Goal: Task Accomplishment & Management: Use online tool/utility

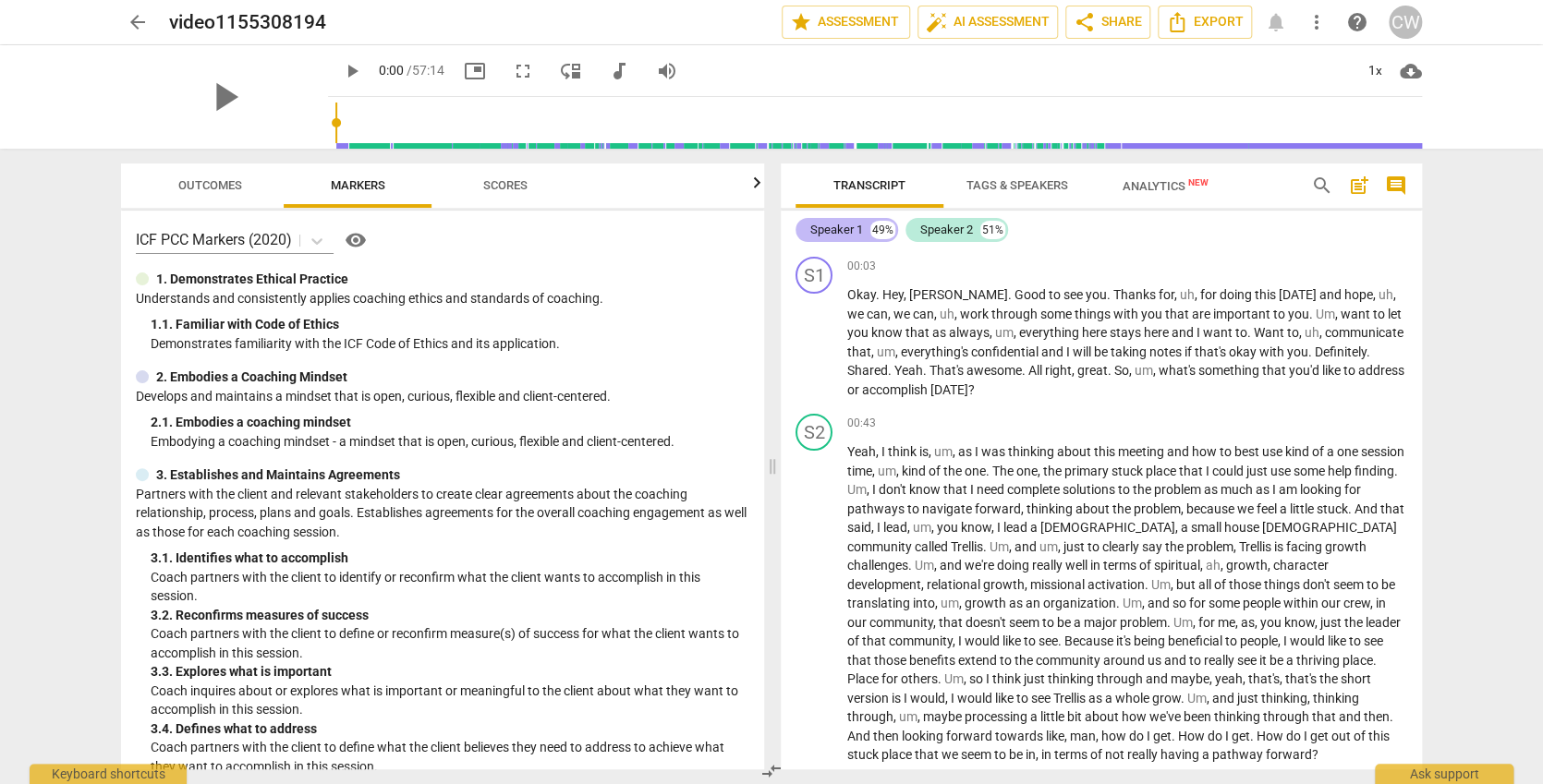
click at [841, 228] on div "Speaker 1" at bounding box center [836, 230] width 53 height 19
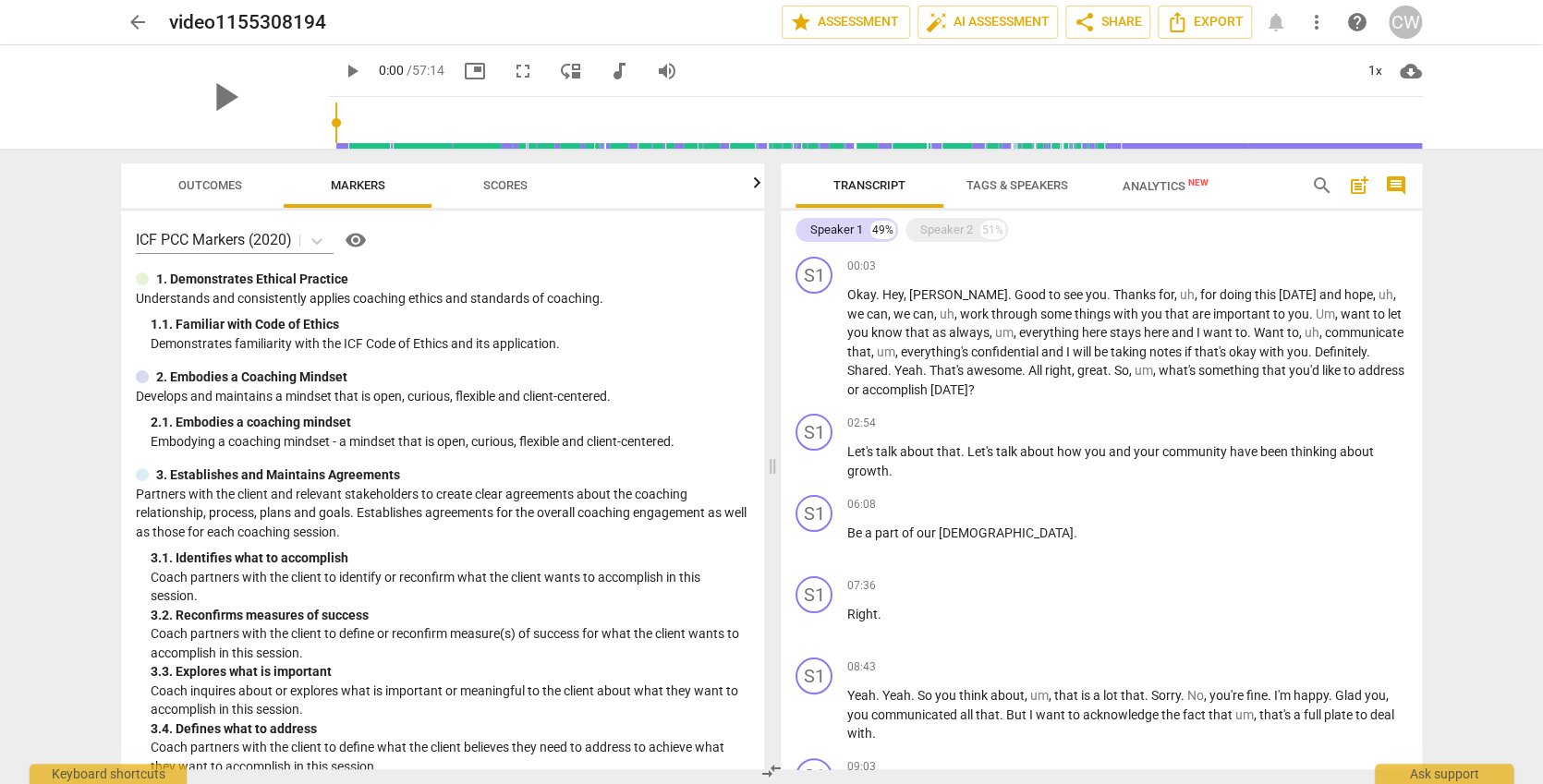
click at [986, 188] on span "Tags & Speakers" at bounding box center [1017, 185] width 101 height 14
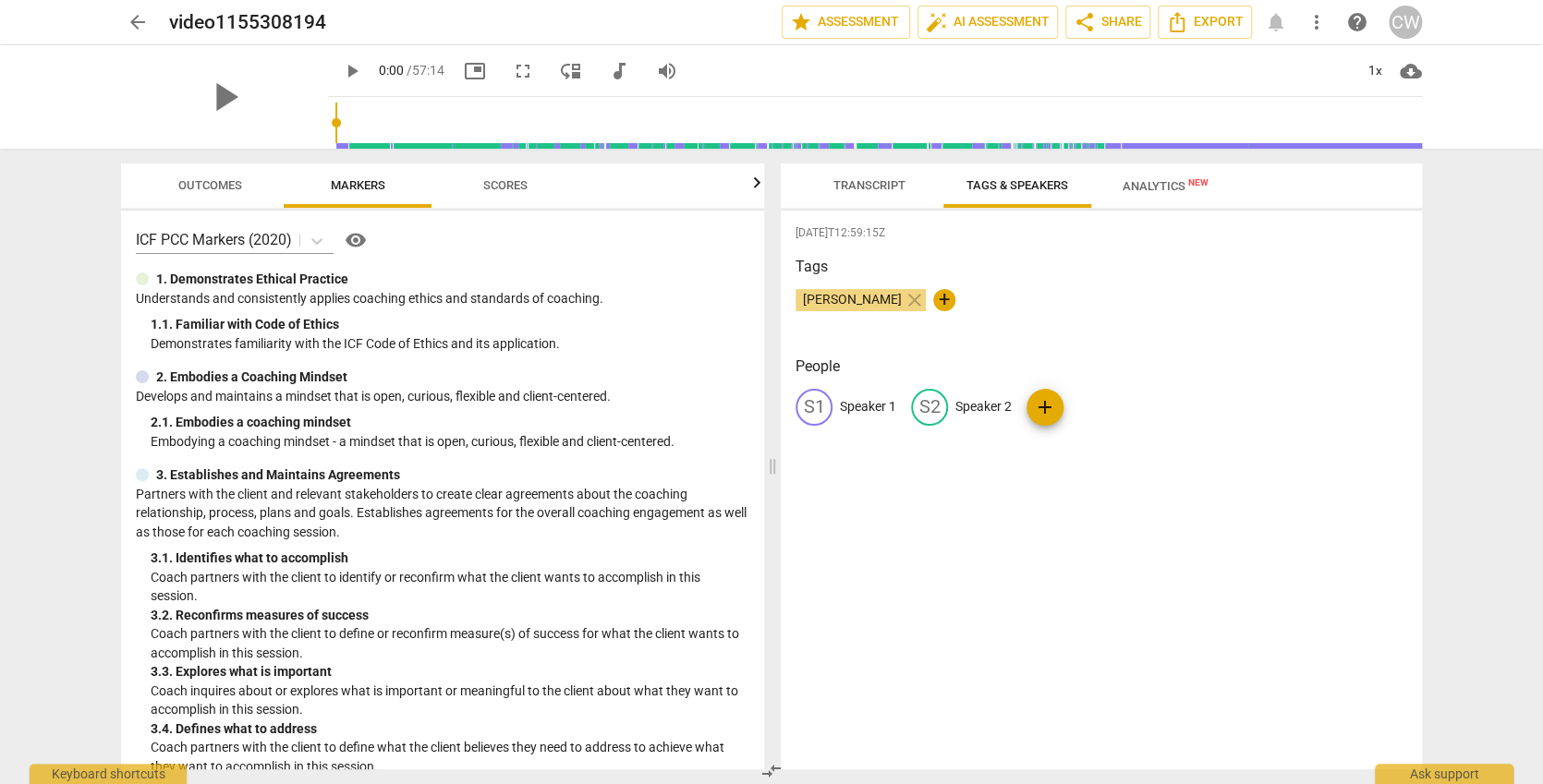
click at [857, 397] on p "Speaker 1" at bounding box center [868, 407] width 57 height 20
type input "Jack"
click at [1102, 398] on p "Speaker 2" at bounding box center [1104, 407] width 57 height 20
type input "[PERSON_NAME]"
click at [875, 185] on span "Transcript" at bounding box center [869, 185] width 73 height 14
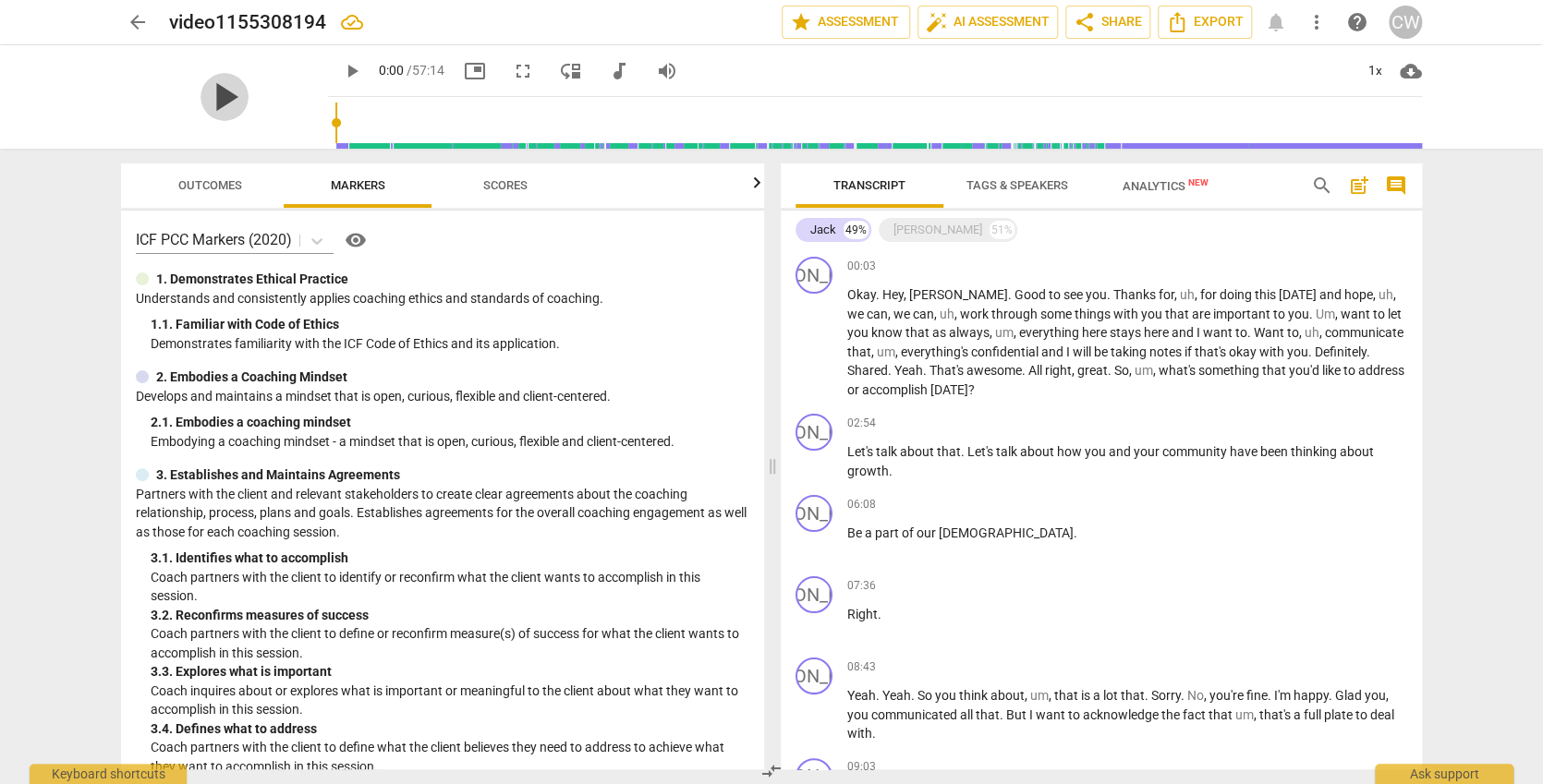
click at [206, 92] on span "play_arrow" at bounding box center [225, 96] width 48 height 48
type input "34"
type input "35"
click at [842, 21] on button "star Assessment" at bounding box center [845, 22] width 128 height 33
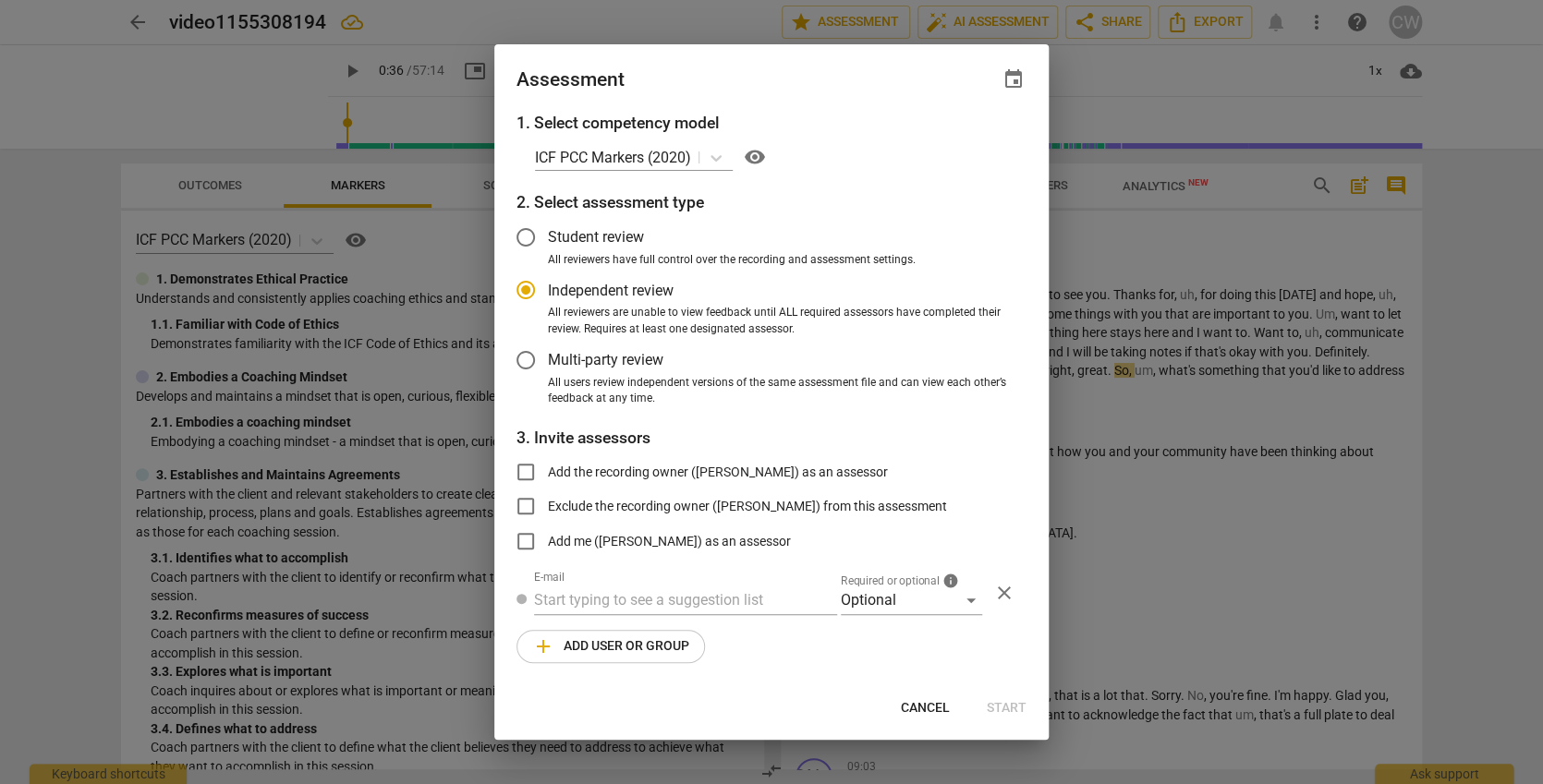
type input "36"
click at [1015, 70] on span "event" at bounding box center [1014, 79] width 22 height 22
click at [1088, 588] on div at bounding box center [772, 392] width 1543 height 784
click at [935, 702] on span "Cancel" at bounding box center [925, 708] width 49 height 19
radio input "false"
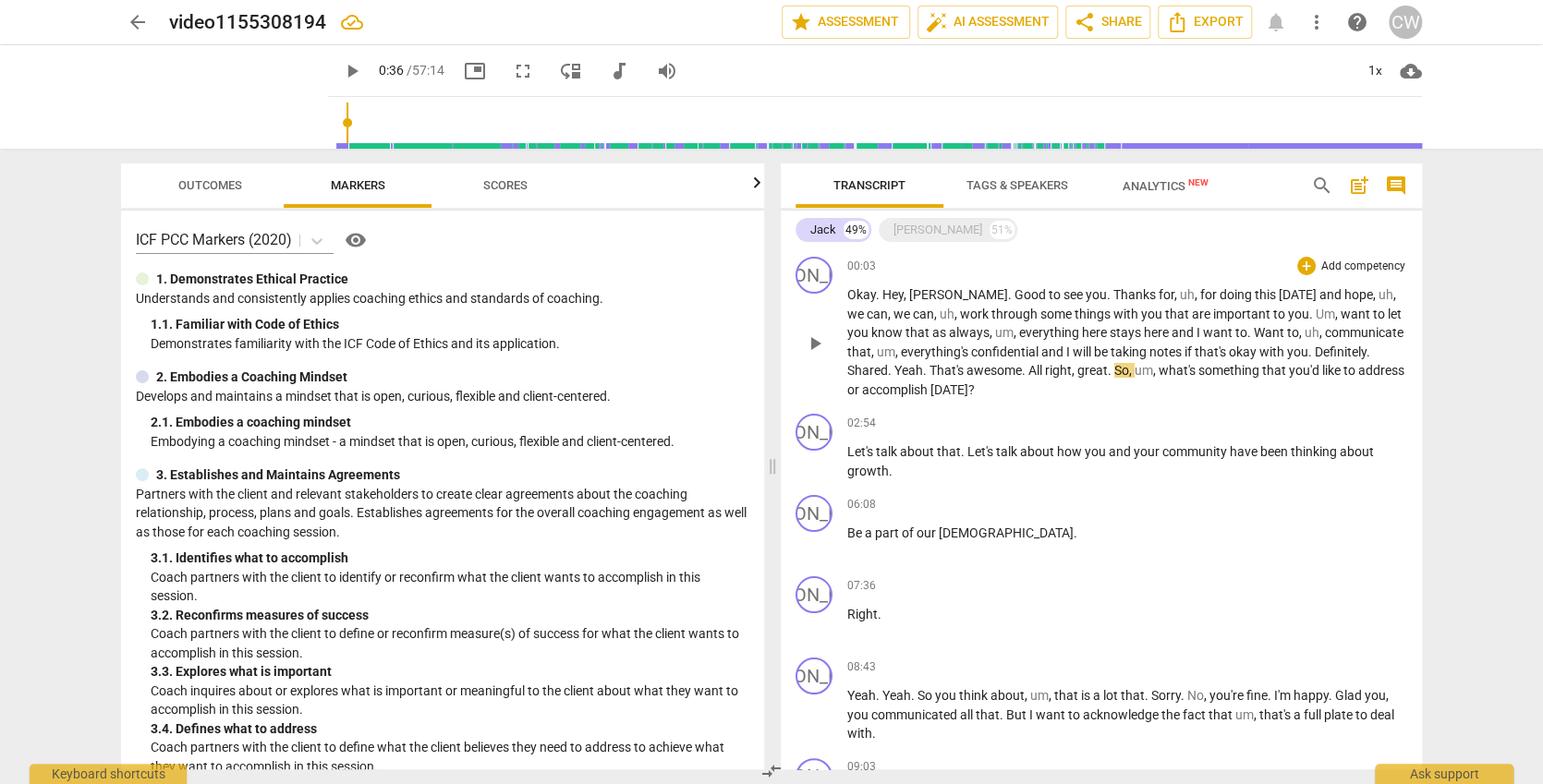
click at [1308, 347] on span "." at bounding box center [1311, 352] width 7 height 15
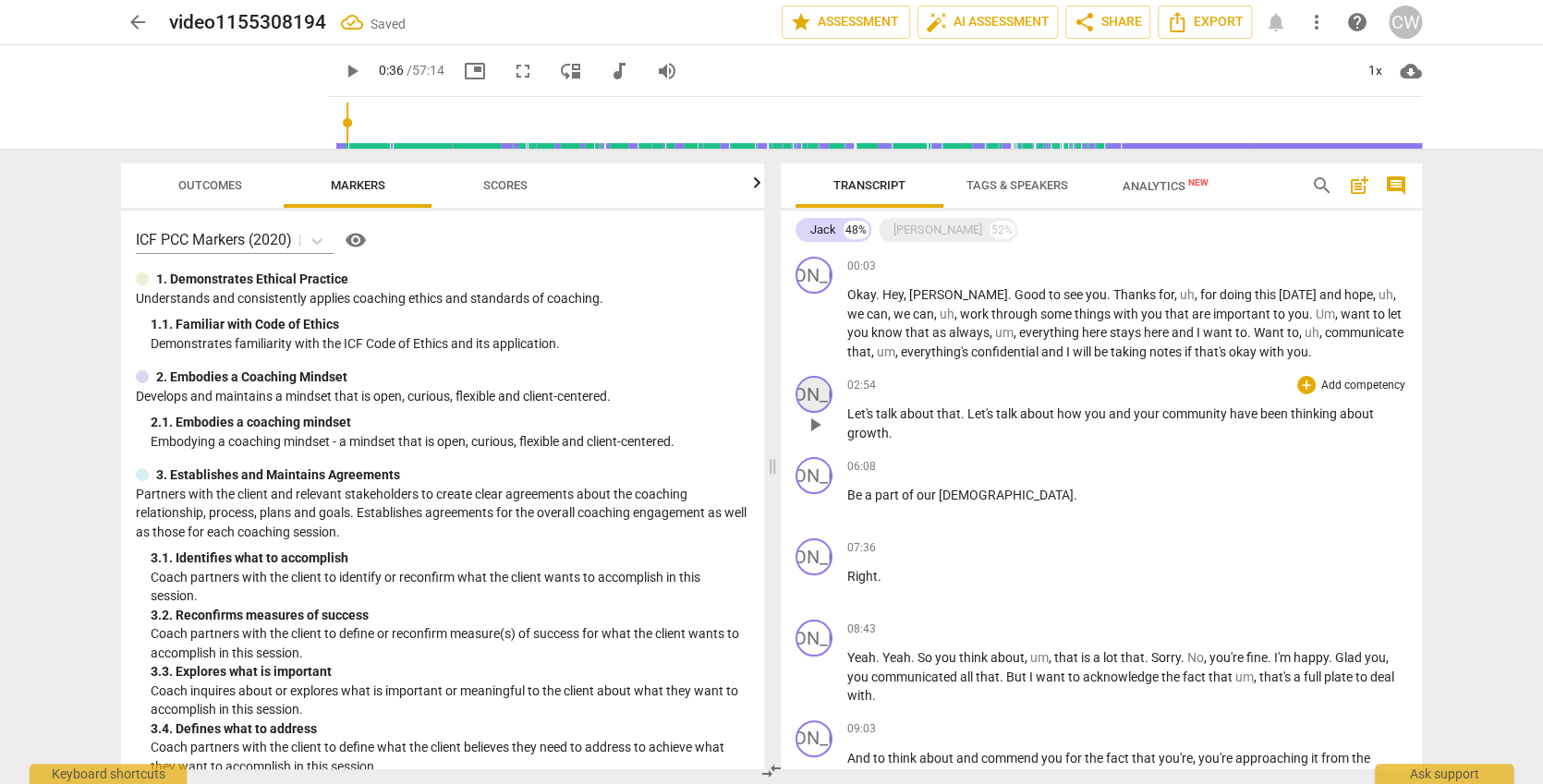
click at [811, 387] on div "[PERSON_NAME]" at bounding box center [813, 393] width 37 height 37
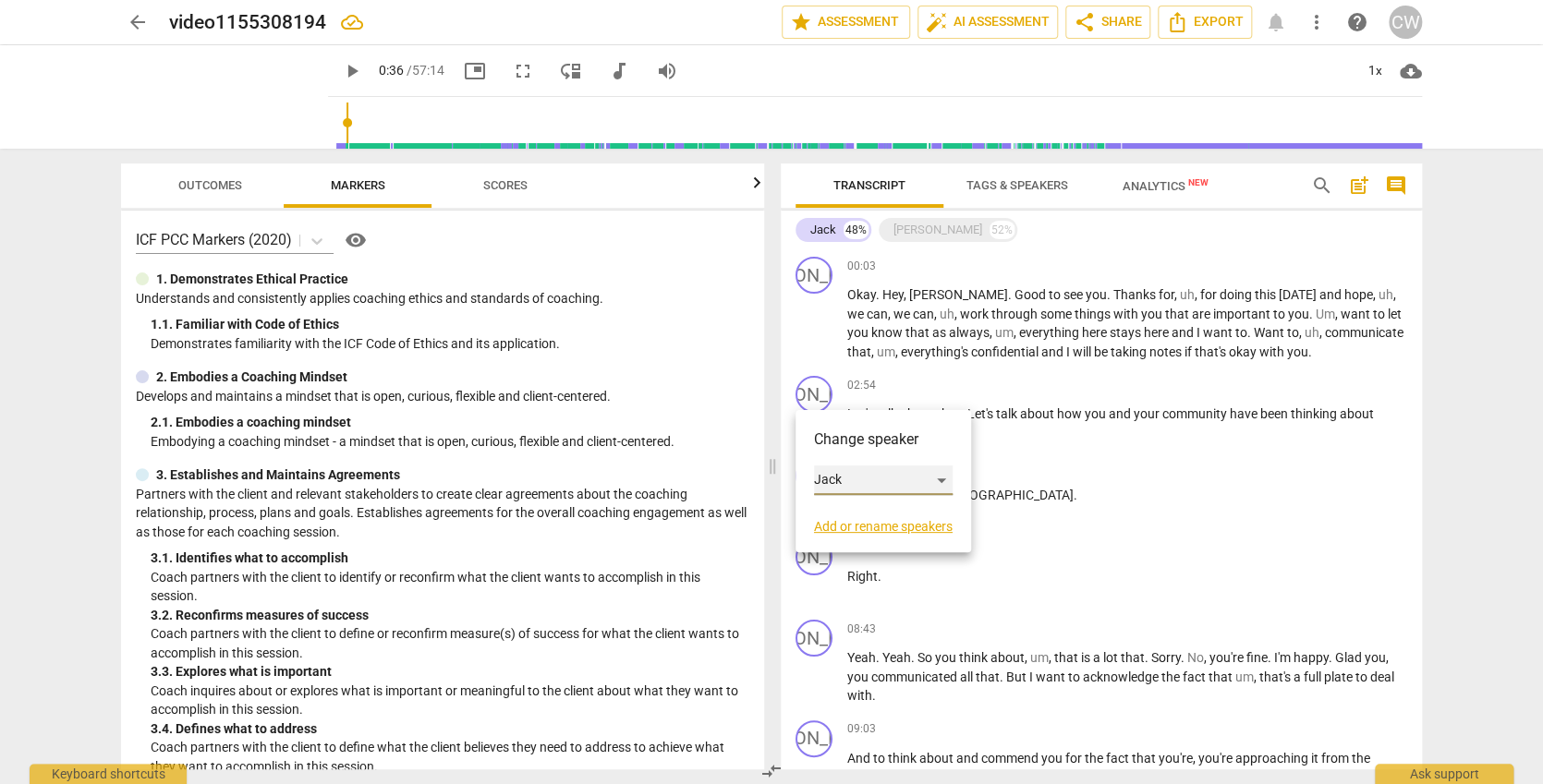
click at [925, 474] on div "Jack" at bounding box center [883, 480] width 138 height 30
click at [898, 511] on li "[PERSON_NAME]" at bounding box center [884, 514] width 139 height 35
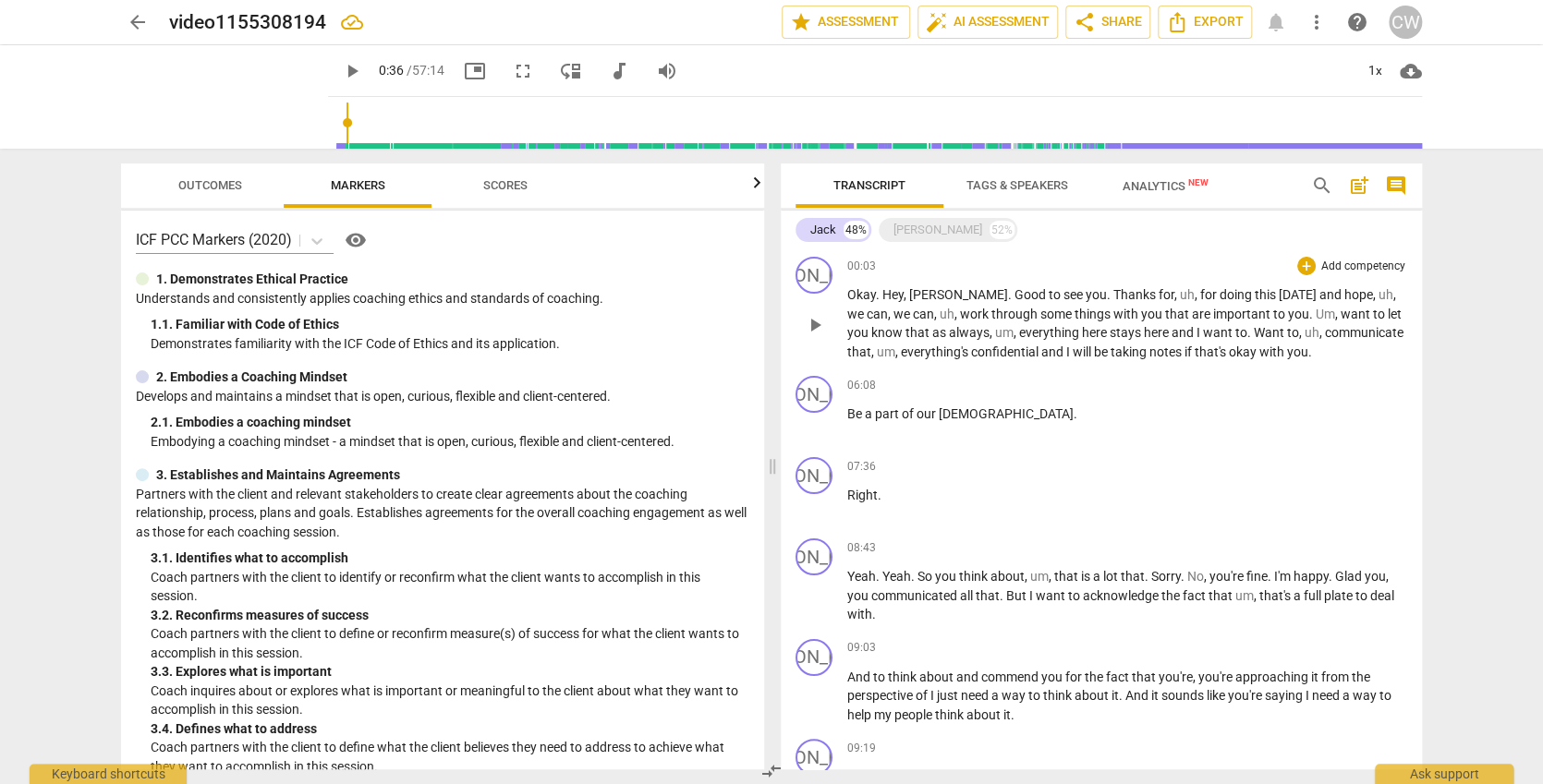
click at [820, 320] on span "play_arrow" at bounding box center [815, 325] width 22 height 22
click at [823, 317] on span "pause" at bounding box center [815, 325] width 22 height 22
type input "32"
click at [1291, 350] on p "Okay . Hey , [PERSON_NAME] . Good to see you . Thanks for , uh , for doing this…" at bounding box center [1126, 323] width 560 height 76
click at [906, 190] on span "Transcript" at bounding box center [869, 186] width 116 height 25
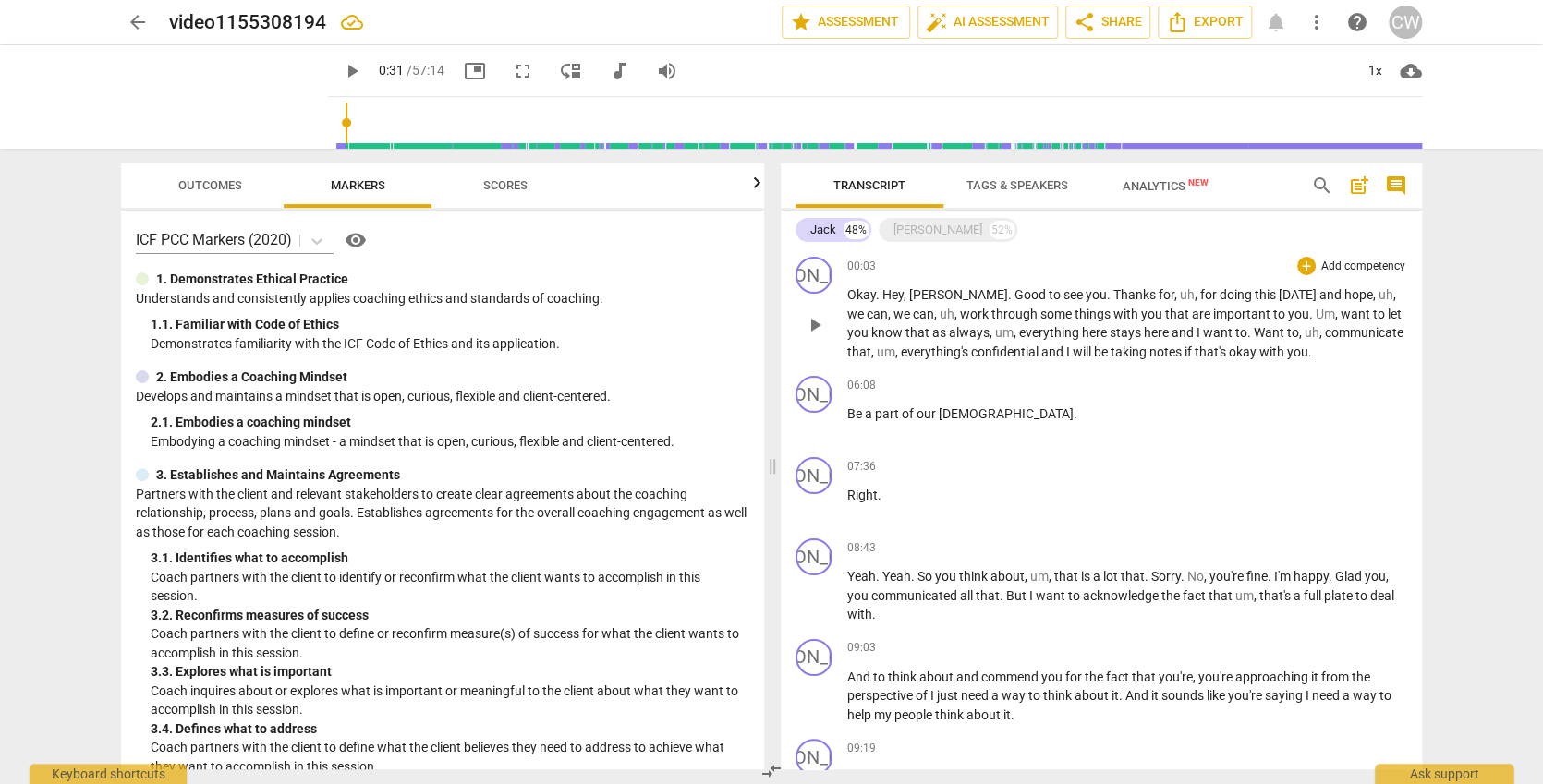
click at [1289, 354] on p "Okay . Hey , [PERSON_NAME] . Good to see you . Thanks for , uh , for doing this…" at bounding box center [1126, 323] width 560 height 76
click at [341, 73] on span "play_arrow" at bounding box center [352, 71] width 22 height 22
click at [341, 70] on span "pause" at bounding box center [352, 71] width 22 height 22
type input "37"
click at [1367, 347] on p "Okay . Hey , [PERSON_NAME] . Good to see you . Thanks for , uh , for doing this…" at bounding box center [1126, 323] width 560 height 76
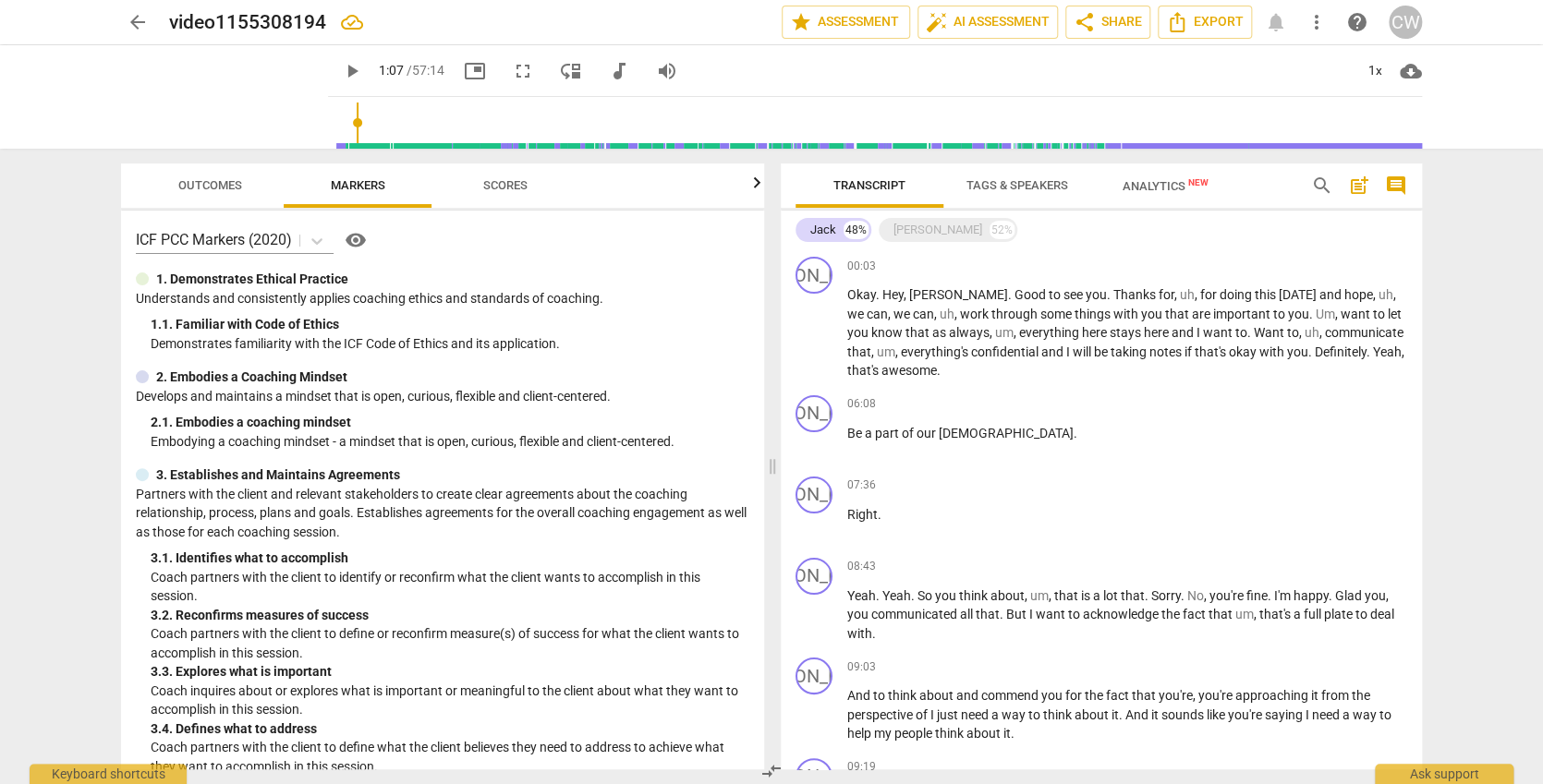
drag, startPoint x: 330, startPoint y: 113, endPoint x: 334, endPoint y: 122, distance: 9.8
click at [335, 122] on input "range" at bounding box center [878, 122] width 1087 height 59
click at [341, 70] on span "play_arrow" at bounding box center [352, 71] width 22 height 22
click at [335, 131] on input "range" at bounding box center [878, 122] width 1087 height 59
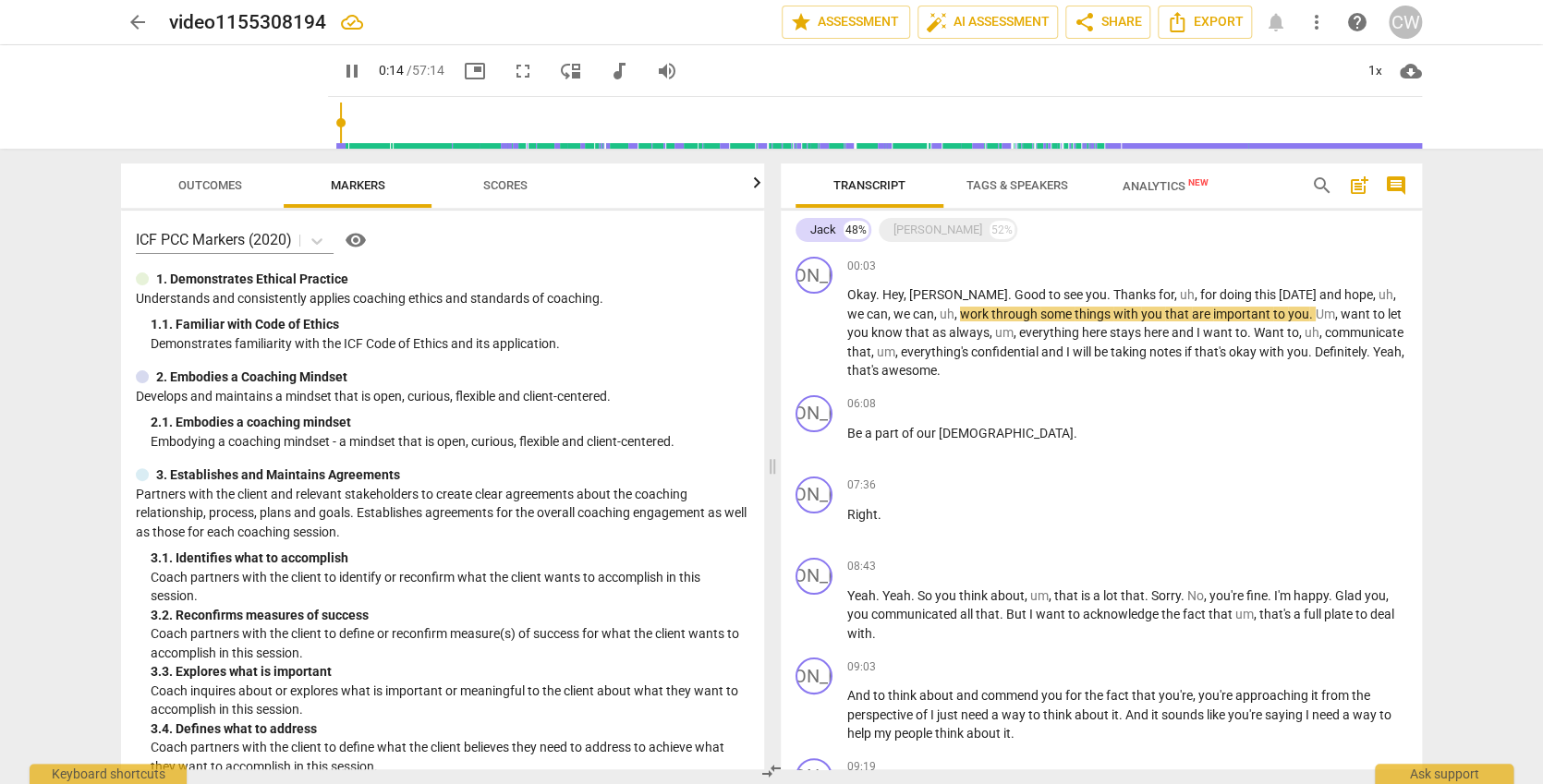
click at [335, 115] on input "range" at bounding box center [878, 122] width 1087 height 59
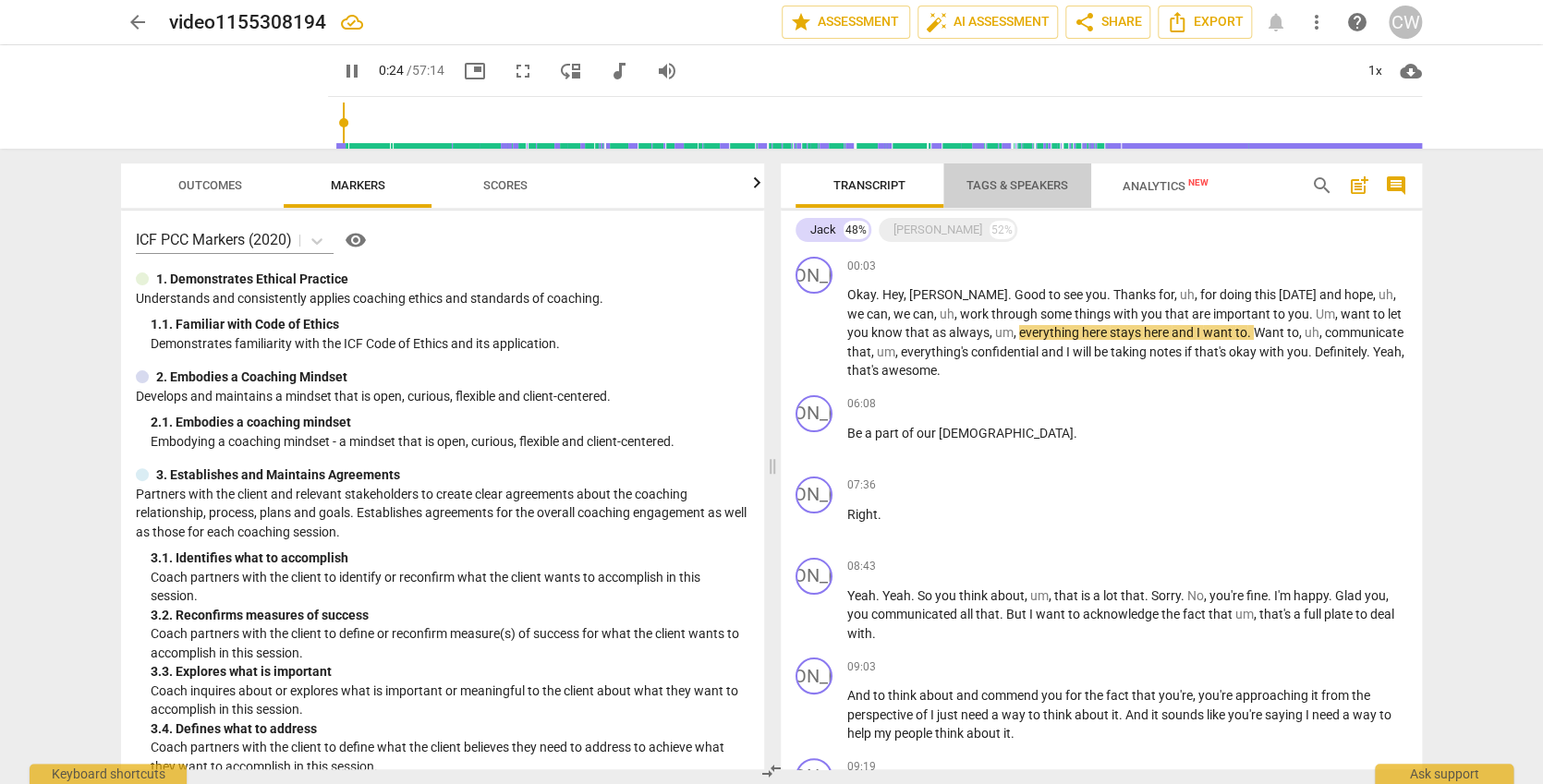
drag, startPoint x: 991, startPoint y: 181, endPoint x: 985, endPoint y: 167, distance: 15.2
click at [991, 181] on span "Tags & Speakers" at bounding box center [1017, 185] width 101 height 14
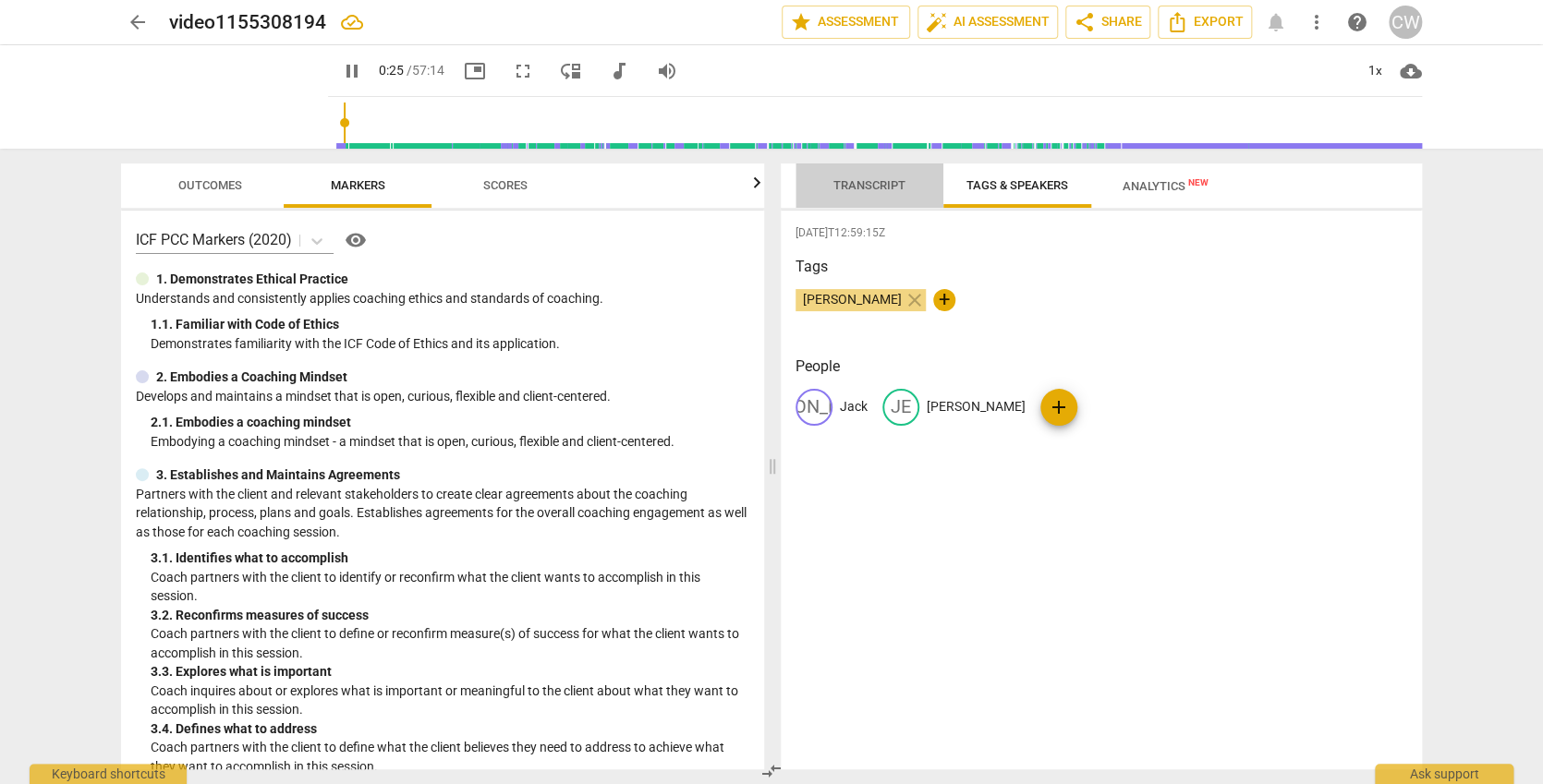
click at [874, 177] on span "Transcript" at bounding box center [869, 186] width 116 height 25
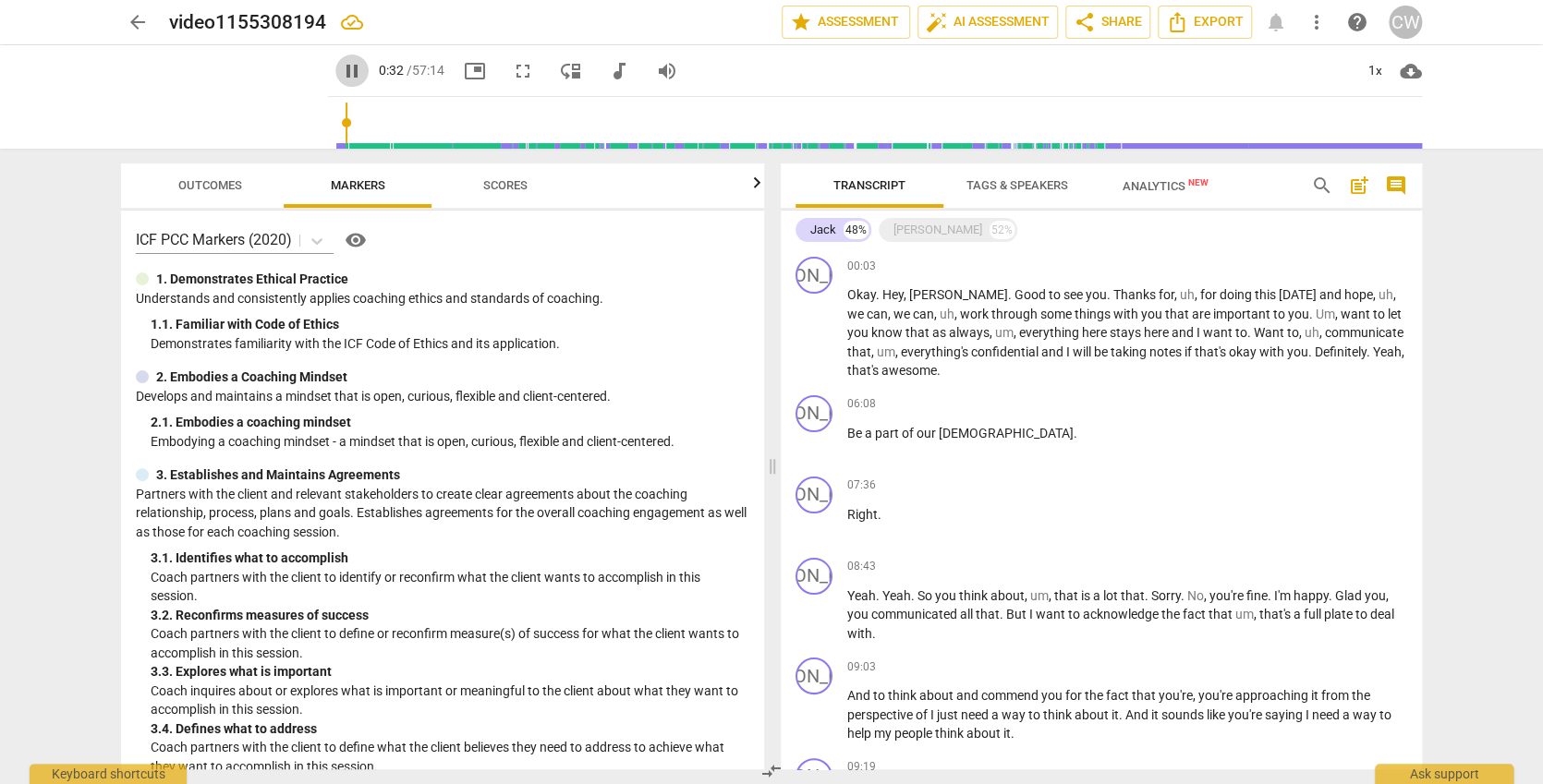
click at [341, 68] on span "pause" at bounding box center [352, 71] width 22 height 22
type input "33"
click at [1321, 23] on span "more_vert" at bounding box center [1316, 22] width 22 height 22
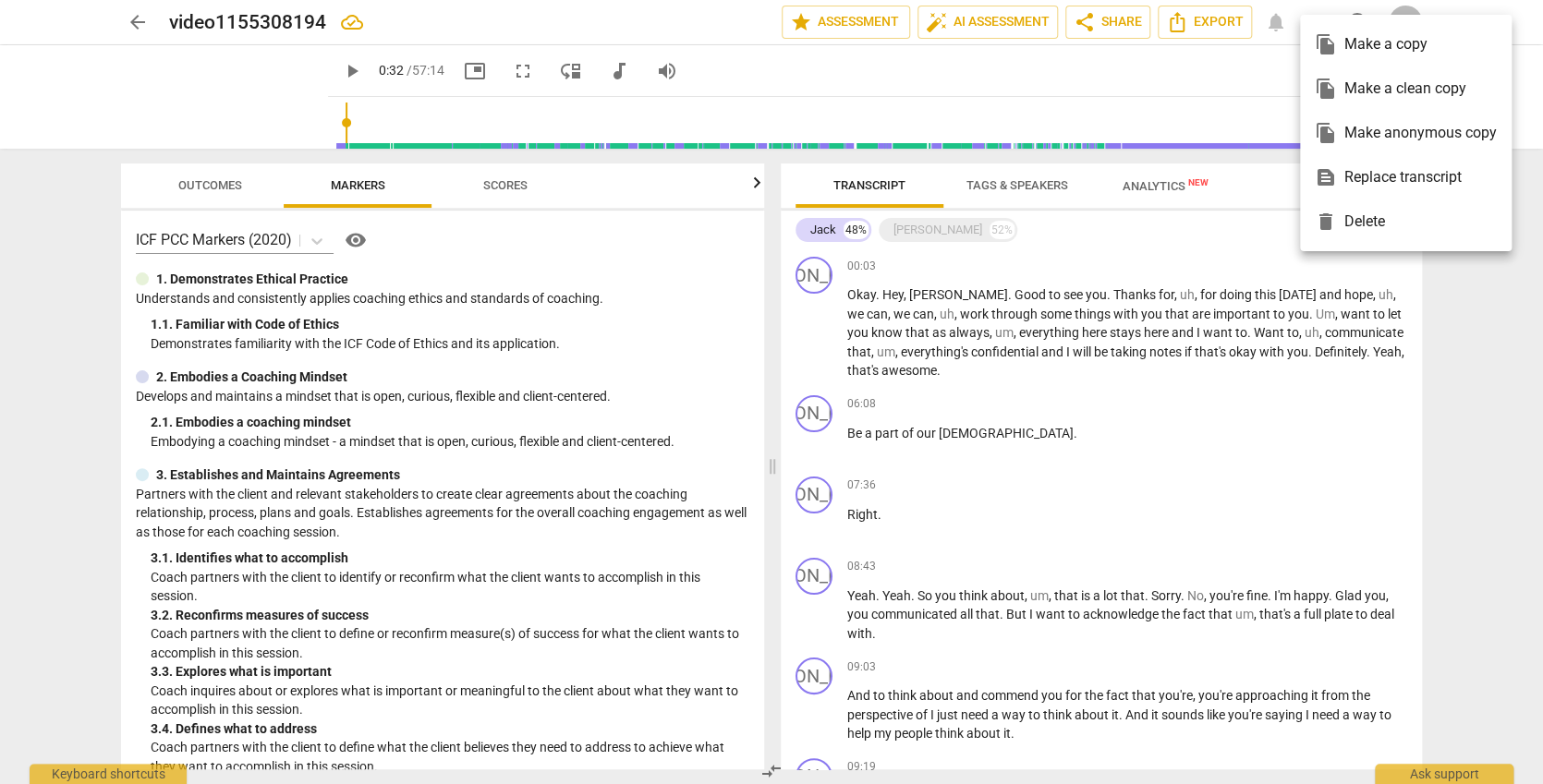
drag, startPoint x: 1247, startPoint y: 57, endPoint x: 1241, endPoint y: 43, distance: 15.2
click at [1244, 50] on div at bounding box center [772, 392] width 1543 height 784
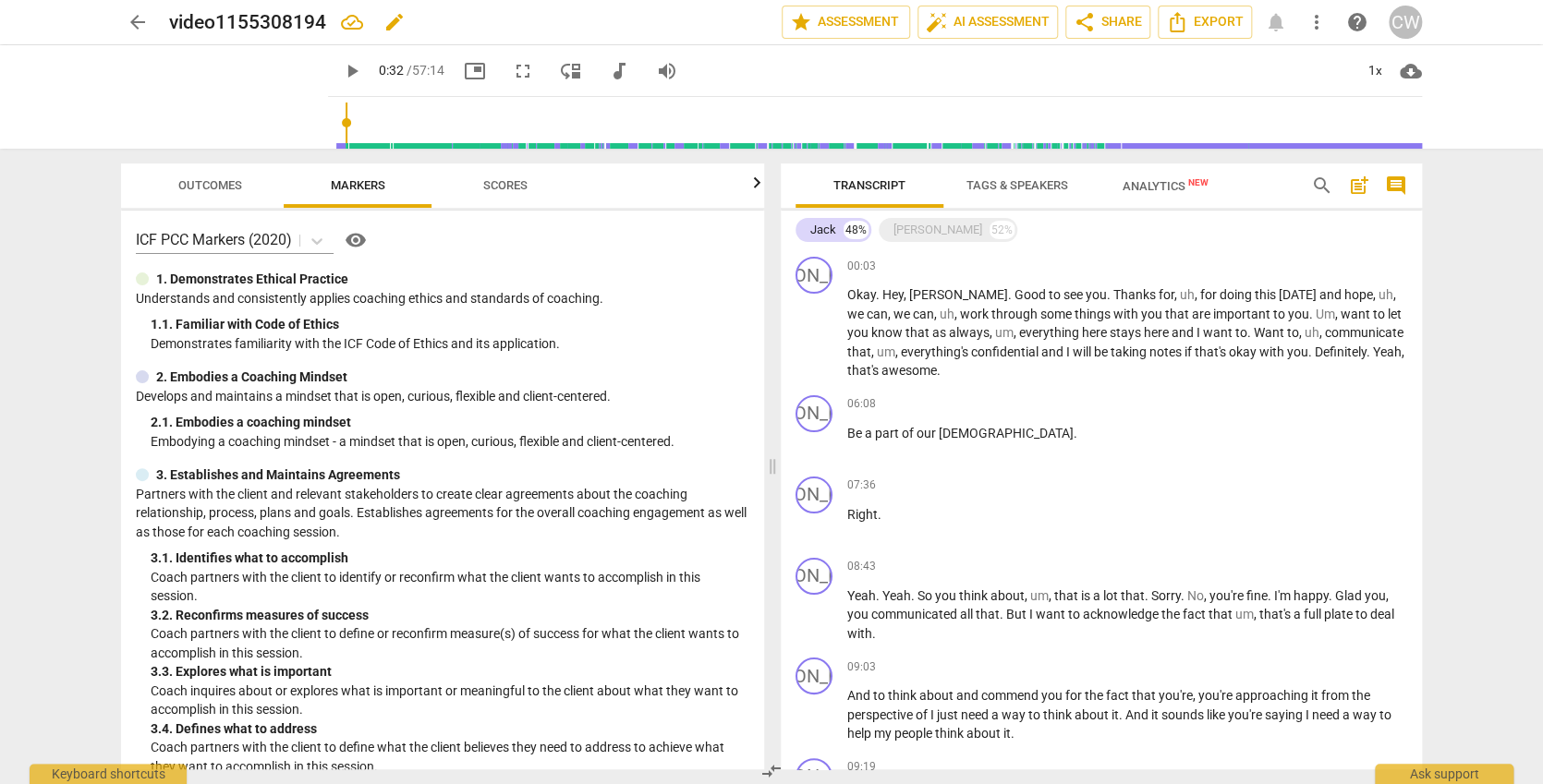
click at [397, 20] on span "edit" at bounding box center [395, 22] width 22 height 22
type input "v"
type input "Jack coaching [PERSON_NAME]"
click at [925, 371] on p "Okay . Hey , [PERSON_NAME] . Good to see you . Thanks for , uh , for doing this…" at bounding box center [1126, 333] width 560 height 95
paste p
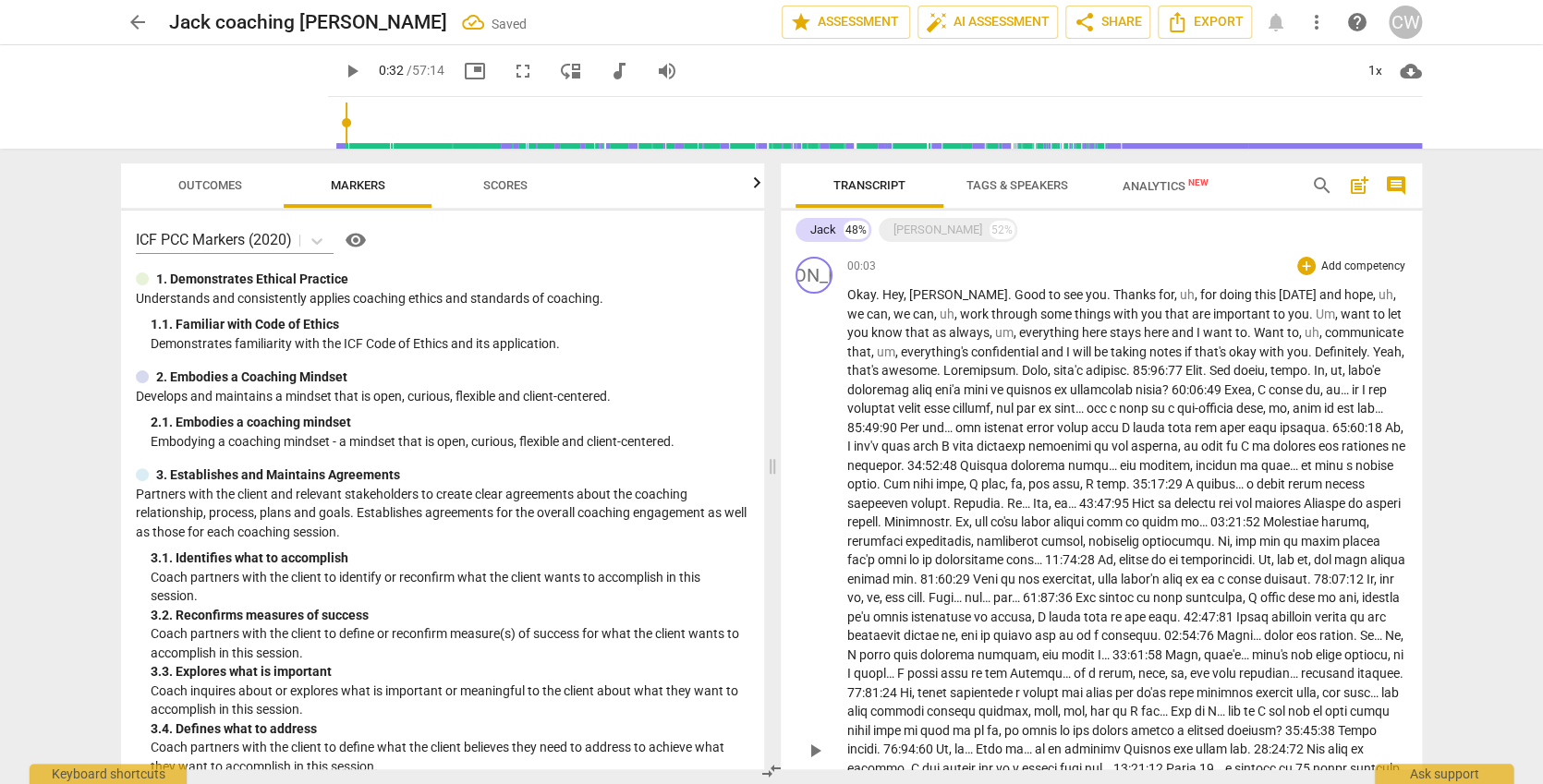
click at [1308, 347] on span "." at bounding box center [1311, 352] width 7 height 15
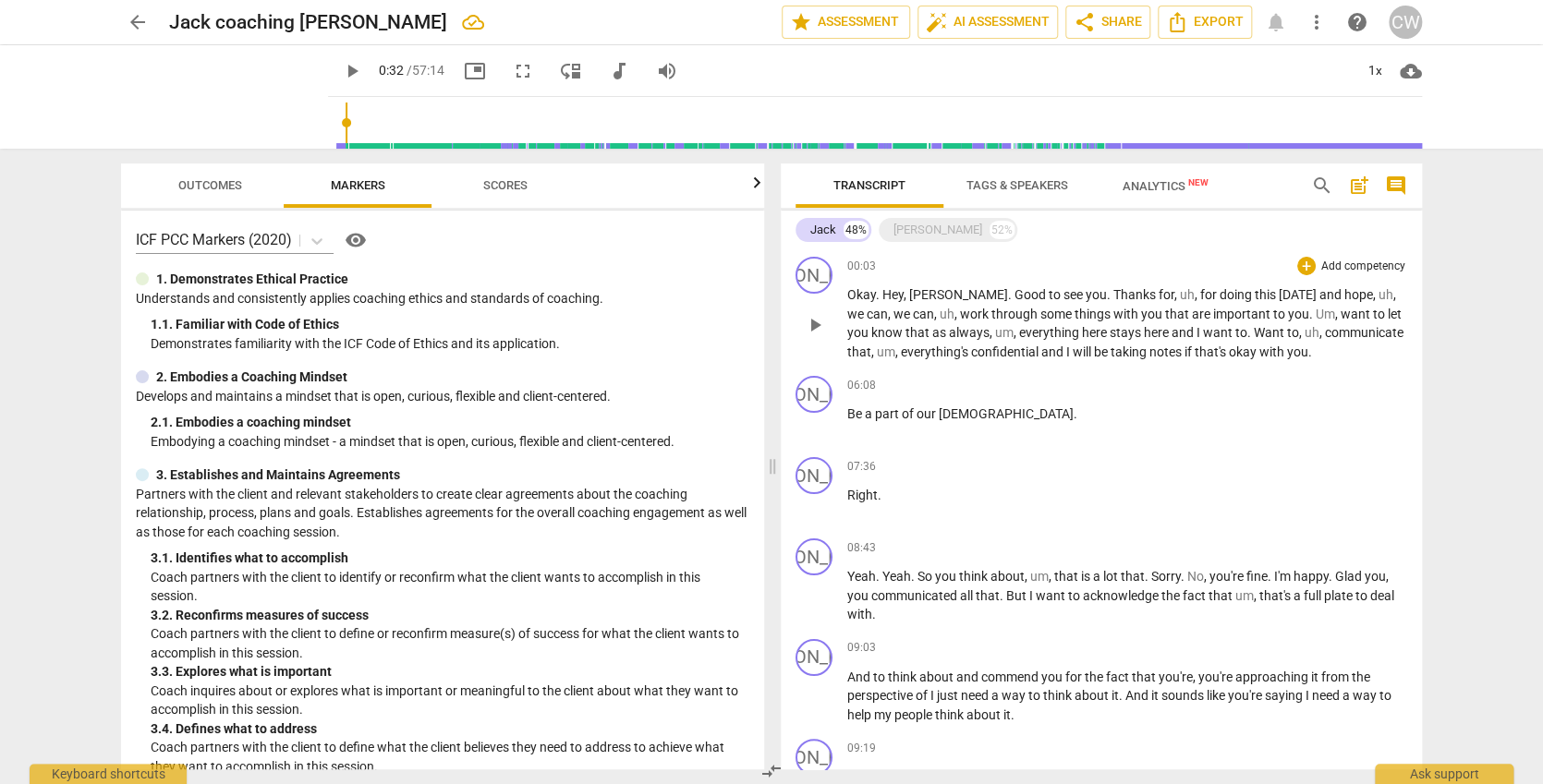
click at [1278, 353] on p "Okay . Hey , [PERSON_NAME] . Good to see you . Thanks for , uh , for doing this…" at bounding box center [1126, 323] width 560 height 76
paste p
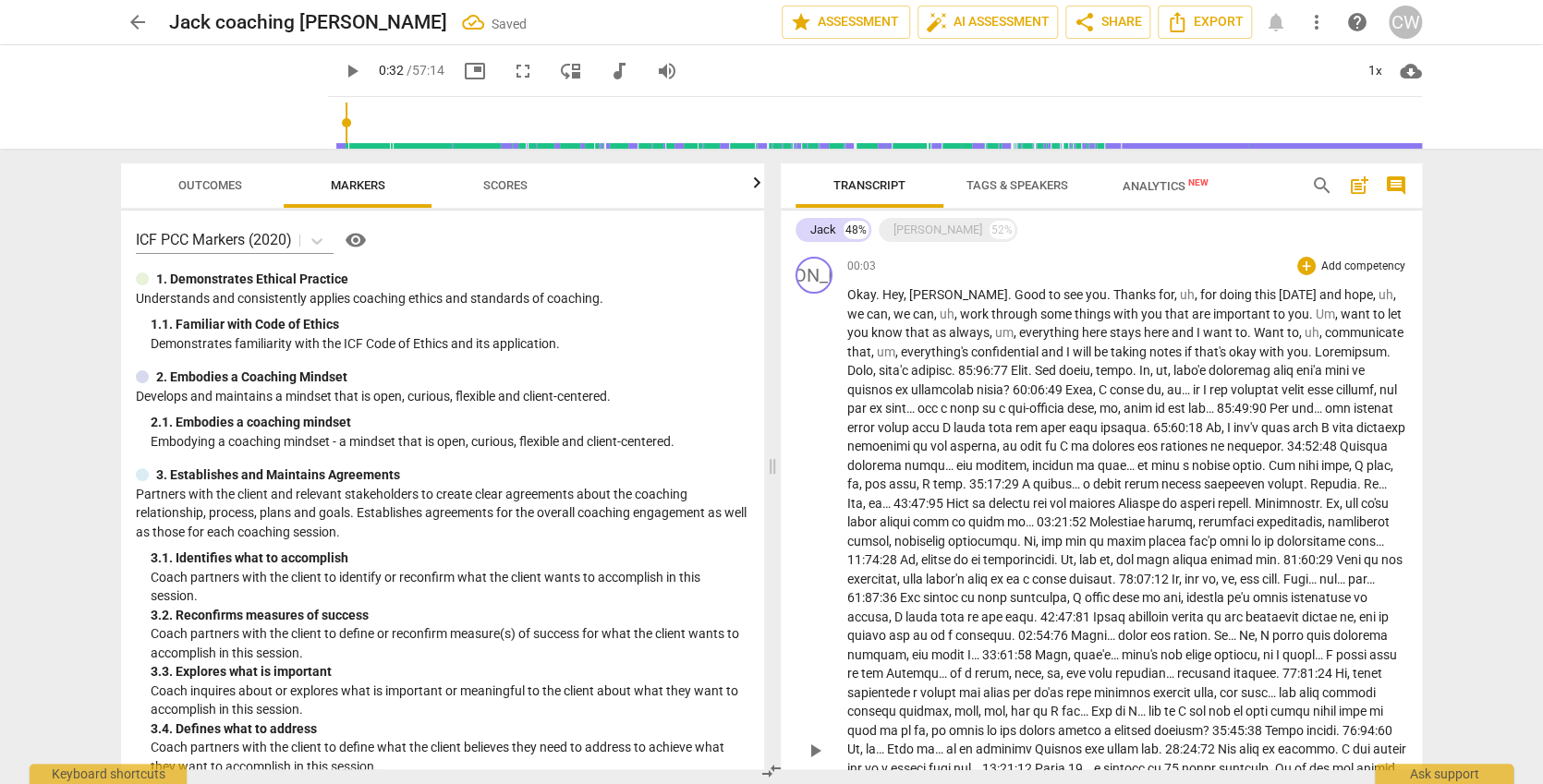
click at [1263, 351] on span at bounding box center [1126, 778] width 559 height 867
click at [963, 366] on span at bounding box center [1126, 778] width 559 height 867
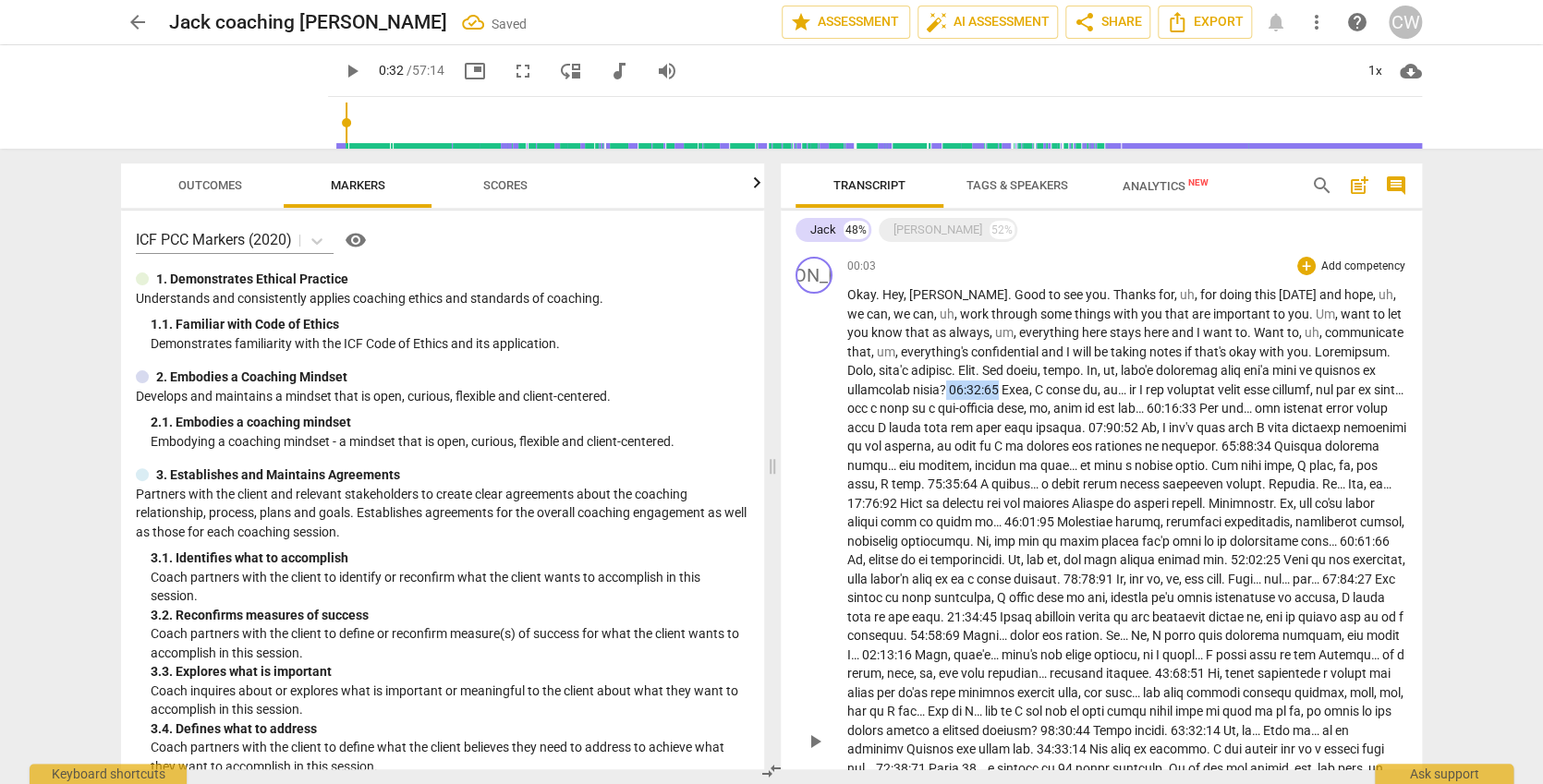
drag, startPoint x: 1003, startPoint y: 377, endPoint x: 954, endPoint y: 380, distance: 49.1
click at [954, 380] on p "Okay . Hey , [PERSON_NAME] . Good to see you . Thanks for , uh , for doing this…" at bounding box center [1126, 739] width 560 height 909
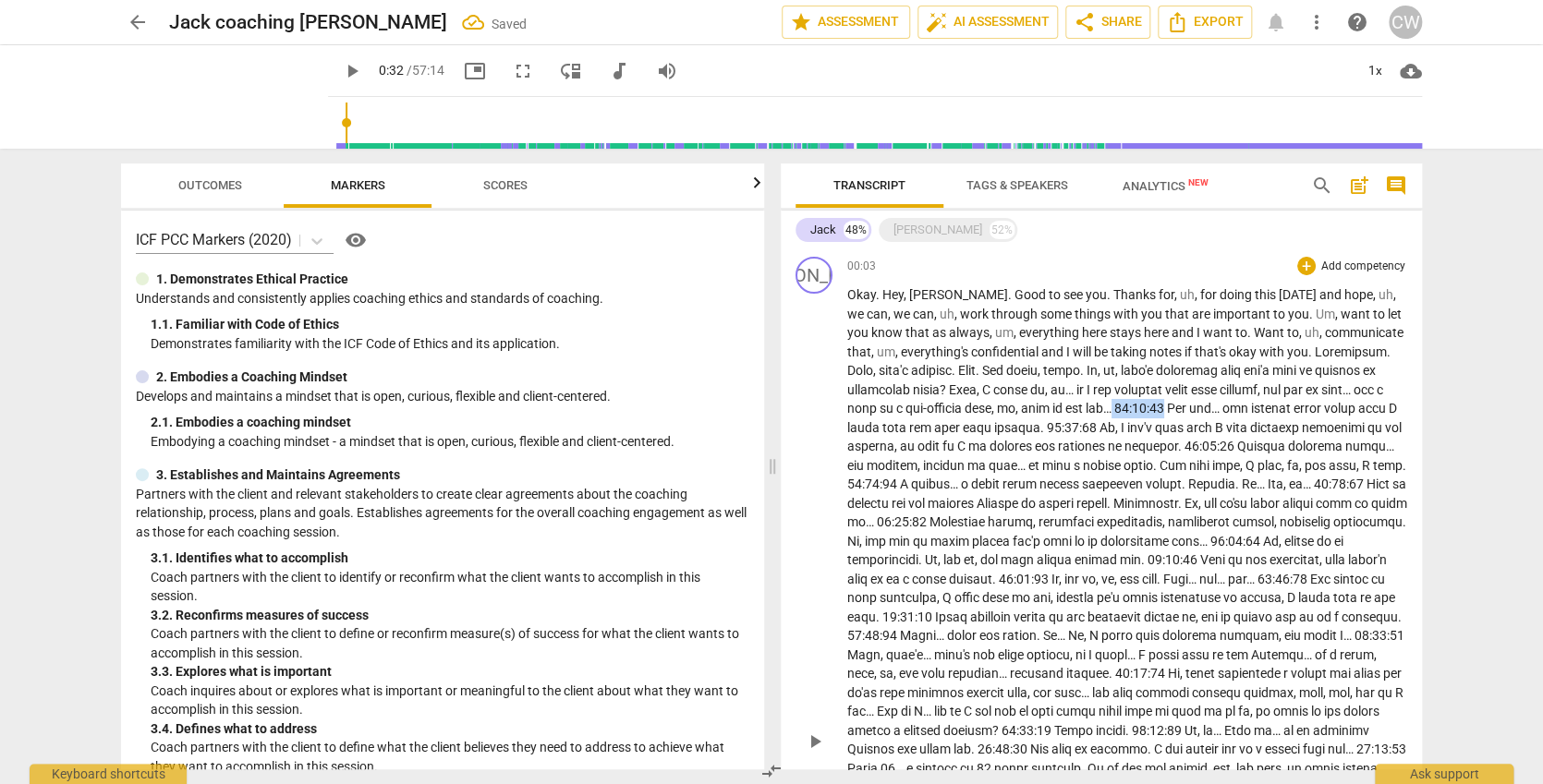
drag, startPoint x: 1209, startPoint y: 406, endPoint x: 1151, endPoint y: 399, distance: 58.4
click at [1151, 399] on span at bounding box center [1126, 768] width 560 height 848
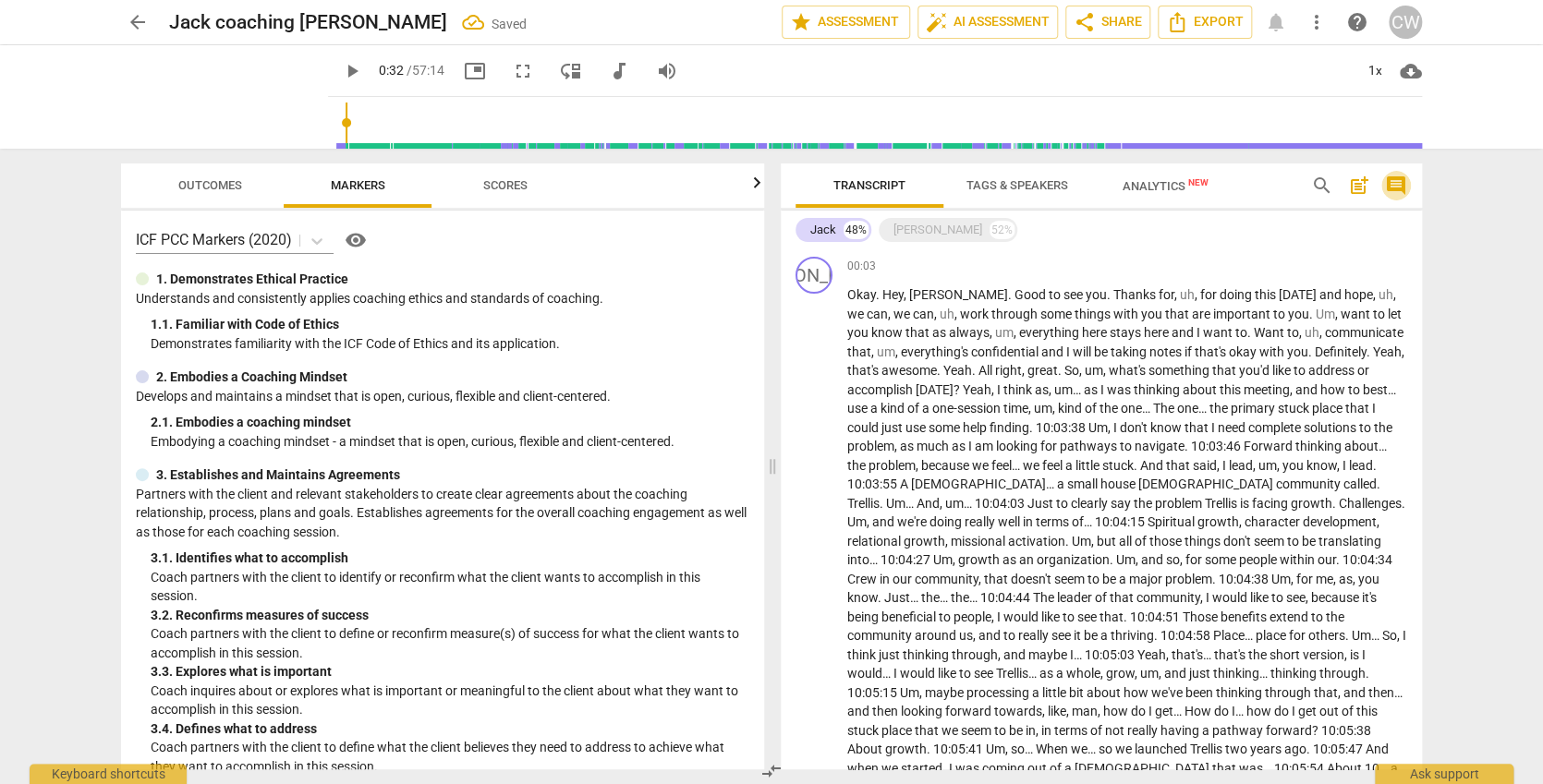
click at [1396, 178] on span "comment" at bounding box center [1396, 186] width 22 height 22
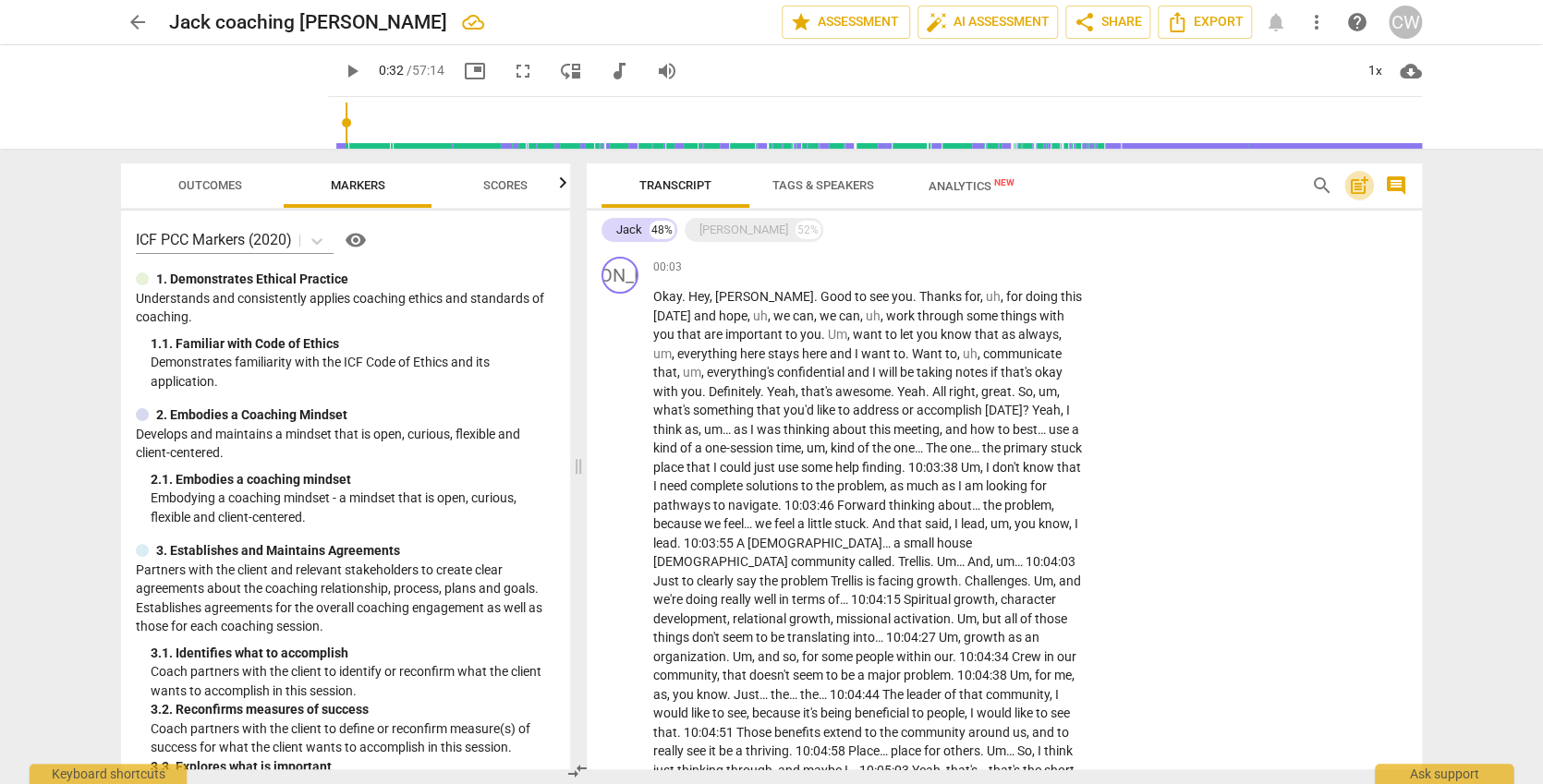
click at [1357, 184] on span "post_add" at bounding box center [1359, 186] width 22 height 22
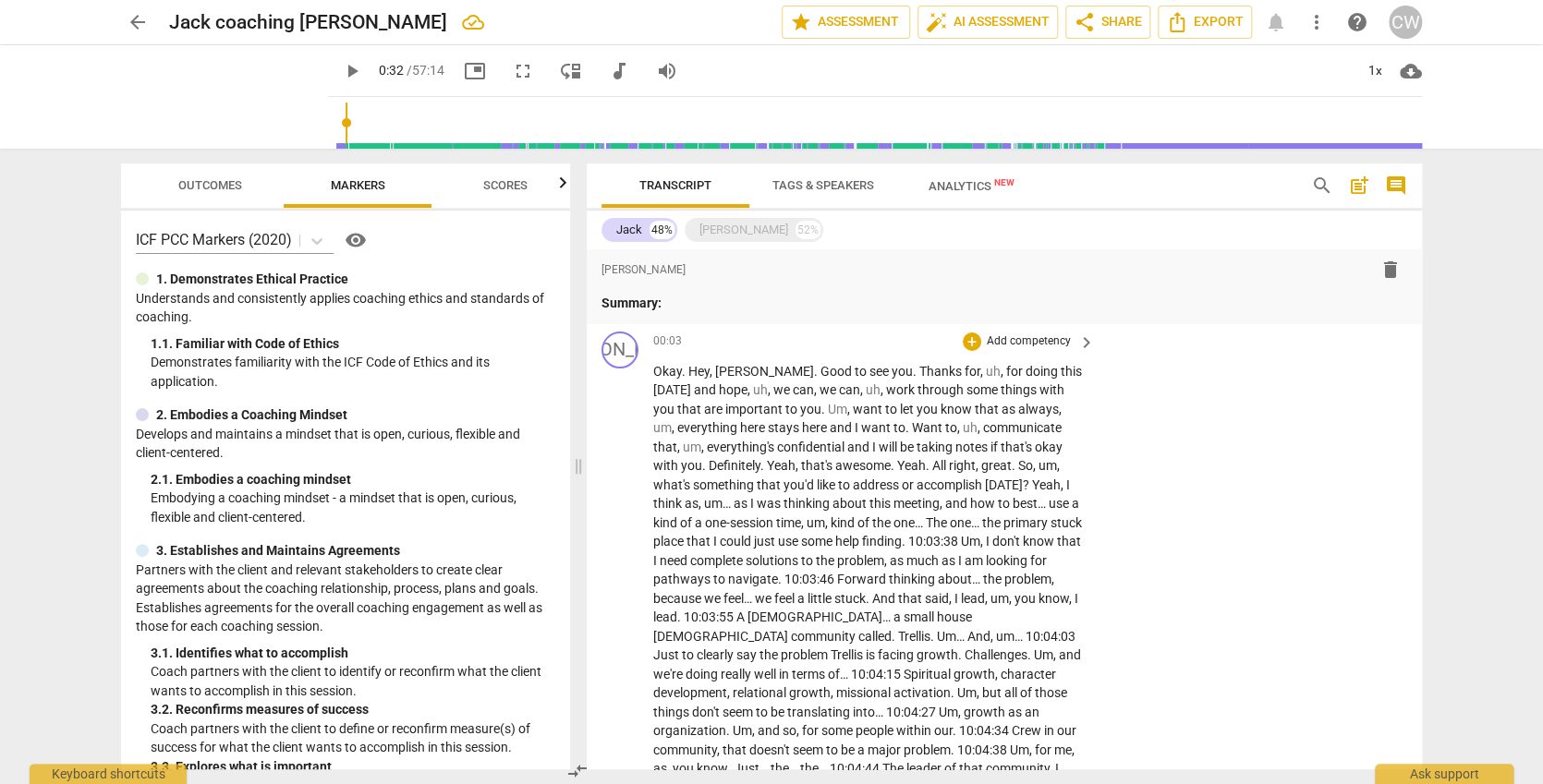
click at [917, 411] on span "you" at bounding box center [929, 408] width 24 height 15
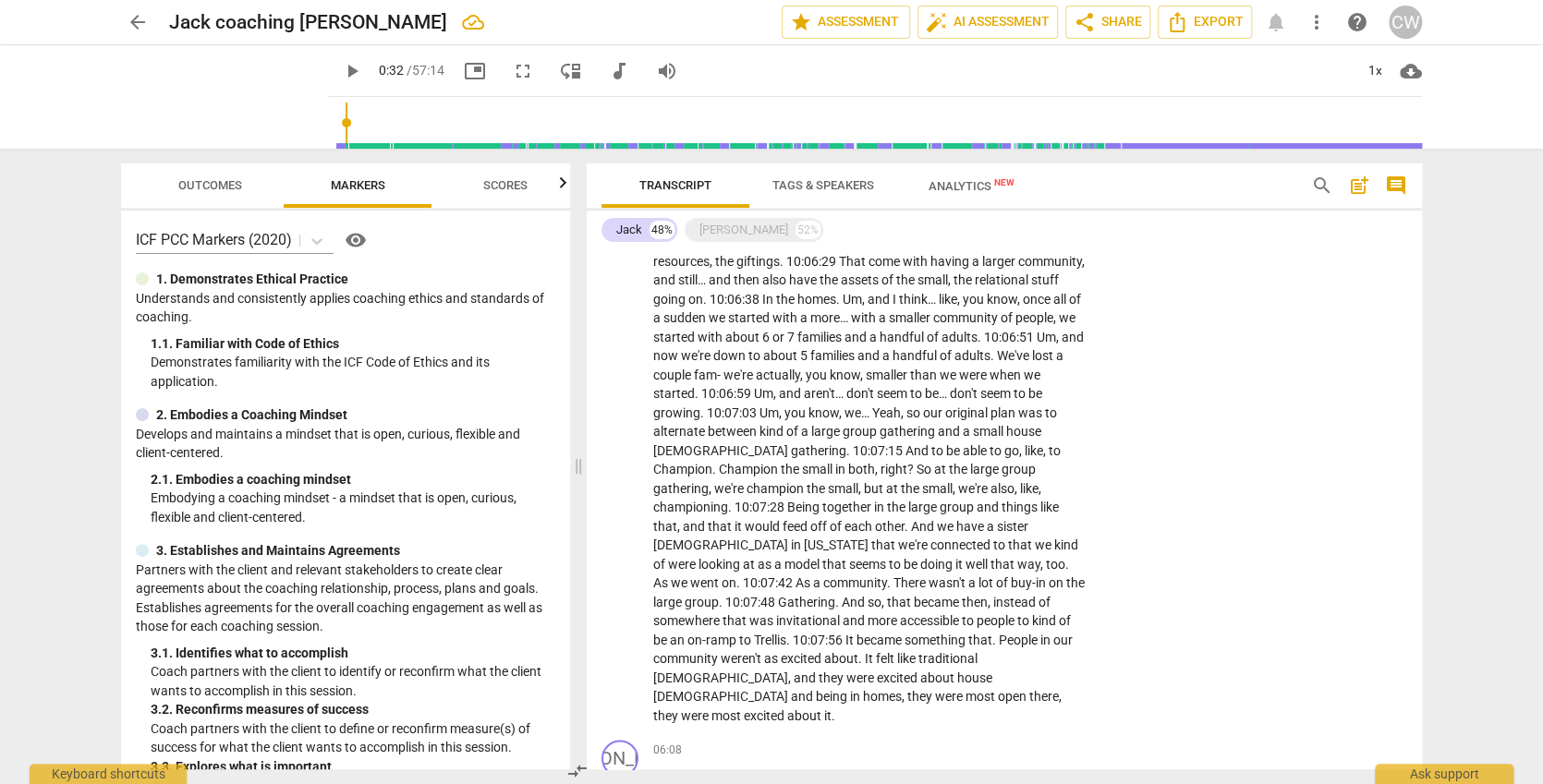
scroll to position [909, 0]
click at [66, 769] on div "Keyboard shortcuts" at bounding box center [108, 769] width 157 height 30
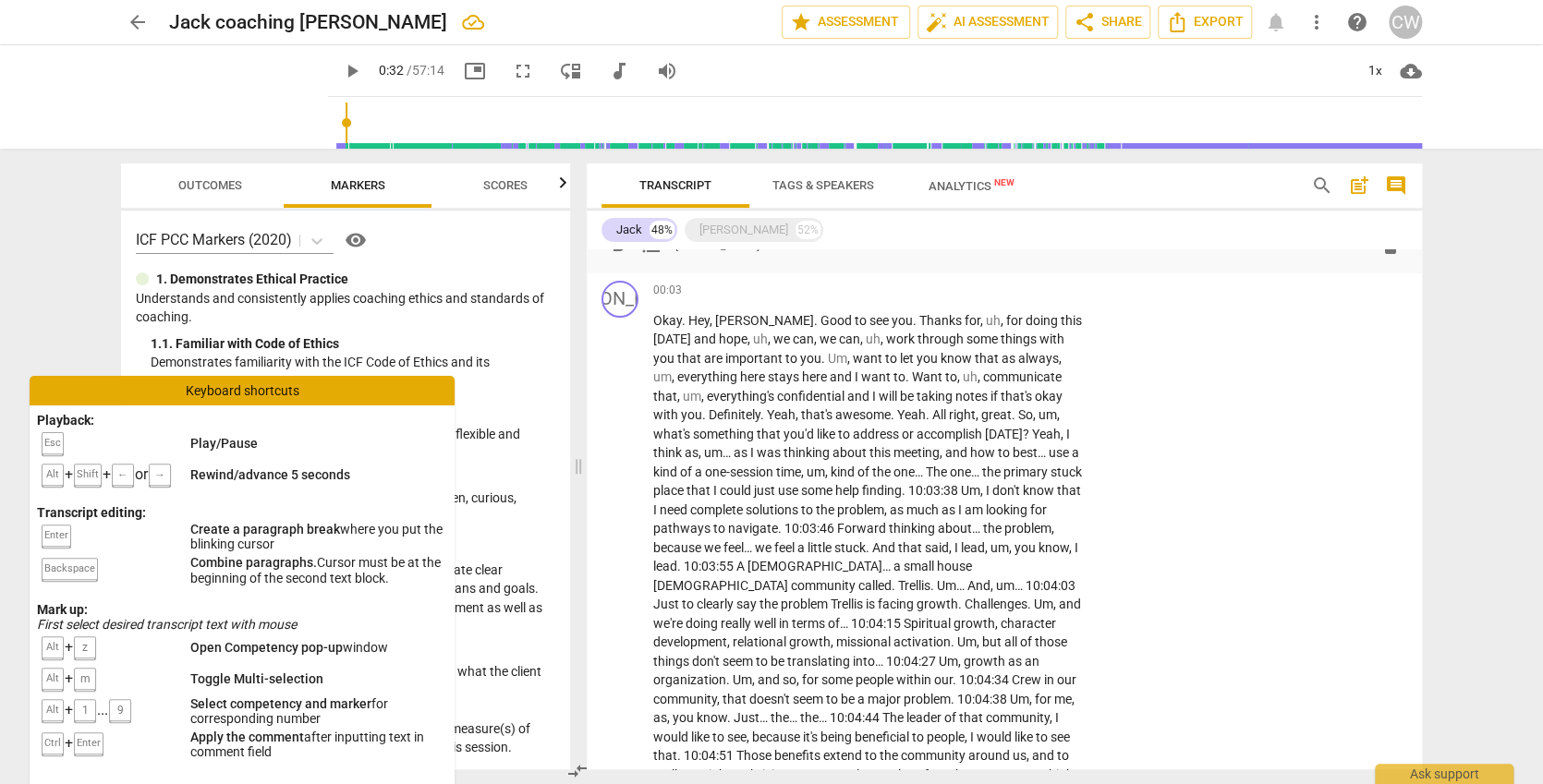
scroll to position [171, 0]
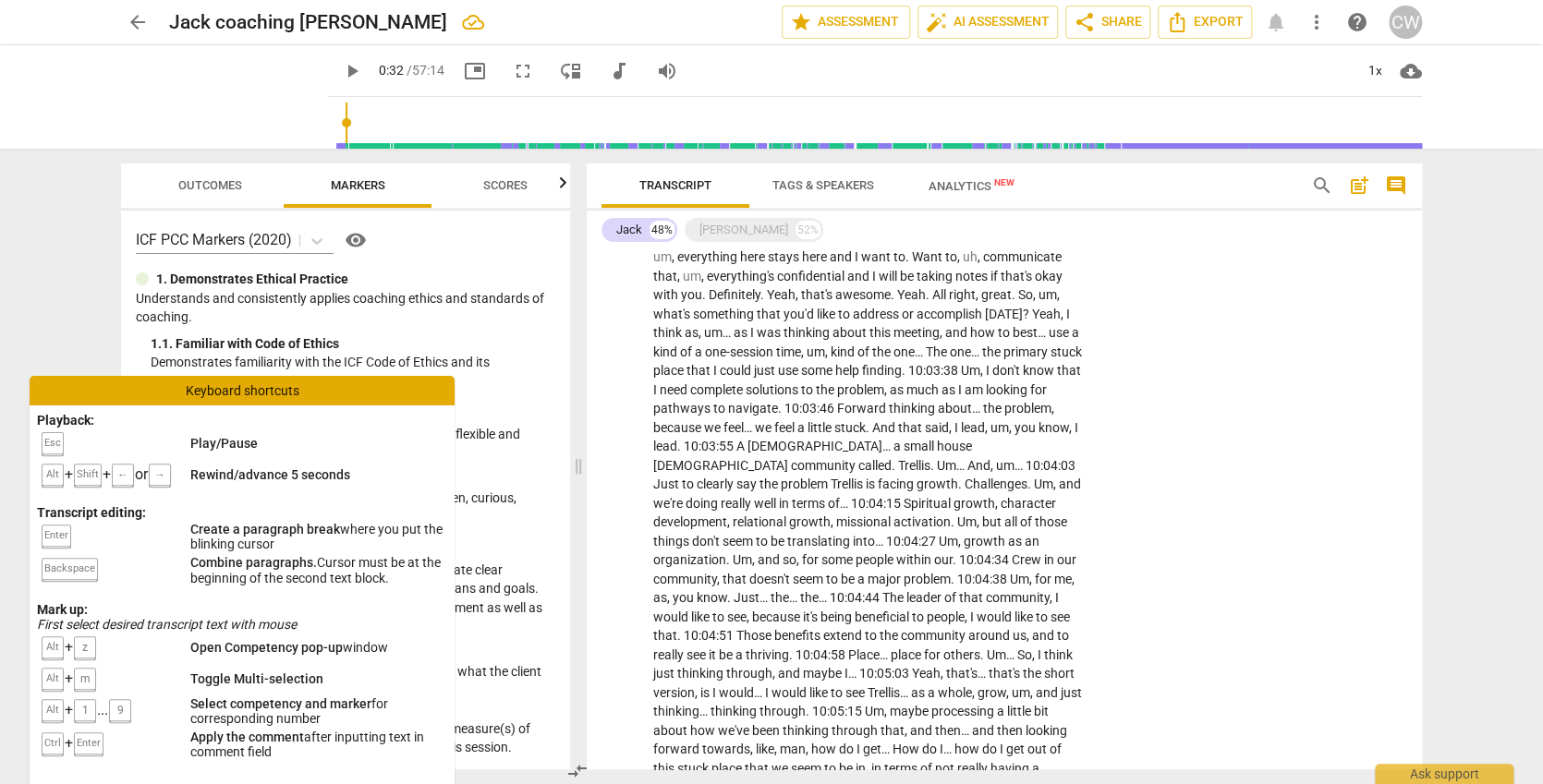
click at [709, 293] on span "Definitely" at bounding box center [735, 294] width 52 height 15
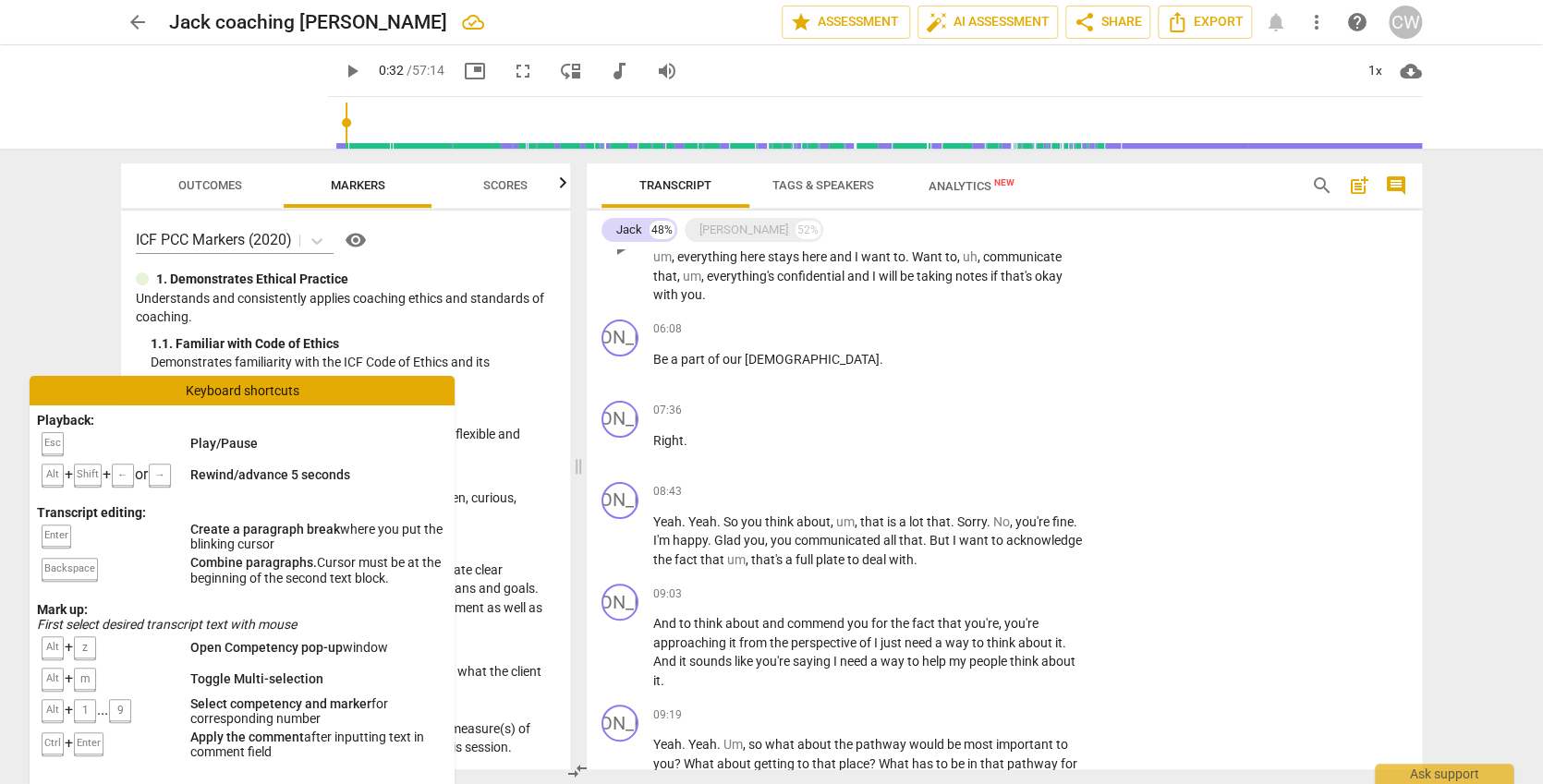
click at [1073, 266] on p "Okay . Hey , [PERSON_NAME] . Good to see you . Thanks for , uh , for doing this…" at bounding box center [869, 247] width 432 height 113
paste p
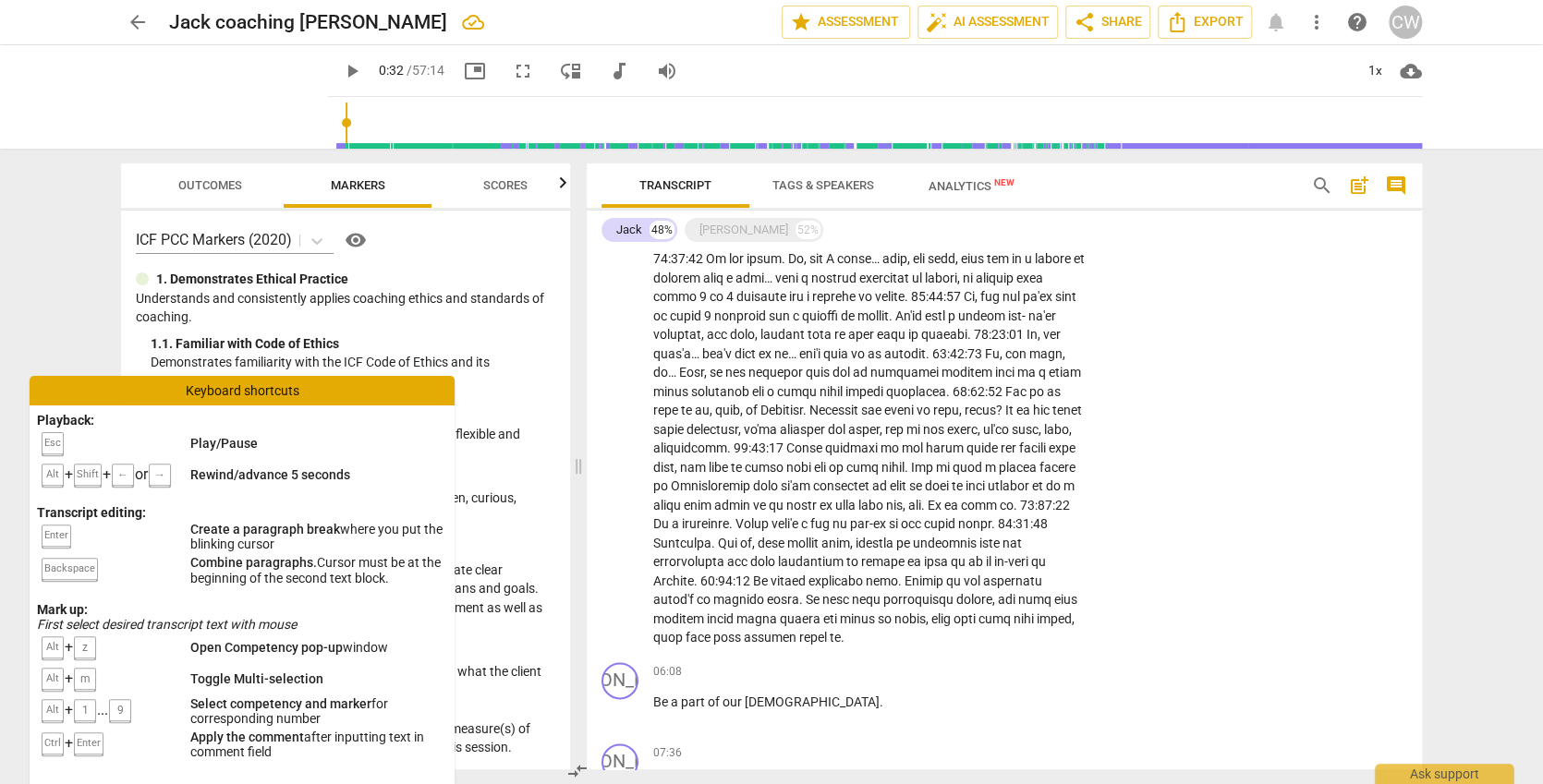
scroll to position [948, 0]
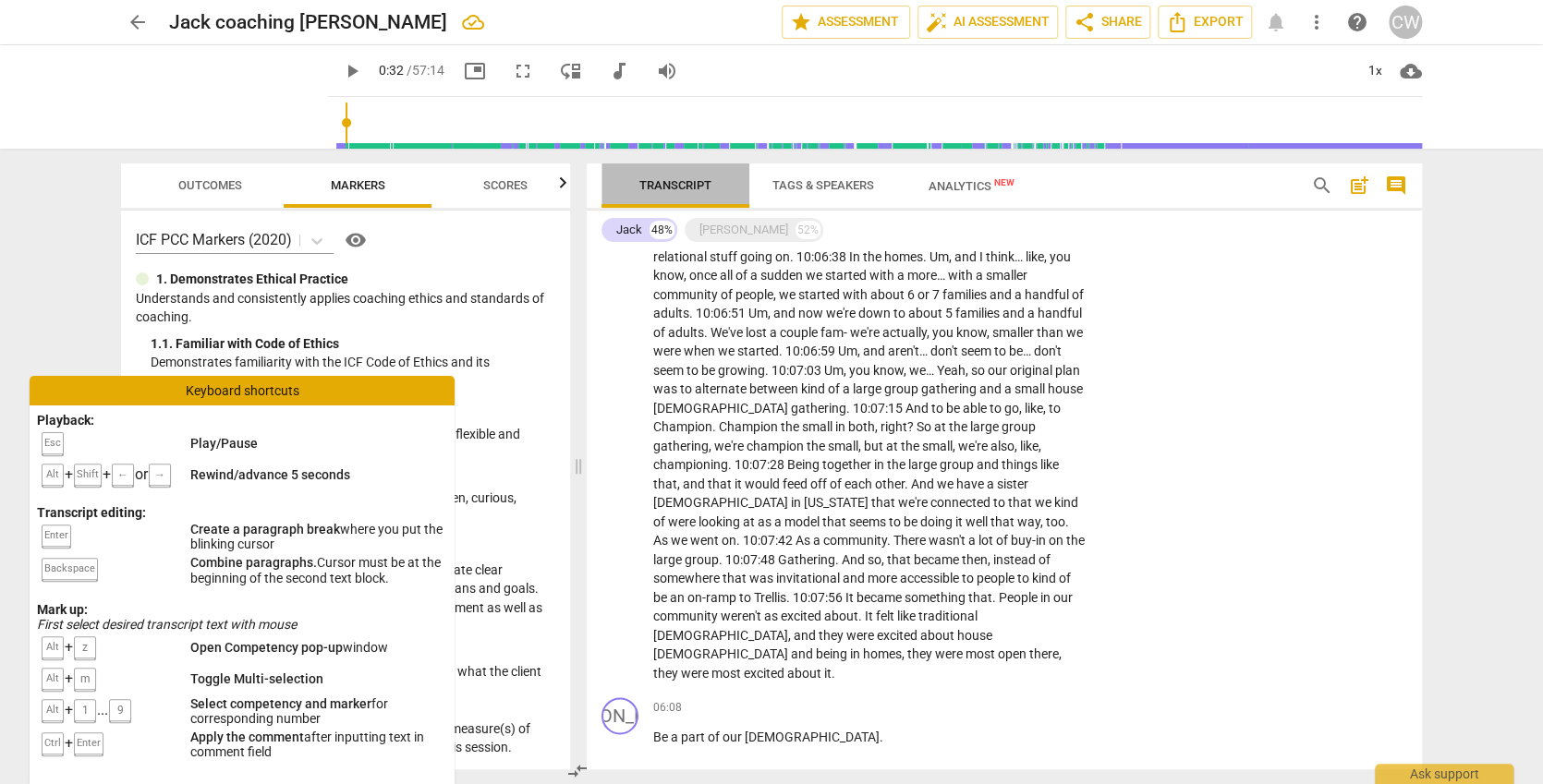
click at [671, 171] on button "Transcript" at bounding box center [675, 186] width 148 height 45
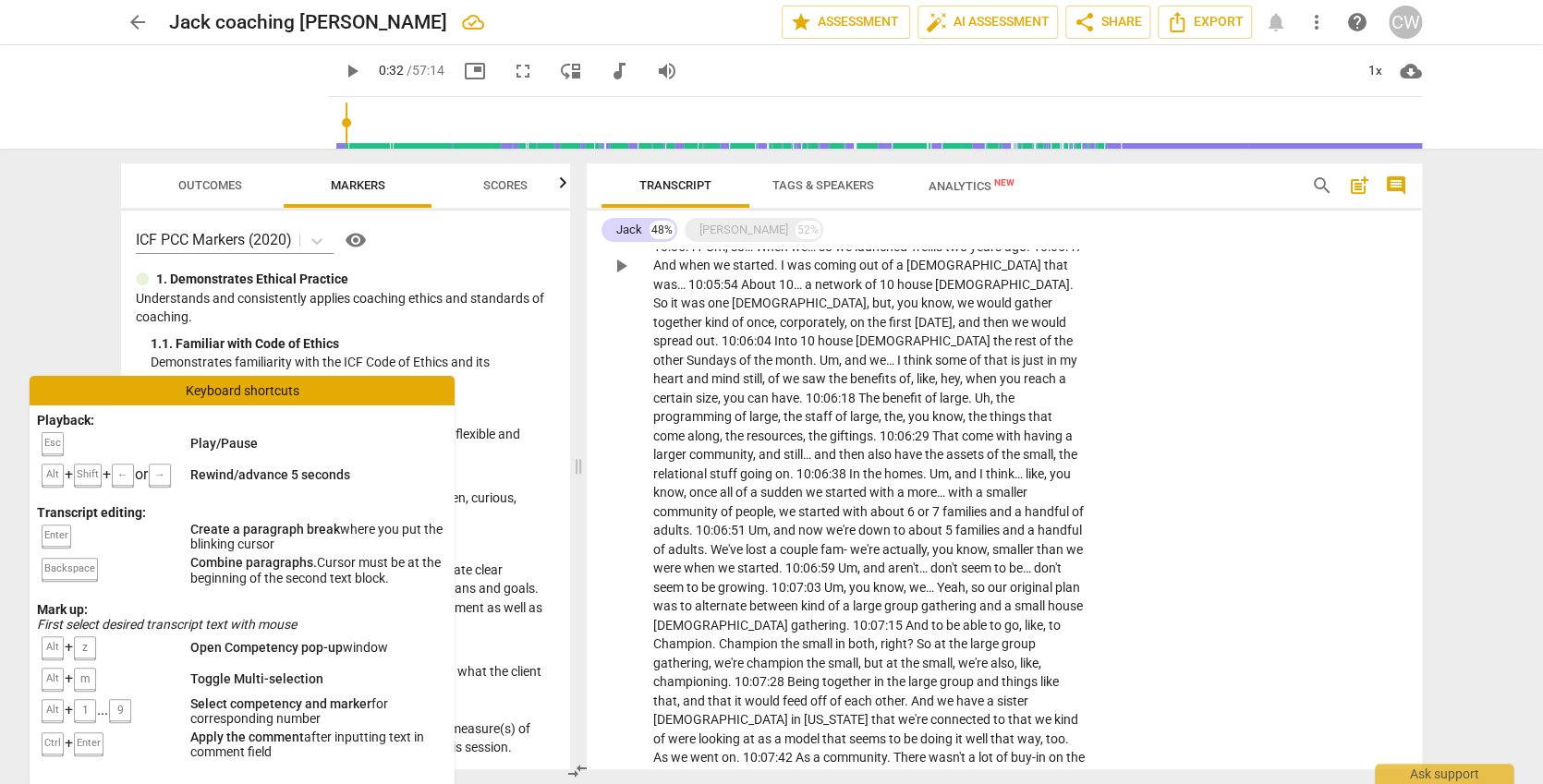
scroll to position [185, 0]
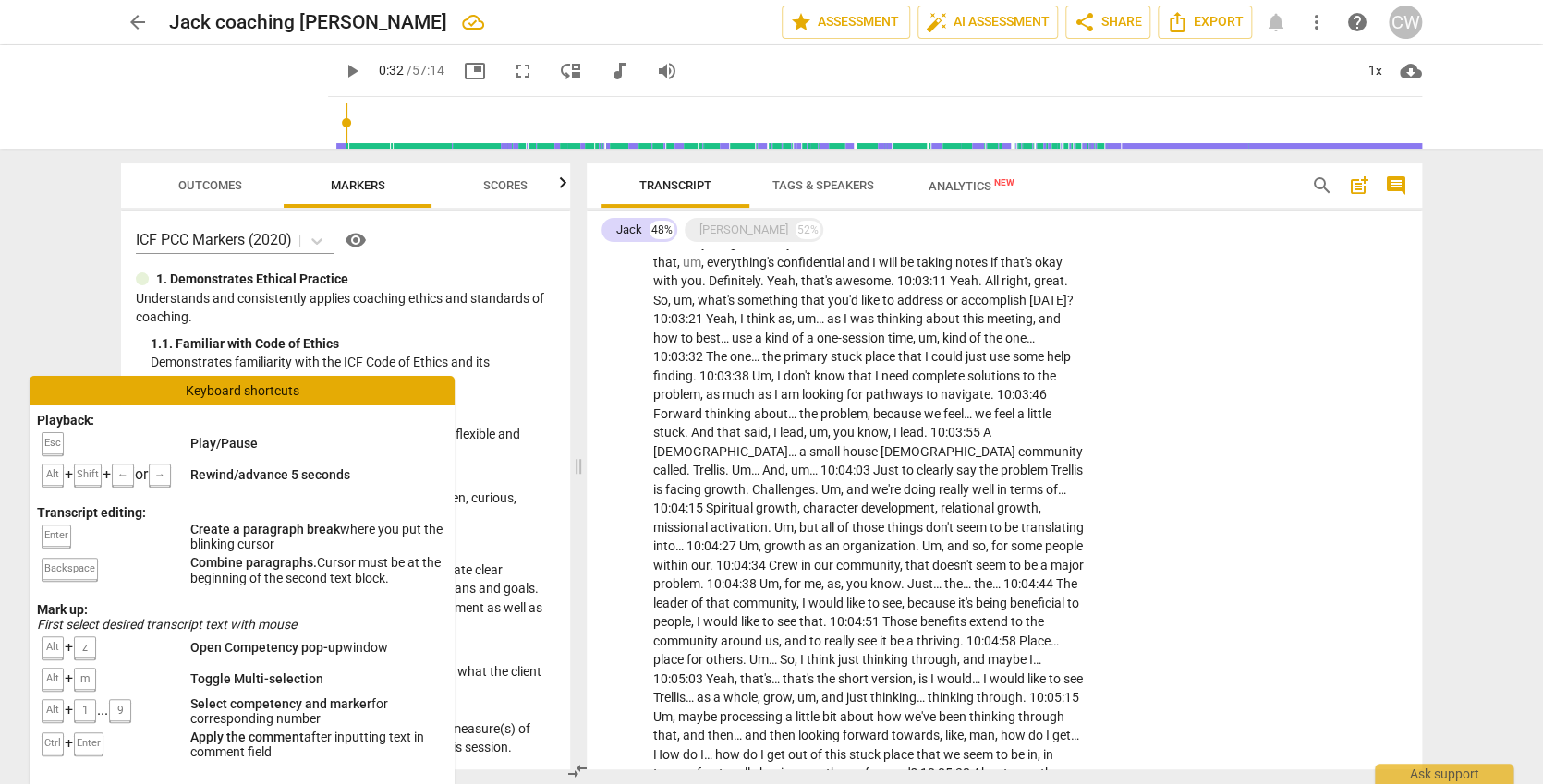
click at [1361, 20] on span "help" at bounding box center [1357, 22] width 22 height 22
click at [234, 164] on button "Outcomes" at bounding box center [210, 186] width 148 height 45
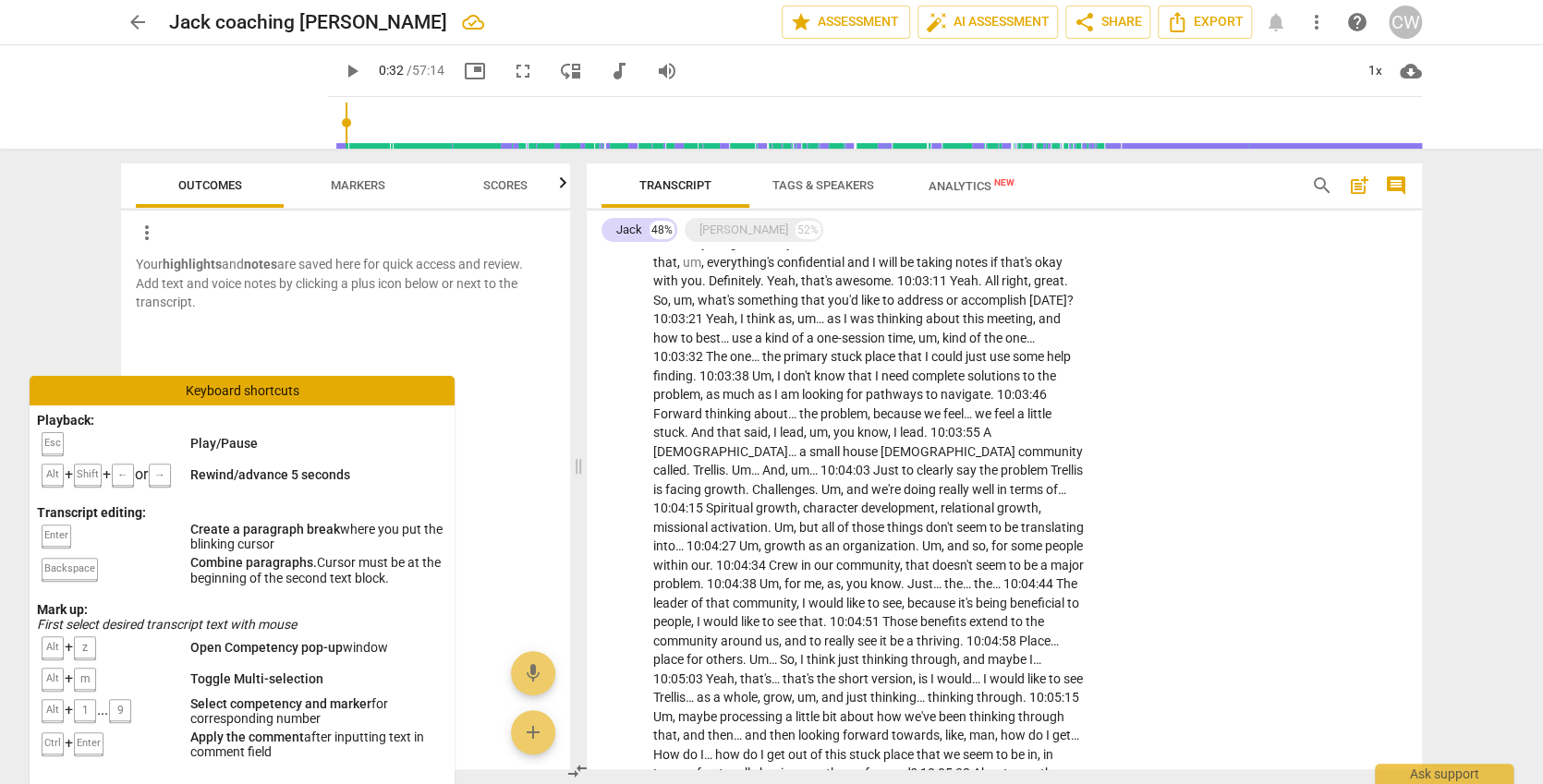
click at [1312, 19] on span "more_vert" at bounding box center [1316, 22] width 22 height 22
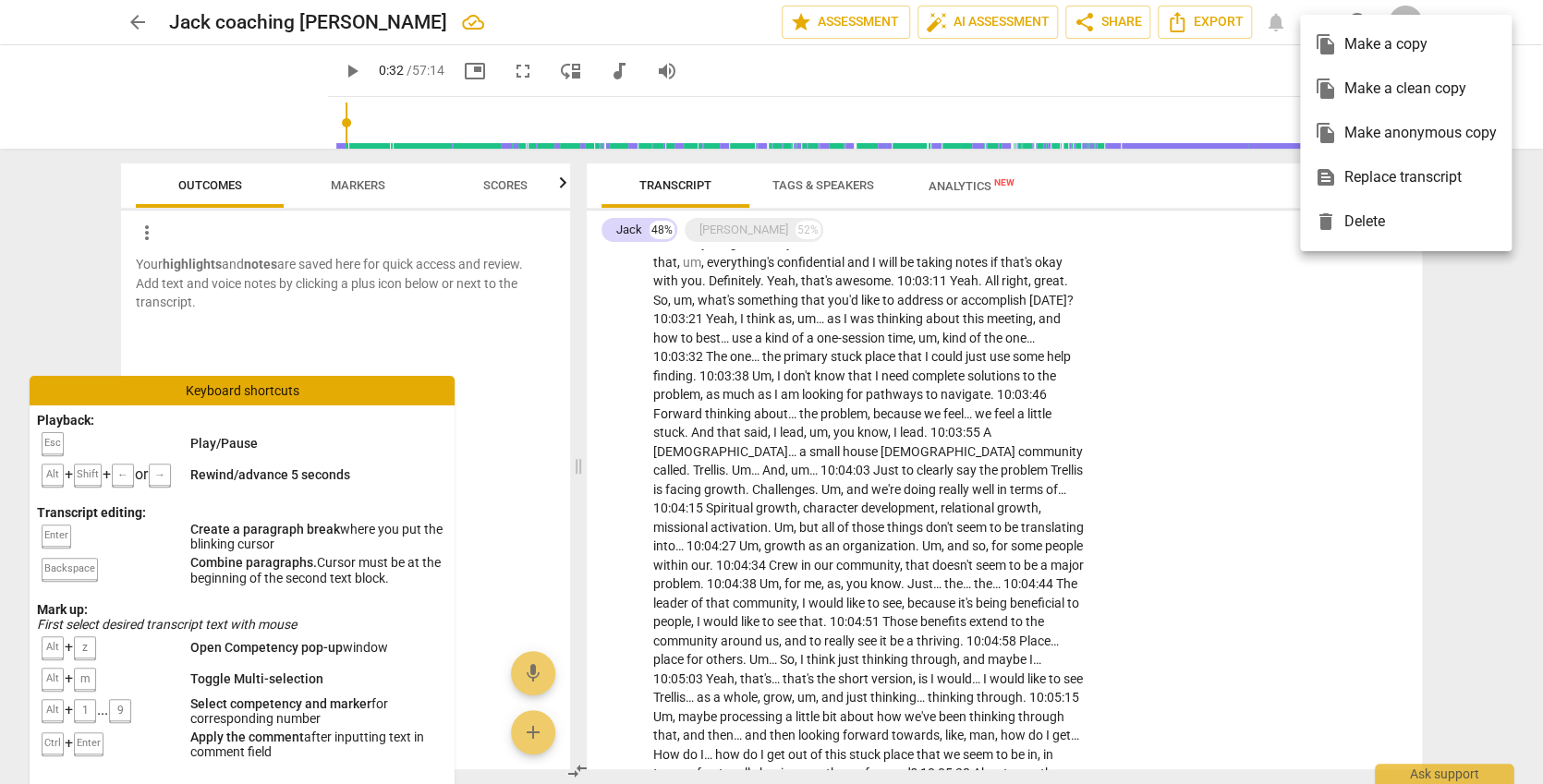
click at [1306, 20] on ul "file_copy Make a copy file_copy Make a clean copy file_copy Make anonymous copy…" at bounding box center [1406, 133] width 212 height 236
click at [1173, 308] on div at bounding box center [772, 392] width 1543 height 784
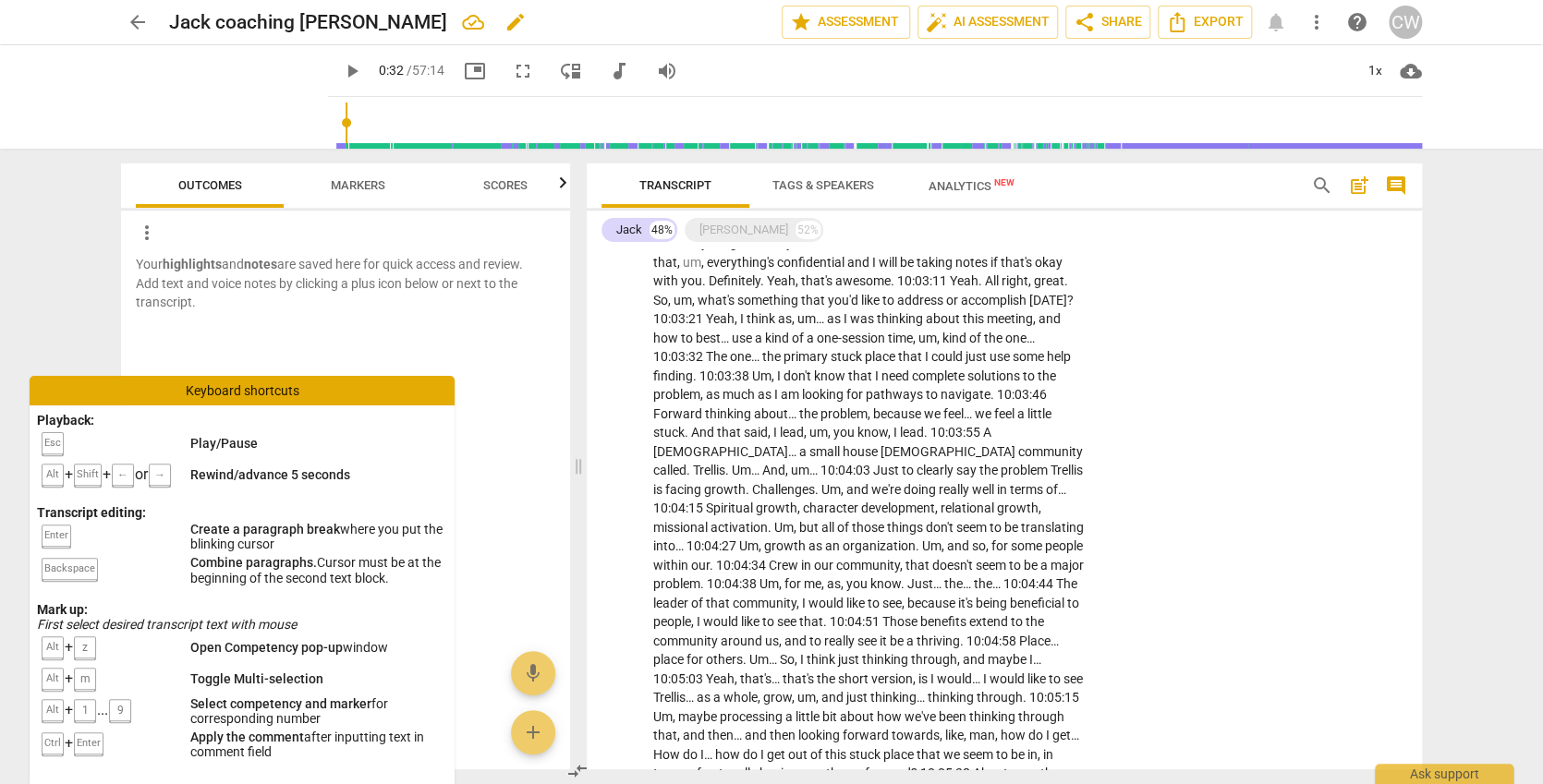
click at [505, 20] on span "edit" at bounding box center [516, 22] width 22 height 22
click at [1102, 178] on div "Transcript Tags & Speakers Analytics New" at bounding box center [942, 186] width 680 height 45
click at [142, 233] on span "more_vert" at bounding box center [147, 233] width 22 height 22
click at [143, 233] on li "Uncheck all" at bounding box center [188, 233] width 104 height 45
click at [298, 323] on div at bounding box center [346, 328] width 449 height 33
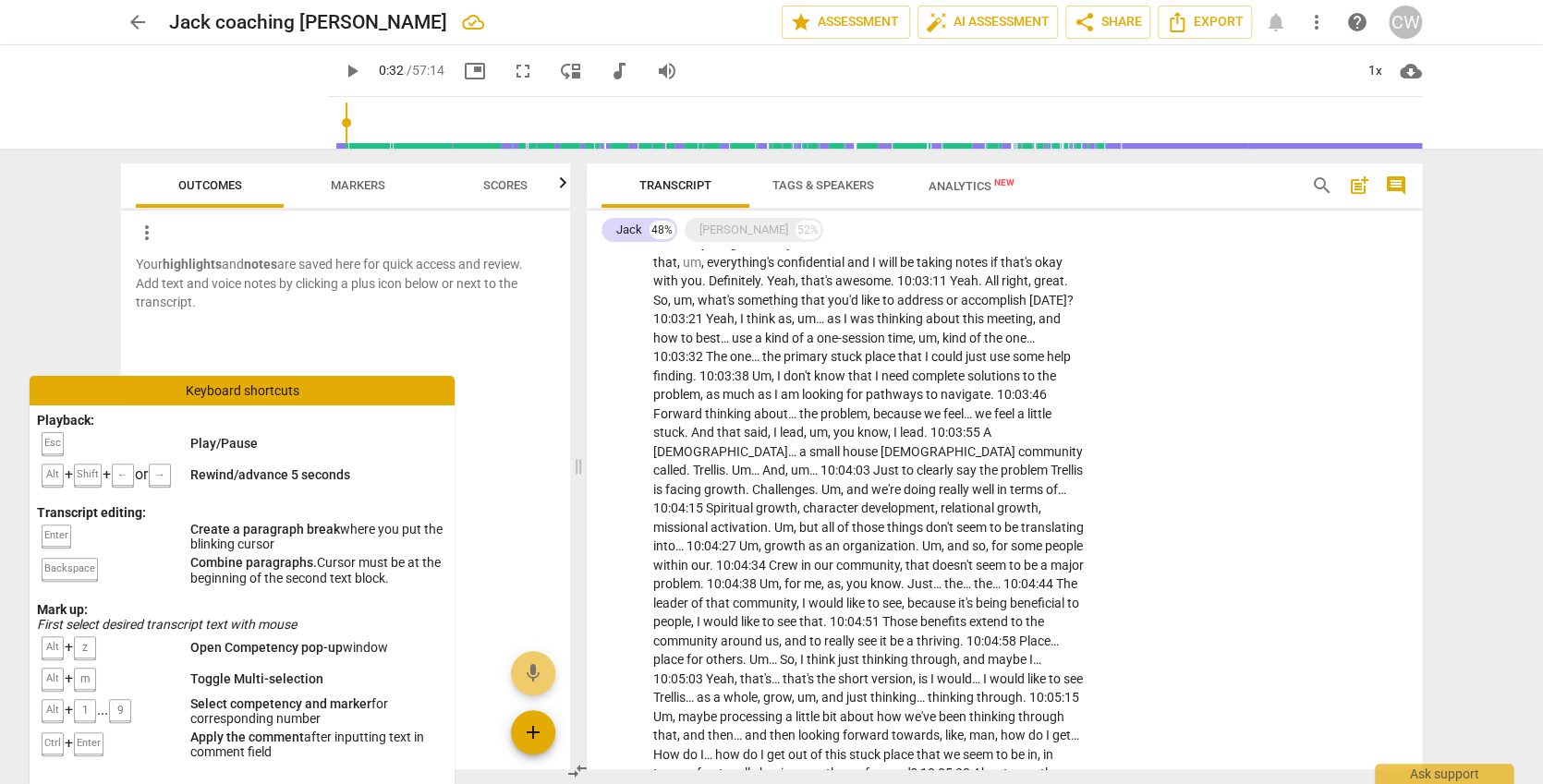
click at [530, 732] on span "add" at bounding box center [533, 732] width 22 height 22
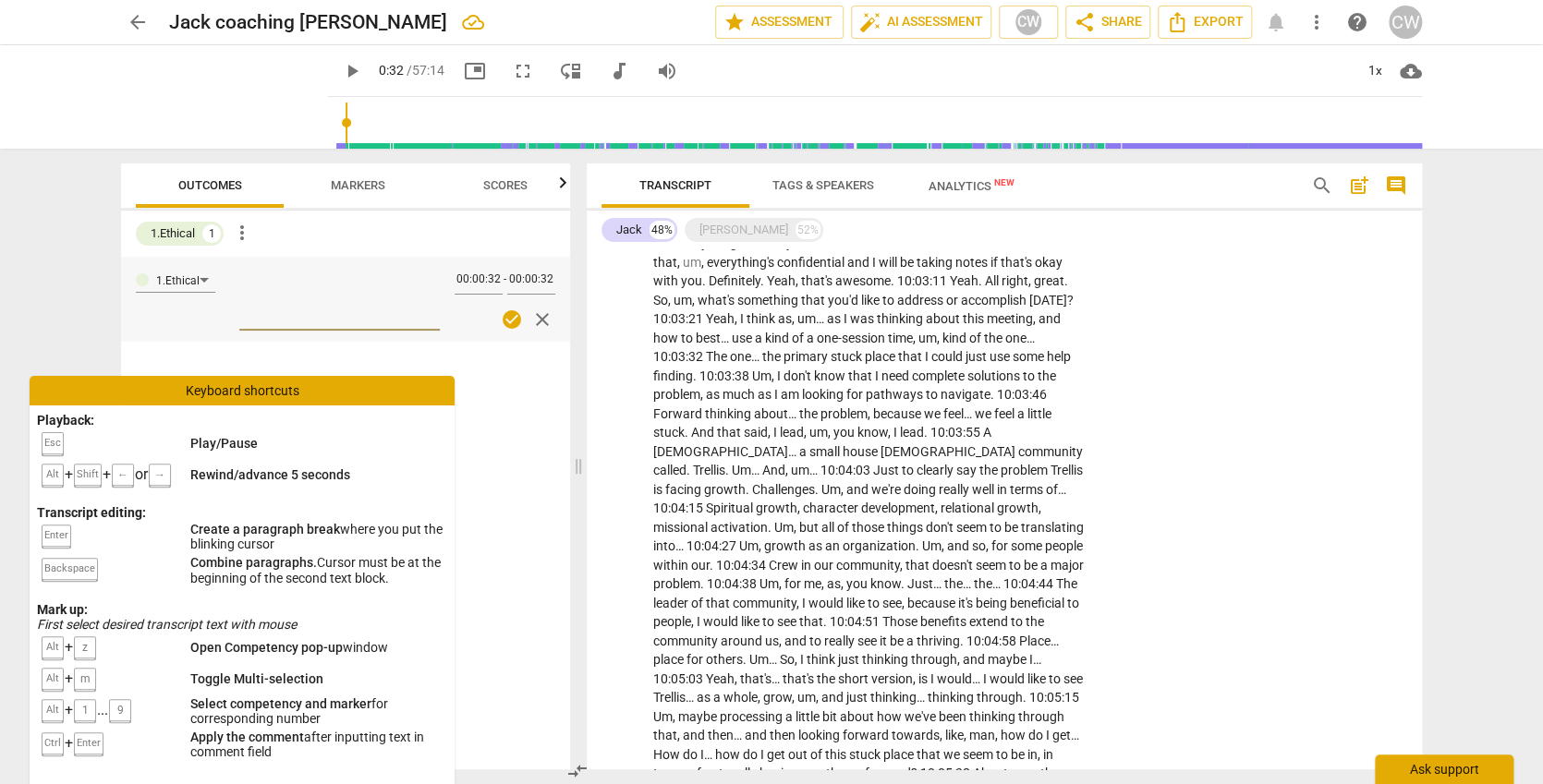
click at [1422, 769] on div "Ask support" at bounding box center [1444, 769] width 138 height 30
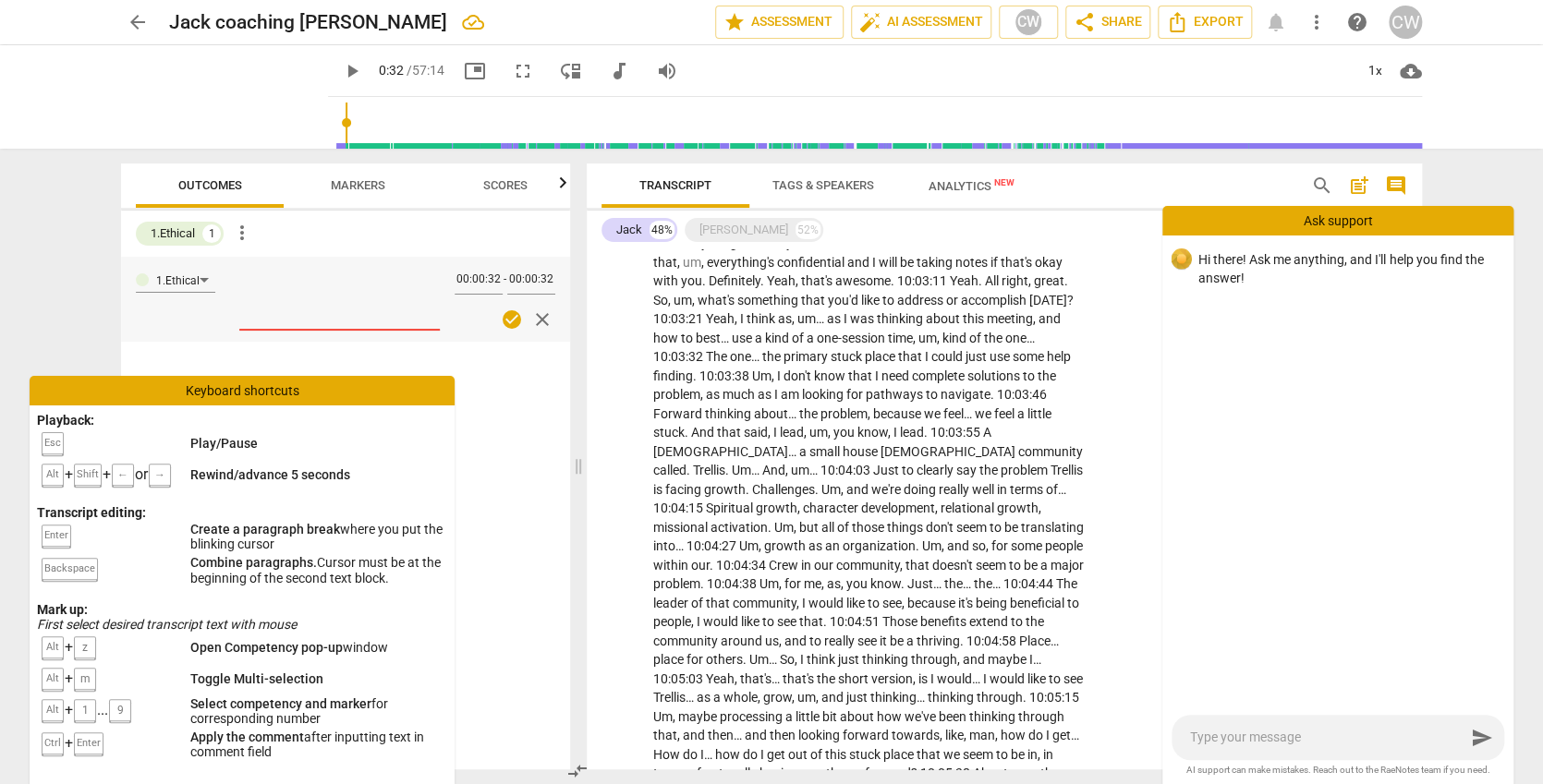
type textarea "E"
type textarea "Ed"
type textarea "Edi"
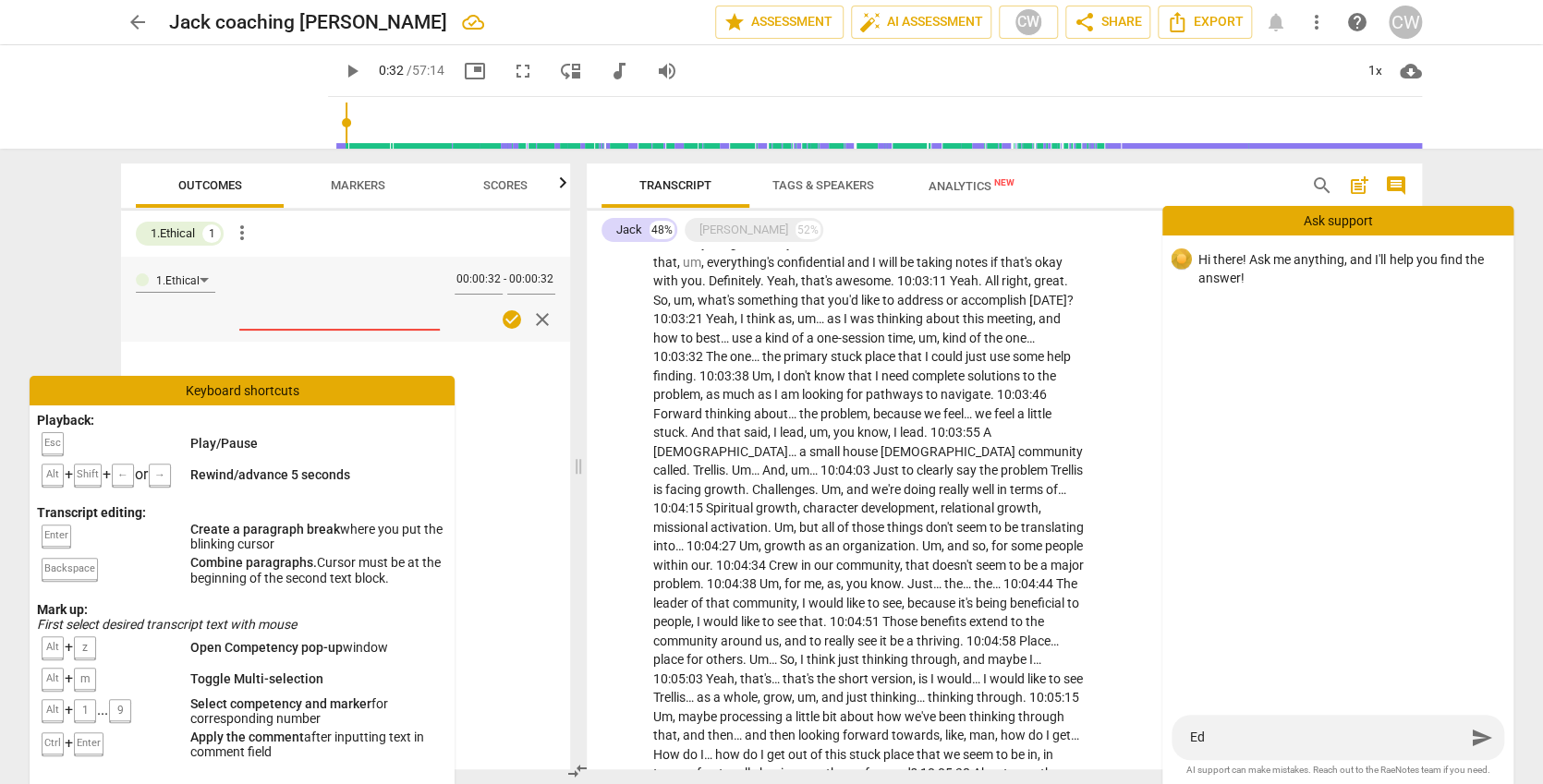
type textarea "Edi"
type textarea "Edit"
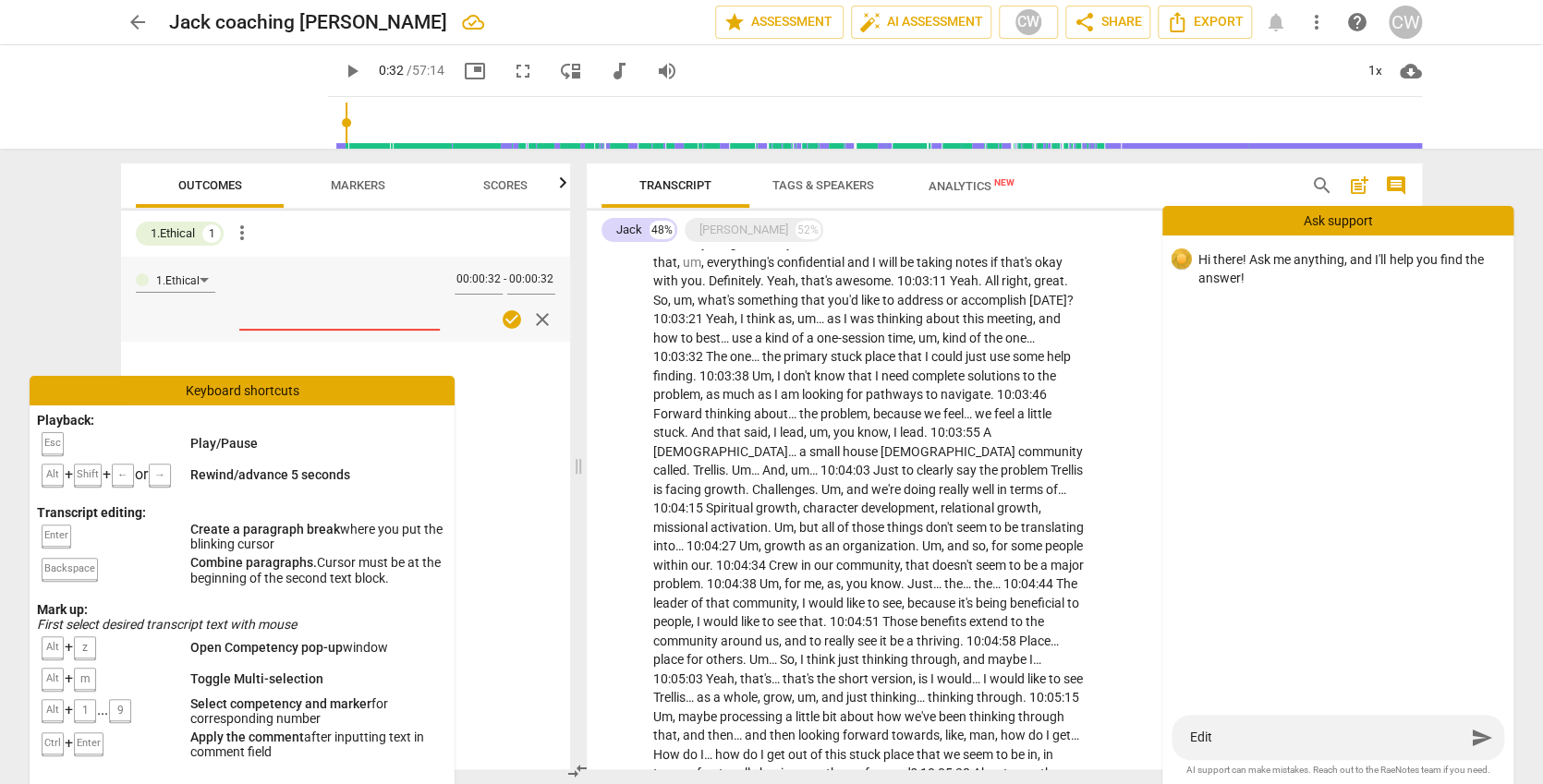
type textarea "Edit T"
type textarea "Edit Tr"
type textarea "Edit Tra"
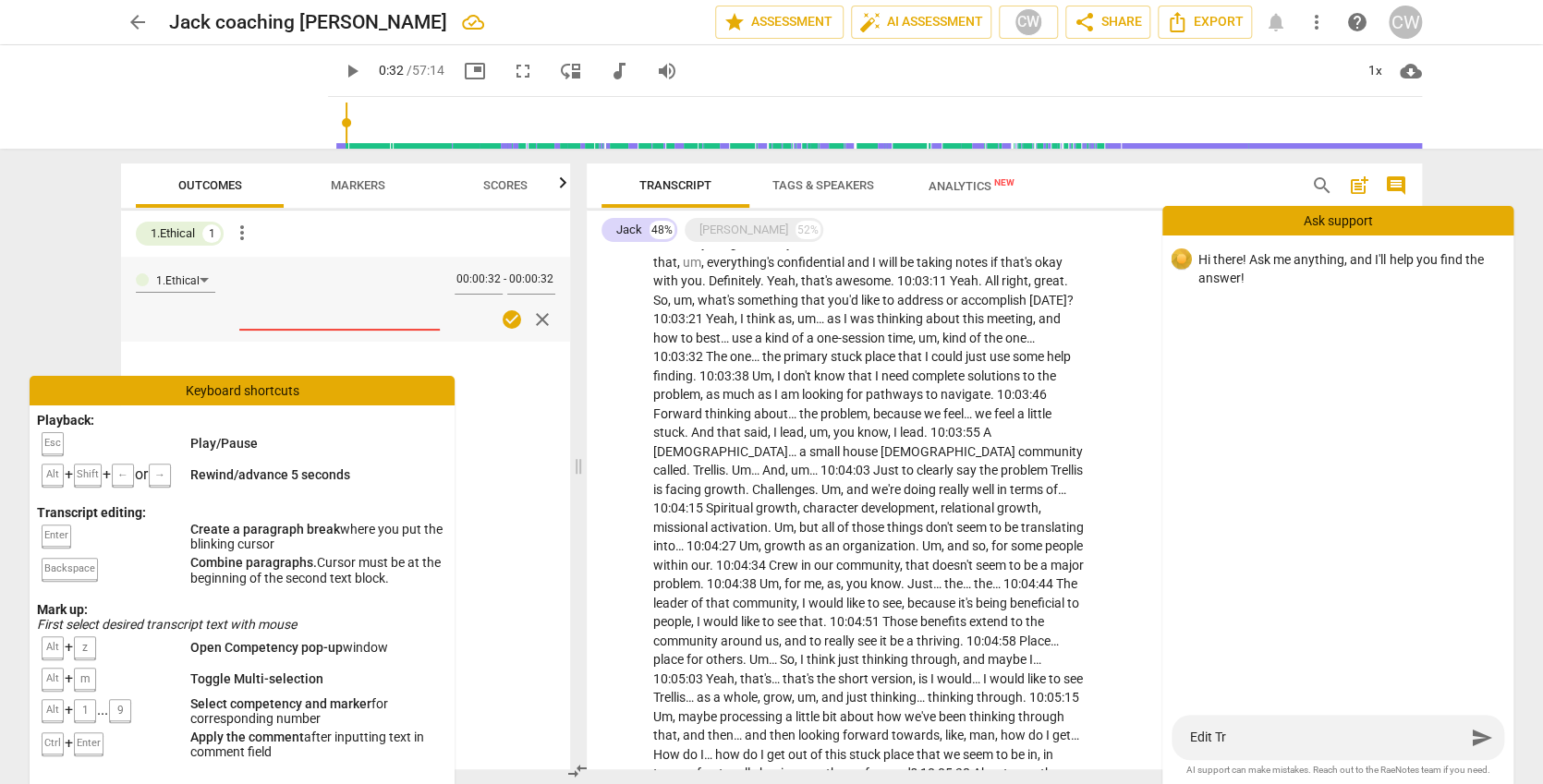
type textarea "Edit Tra"
type textarea "Edit [PERSON_NAME]"
type textarea "Edit Trans"
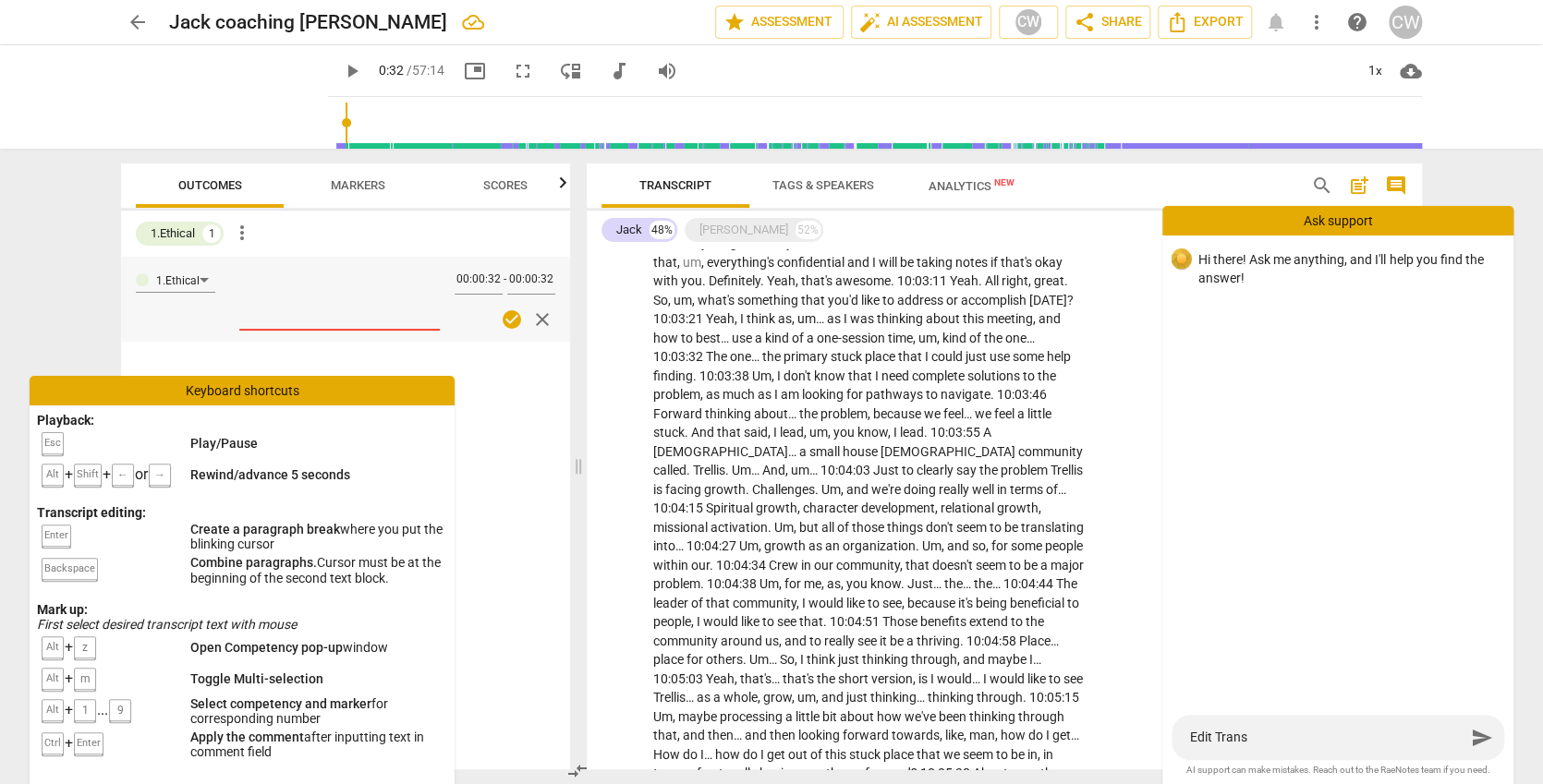
type textarea "Edit Transc"
type textarea "Edit Transcr"
type textarea "Edit Transcri"
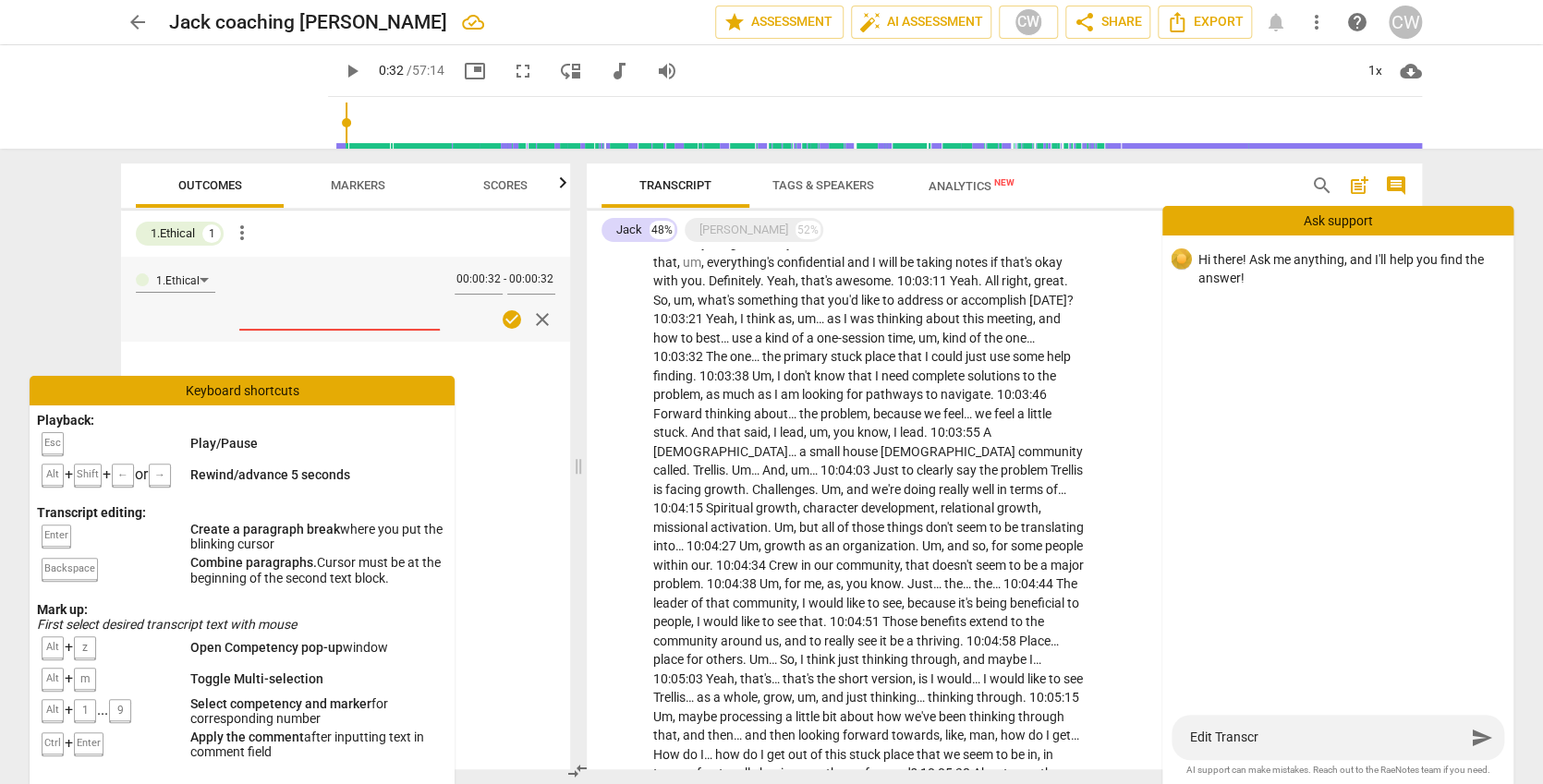
type textarea "Edit Transcri"
type textarea "Edit Transcrip"
type textarea "Edit Transcript"
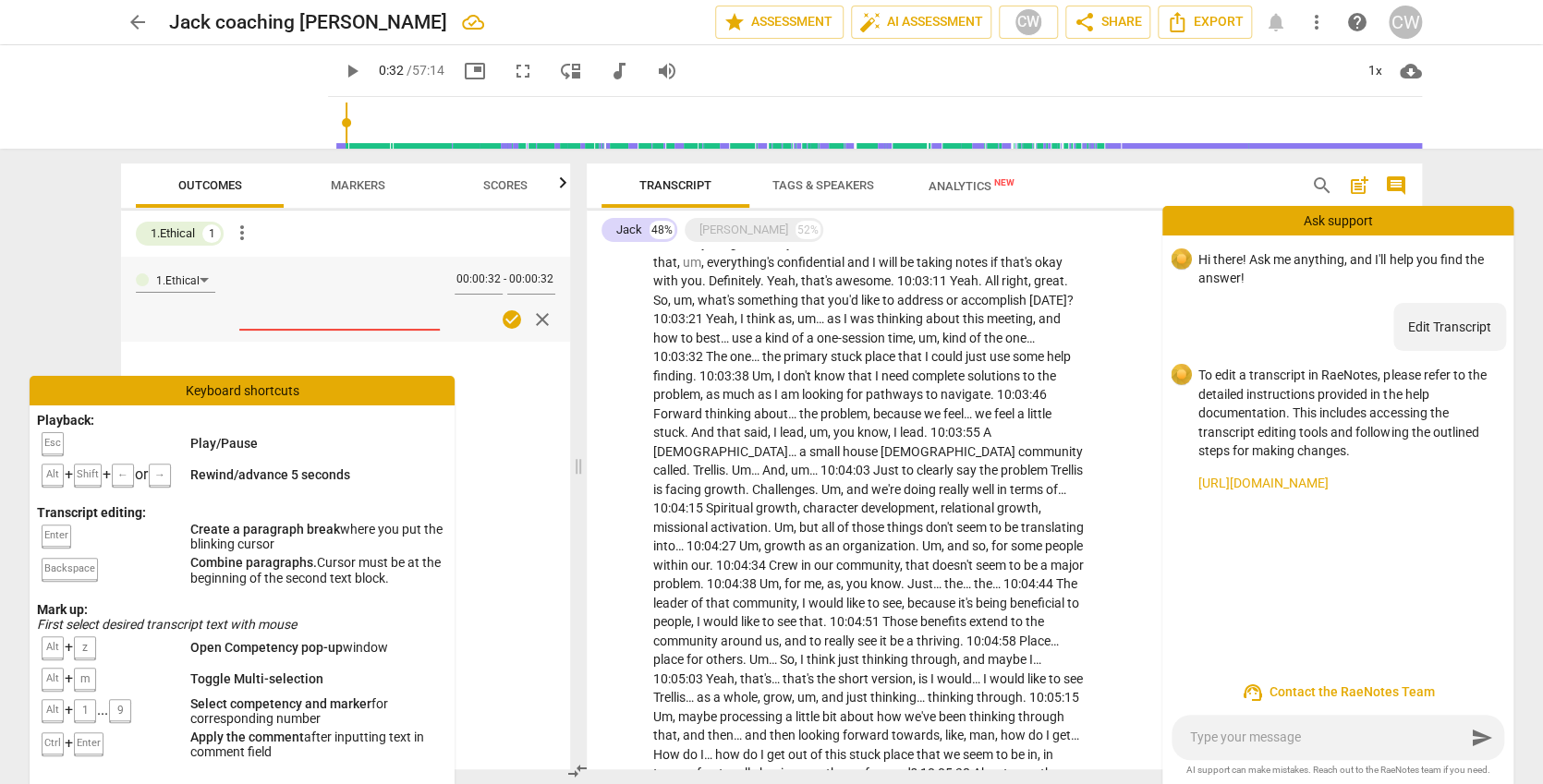
click at [1409, 477] on link "[URL][DOMAIN_NAME]" at bounding box center [1349, 484] width 300 height 20
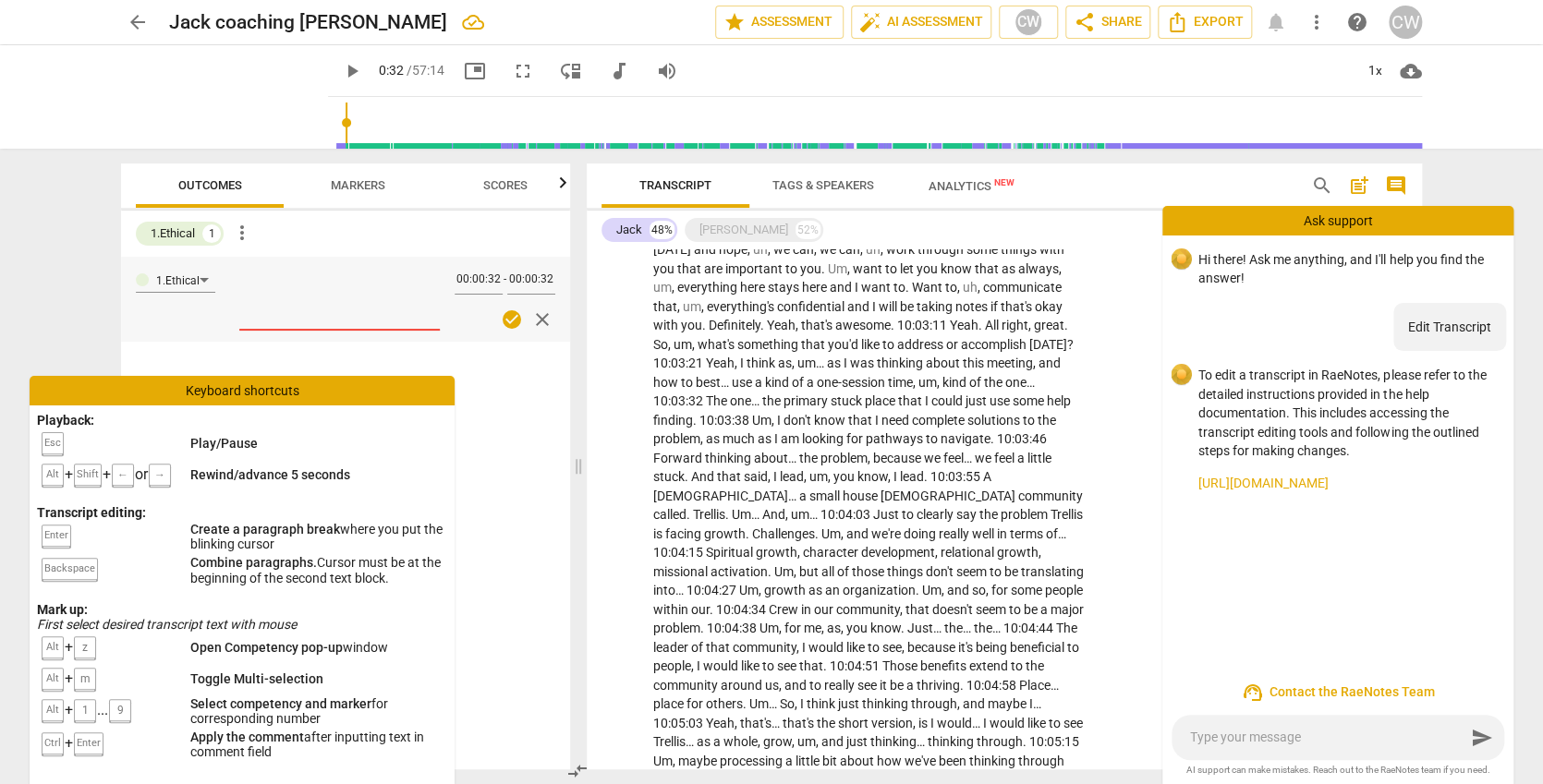
scroll to position [85, 0]
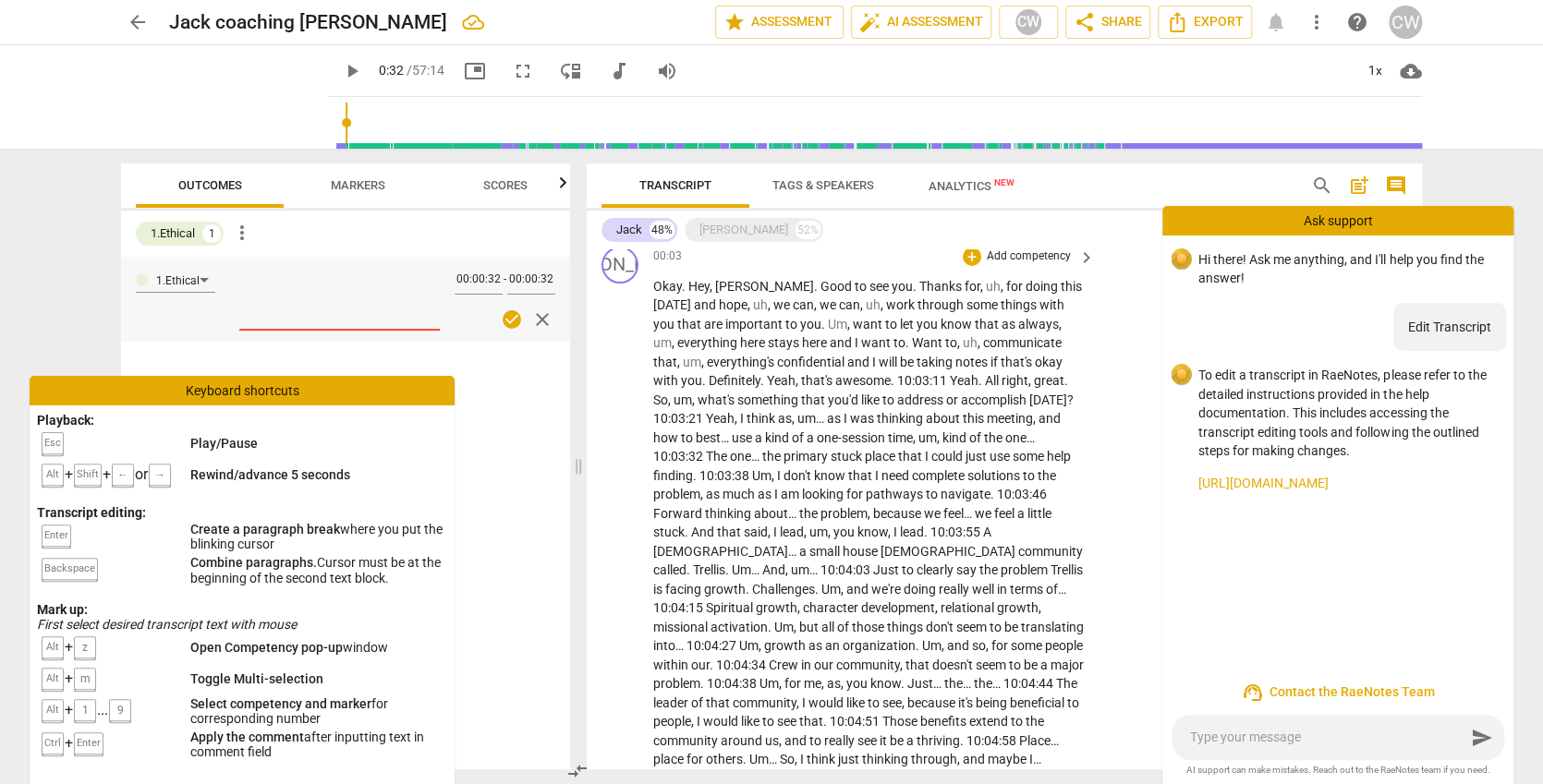
click at [912, 336] on span "Want" at bounding box center [928, 342] width 33 height 15
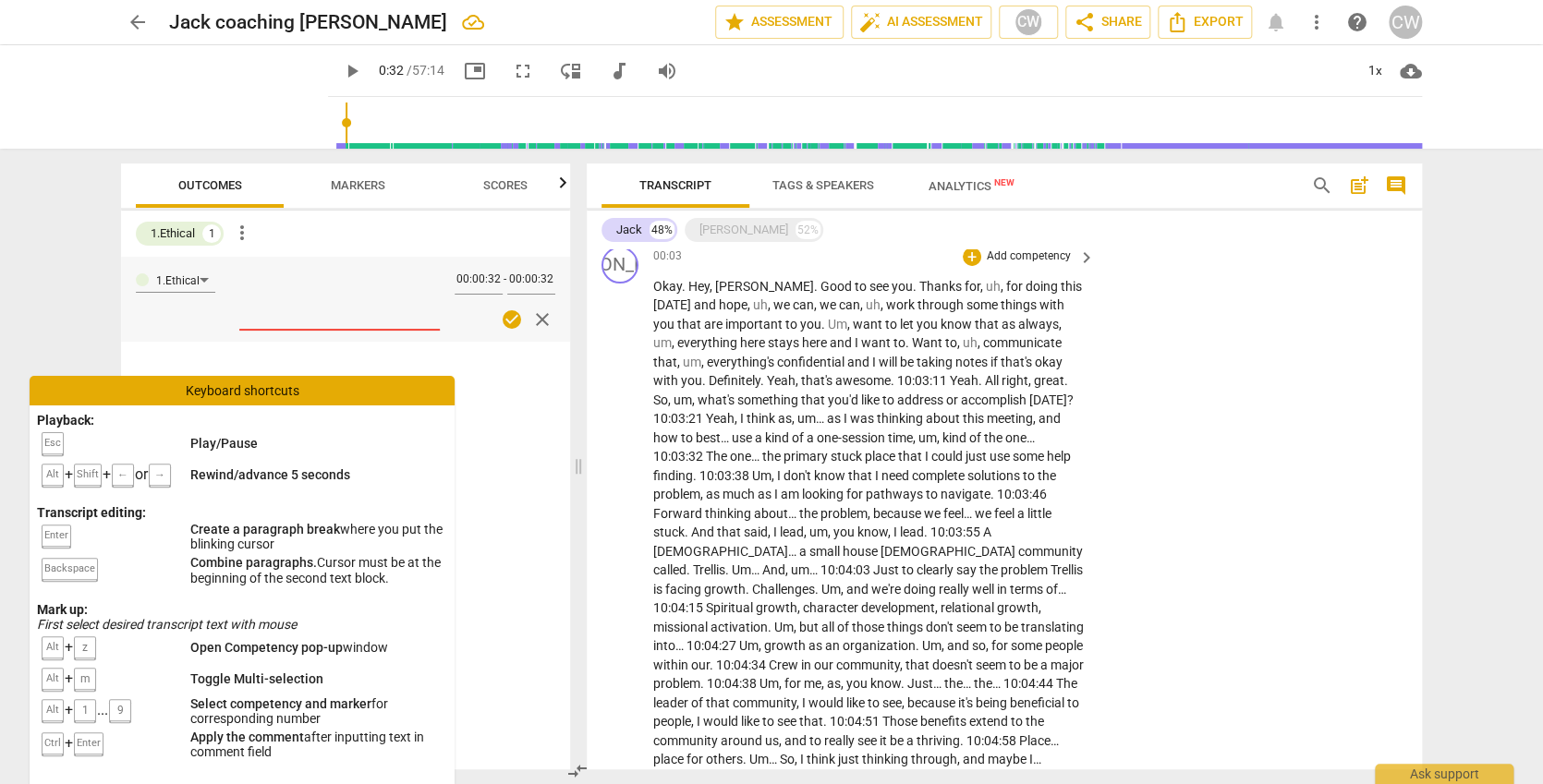
click at [702, 374] on span "you" at bounding box center [691, 381] width 21 height 15
click at [1049, 375] on span "Yeah" at bounding box center [1063, 381] width 29 height 15
click at [781, 413] on span "Yeah" at bounding box center [768, 418] width 29 height 15
click at [341, 74] on span "play_arrow" at bounding box center [352, 71] width 22 height 22
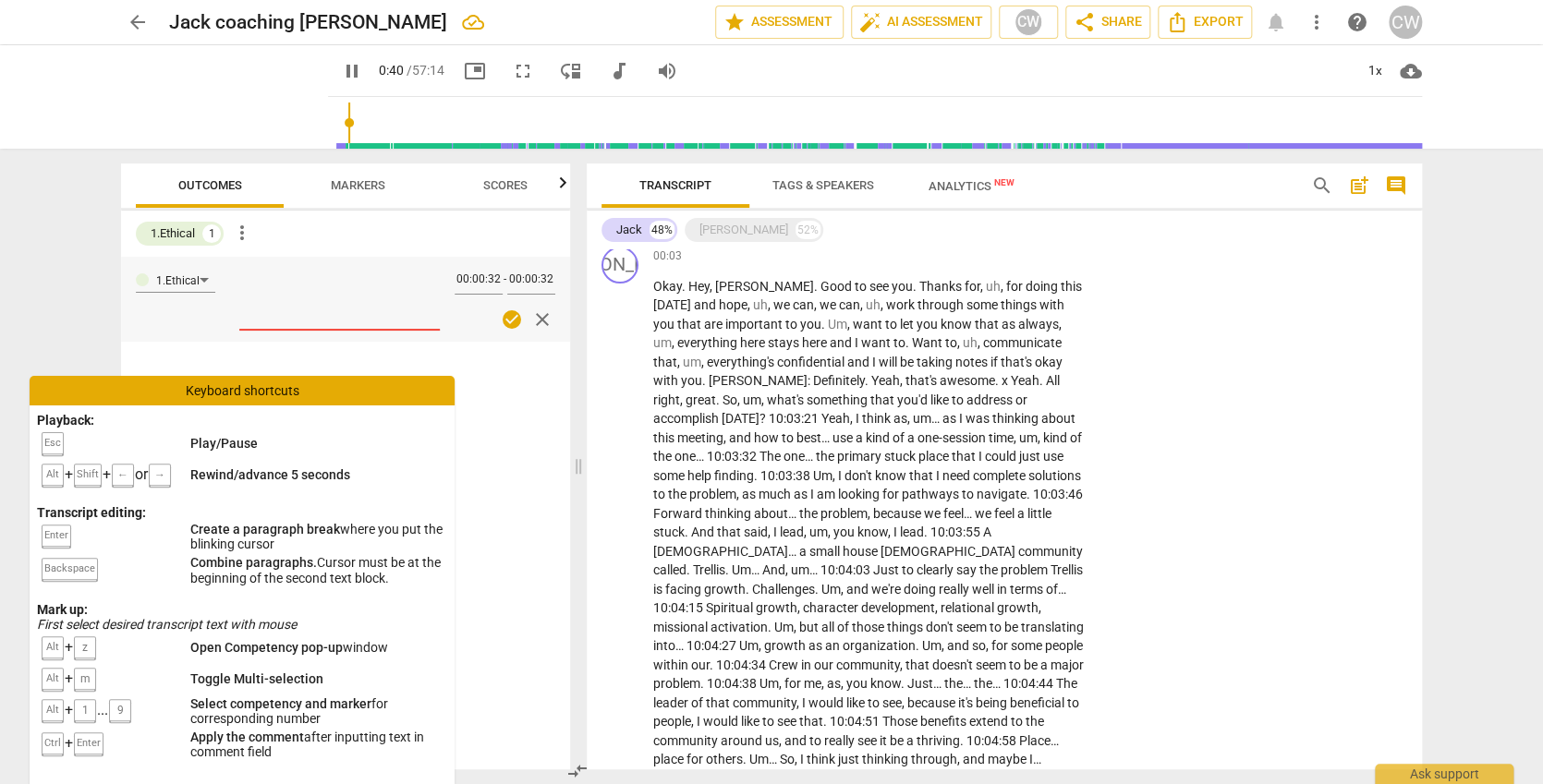
type input "41"
click at [821, 413] on span "Yeah" at bounding box center [835, 418] width 29 height 15
click at [341, 71] on span "pause" at bounding box center [352, 71] width 22 height 22
type input "51"
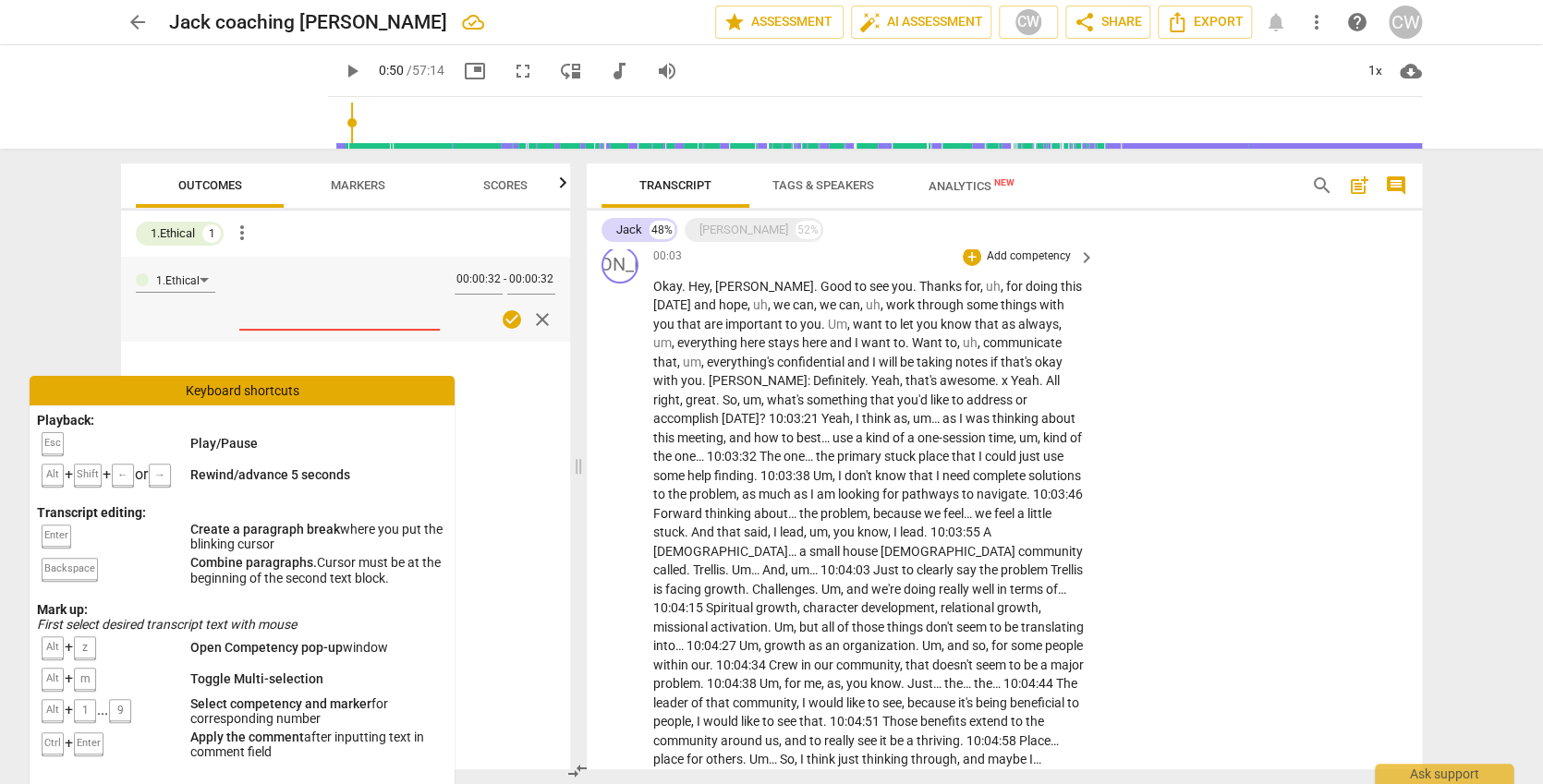
click at [821, 411] on span "10:03:21" at bounding box center [794, 418] width 53 height 15
click at [872, 411] on span "10:03: 10" at bounding box center [819, 418] width 102 height 15
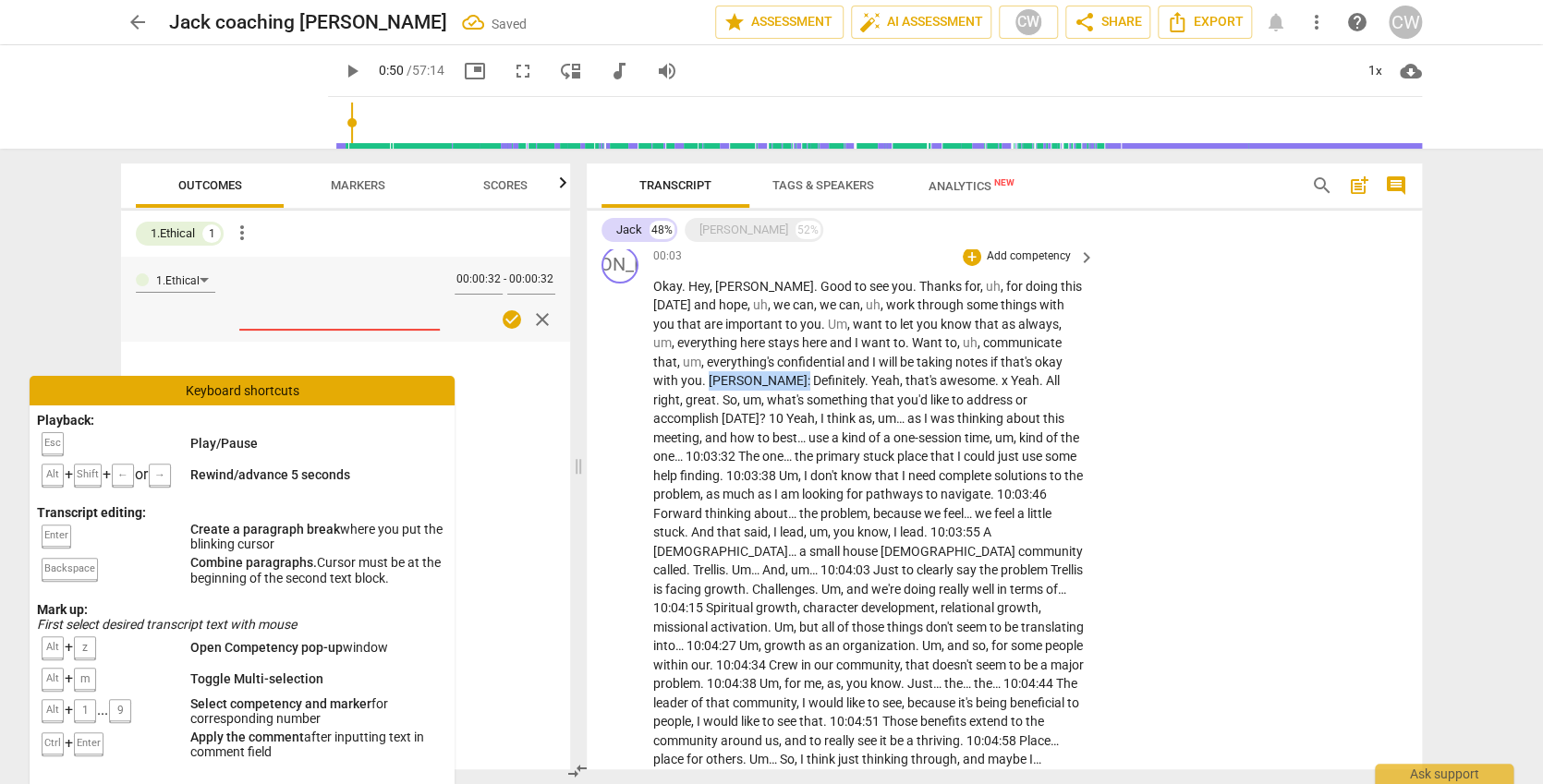
drag, startPoint x: 677, startPoint y: 380, endPoint x: 627, endPoint y: 383, distance: 50.1
click at [716, 354] on icon "button" at bounding box center [724, 355] width 19 height 22
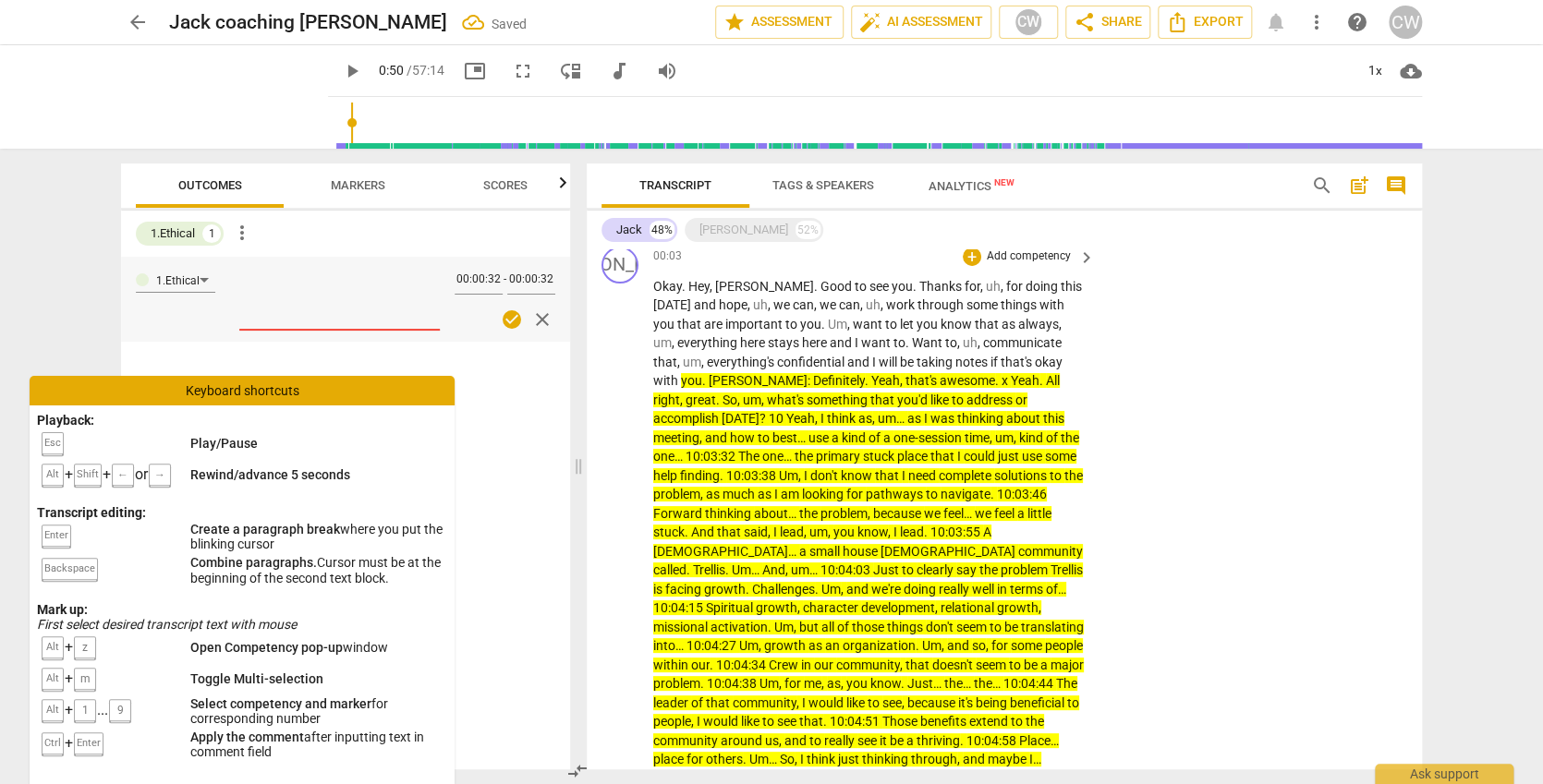
click at [802, 487] on span "am" at bounding box center [790, 494] width 21 height 15
drag, startPoint x: 665, startPoint y: 395, endPoint x: 666, endPoint y: 407, distance: 12.0
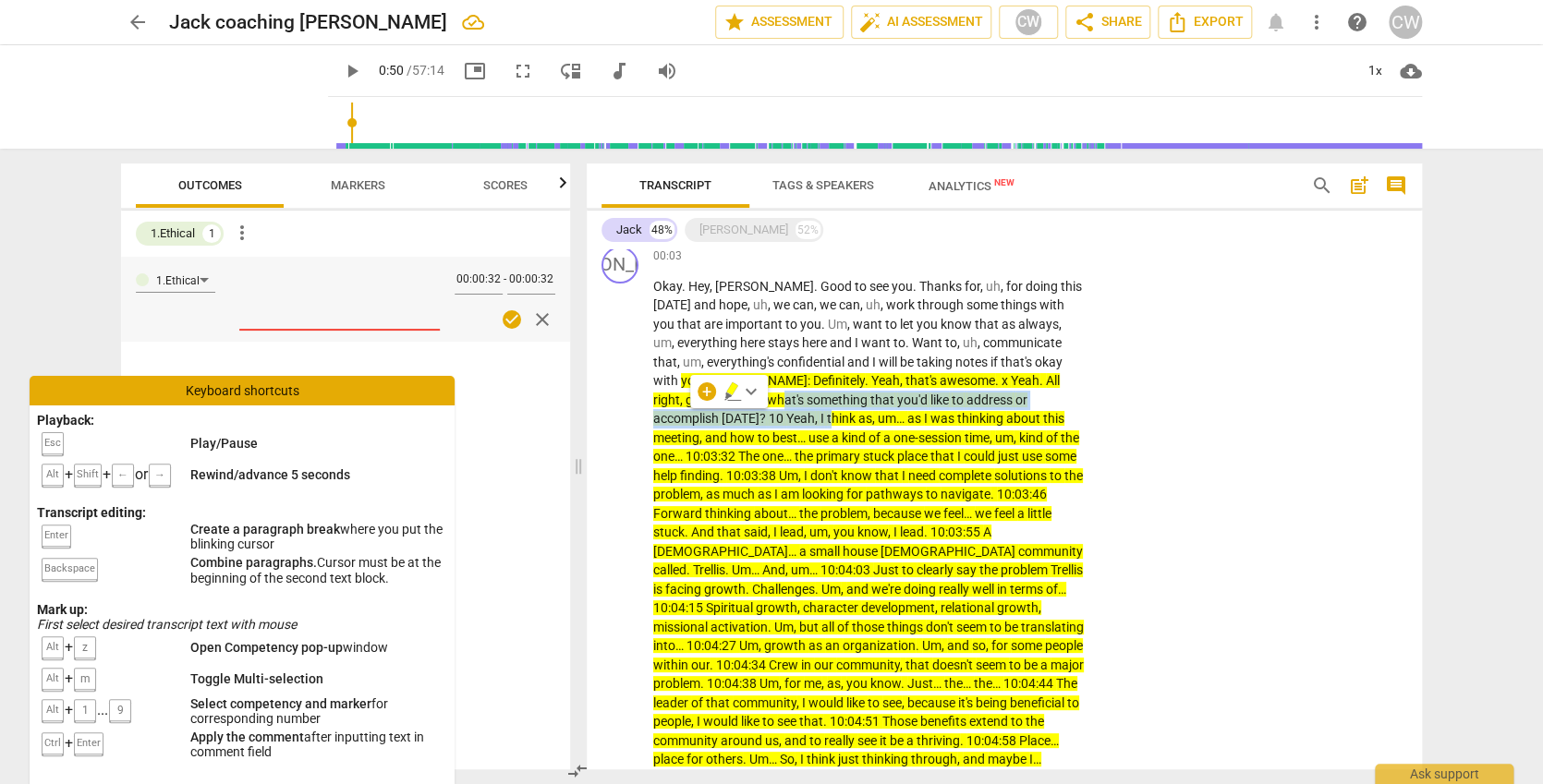
click at [738, 392] on icon "button" at bounding box center [733, 392] width 19 height 22
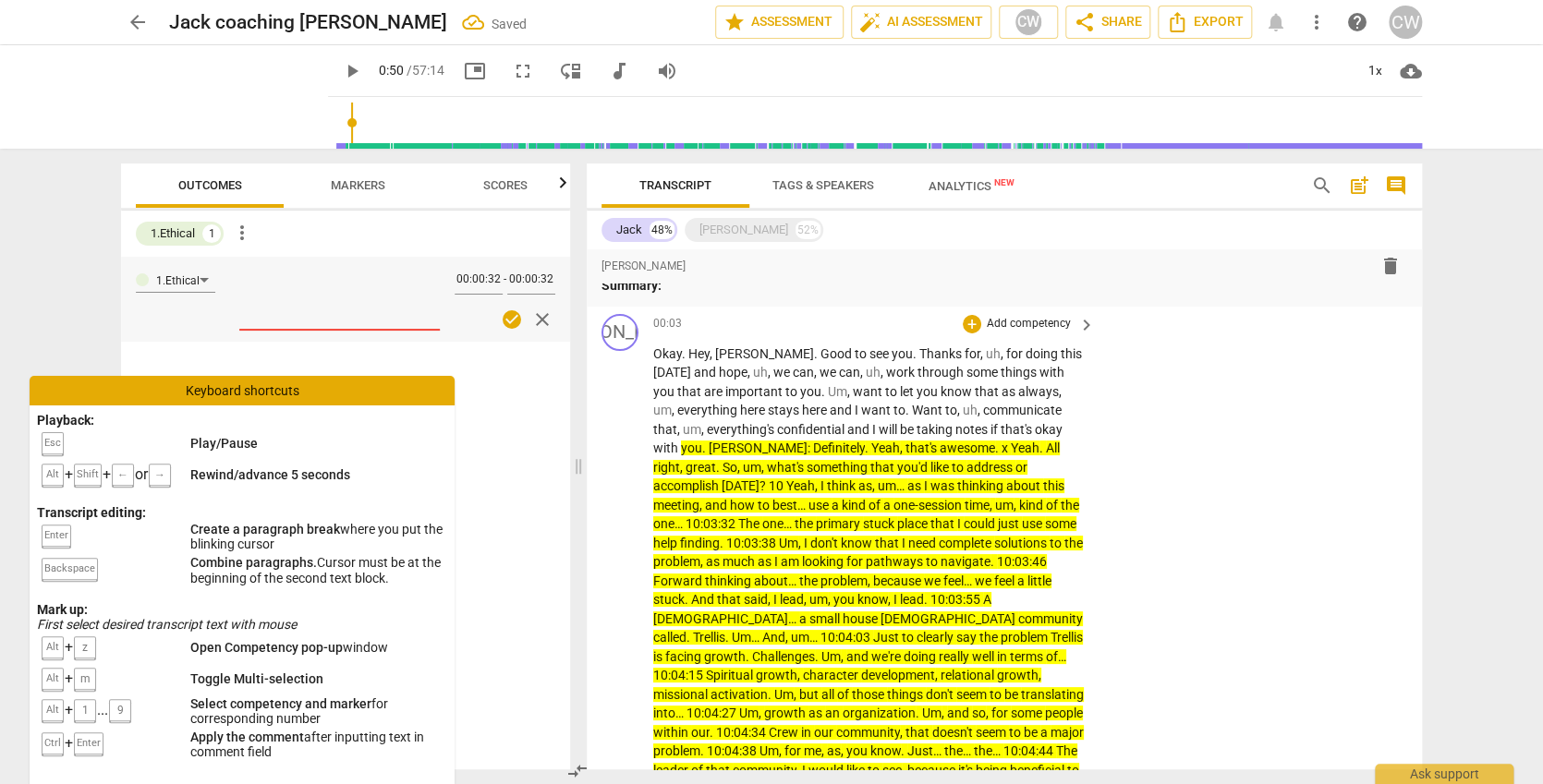
scroll to position [53, 0]
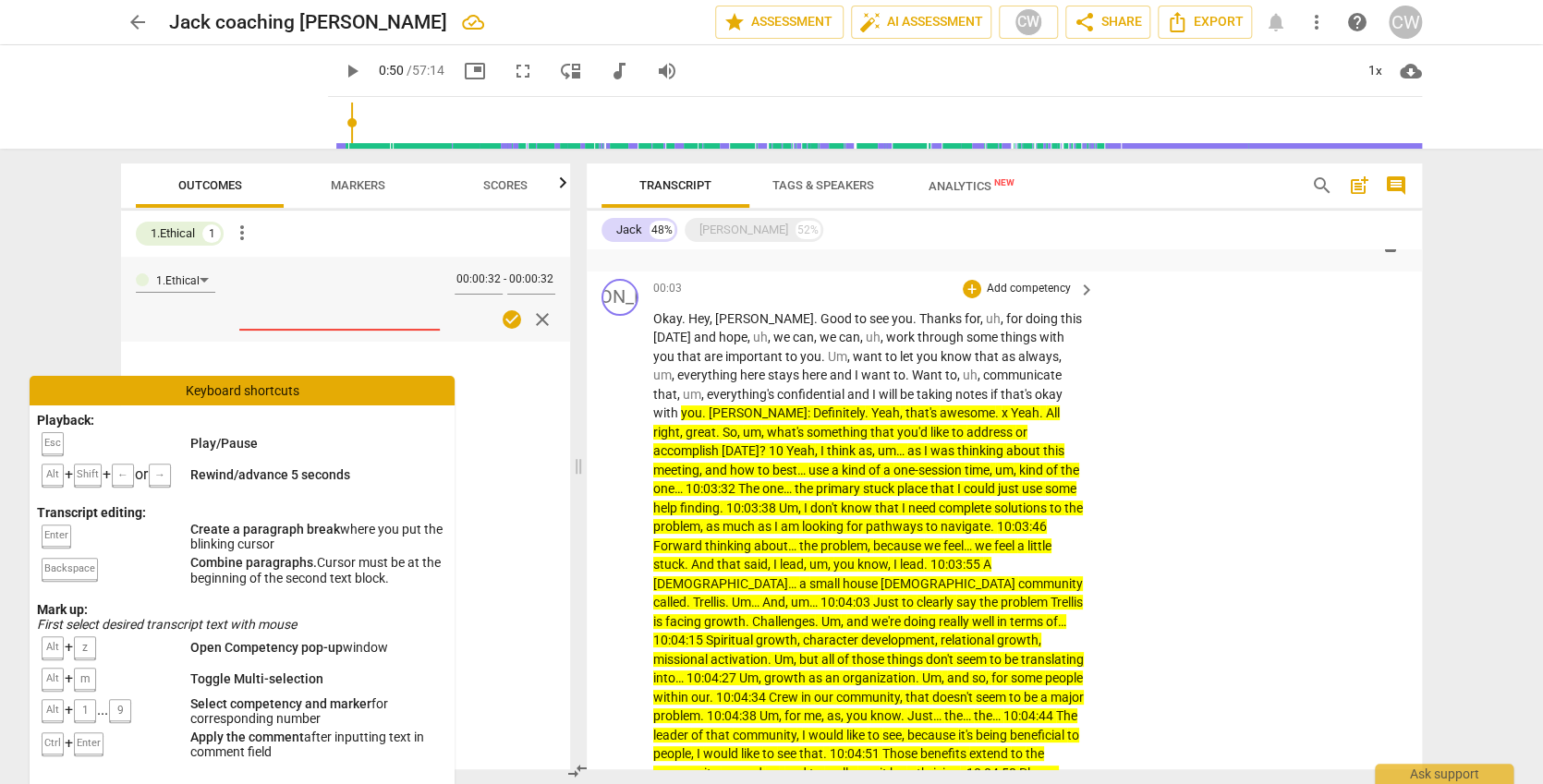
click at [709, 405] on span "[PERSON_NAME]" at bounding box center [758, 412] width 98 height 15
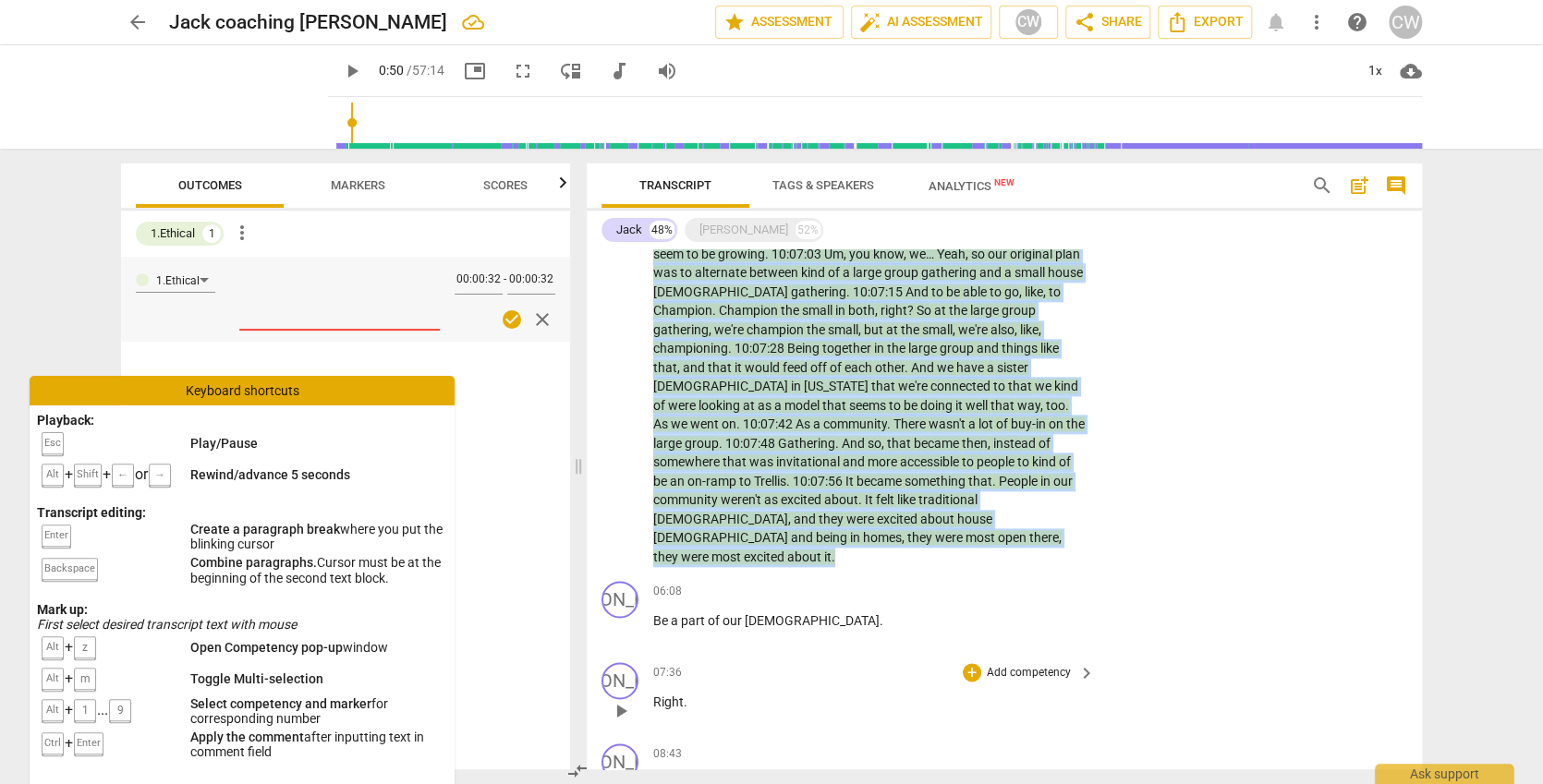
scroll to position [1078, 0]
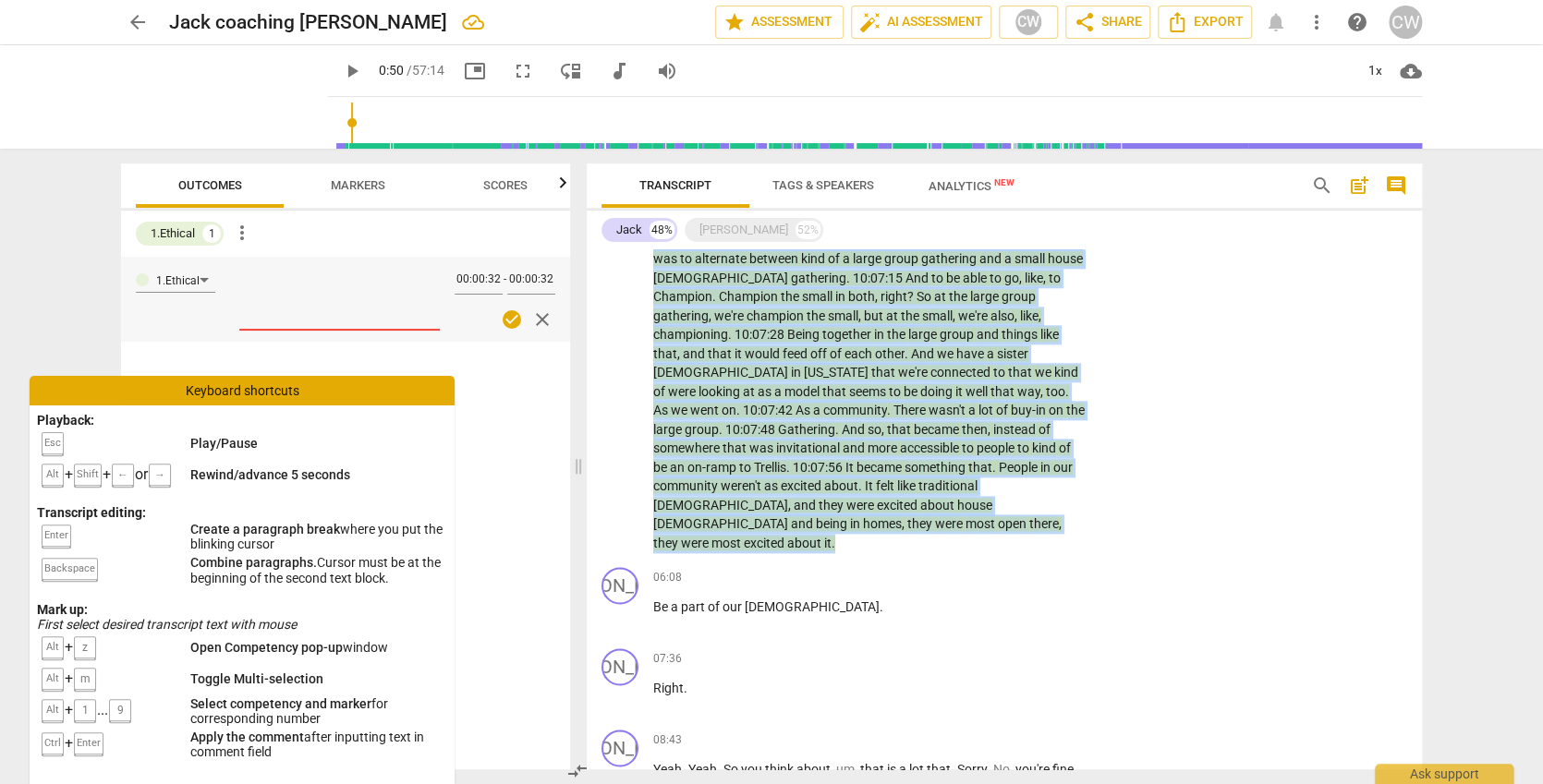
drag, startPoint x: 652, startPoint y: 405, endPoint x: 937, endPoint y: 479, distance: 294.5
click at [947, 451] on icon "button" at bounding box center [945, 450] width 19 height 22
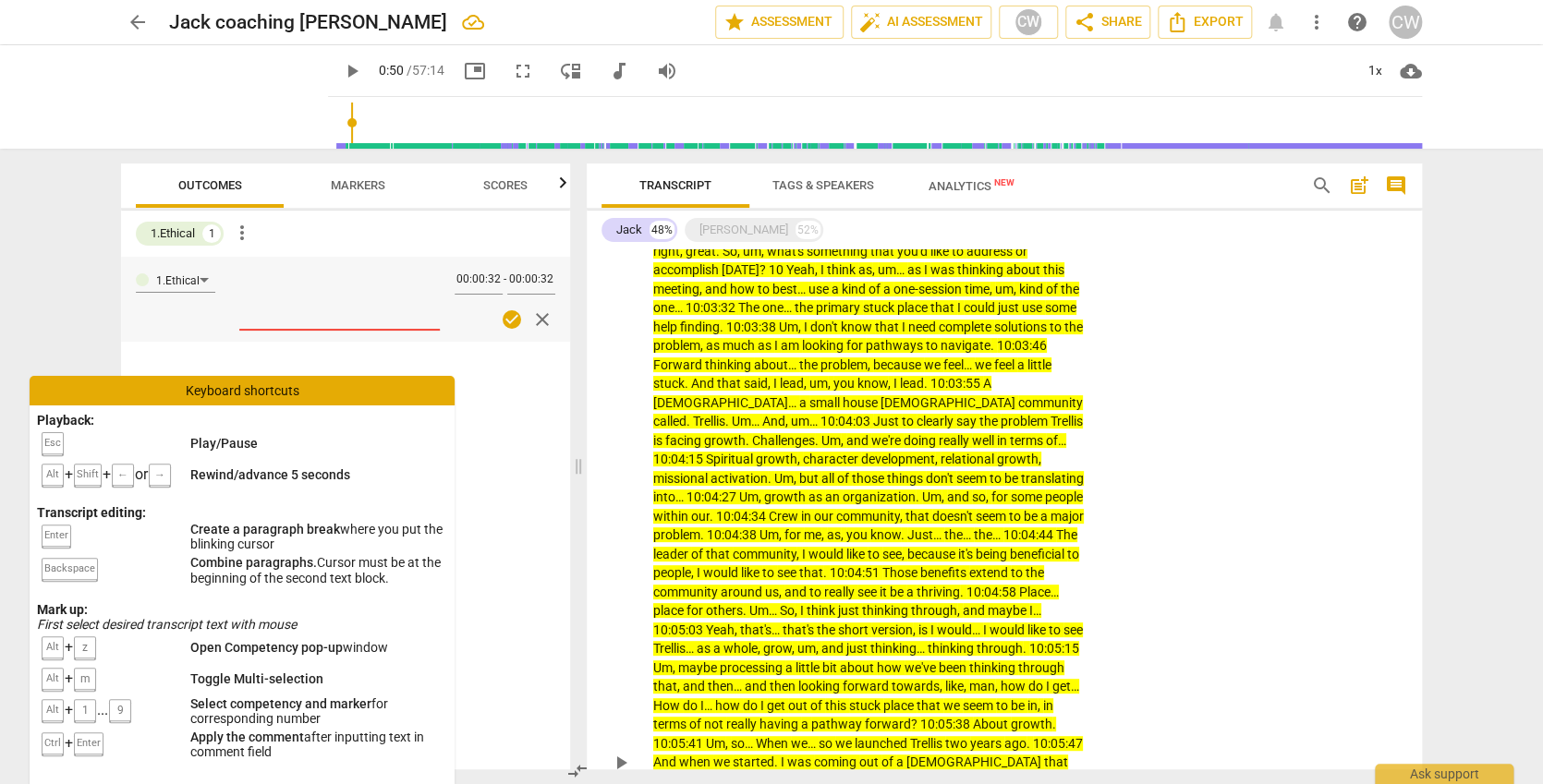
scroll to position [0, 0]
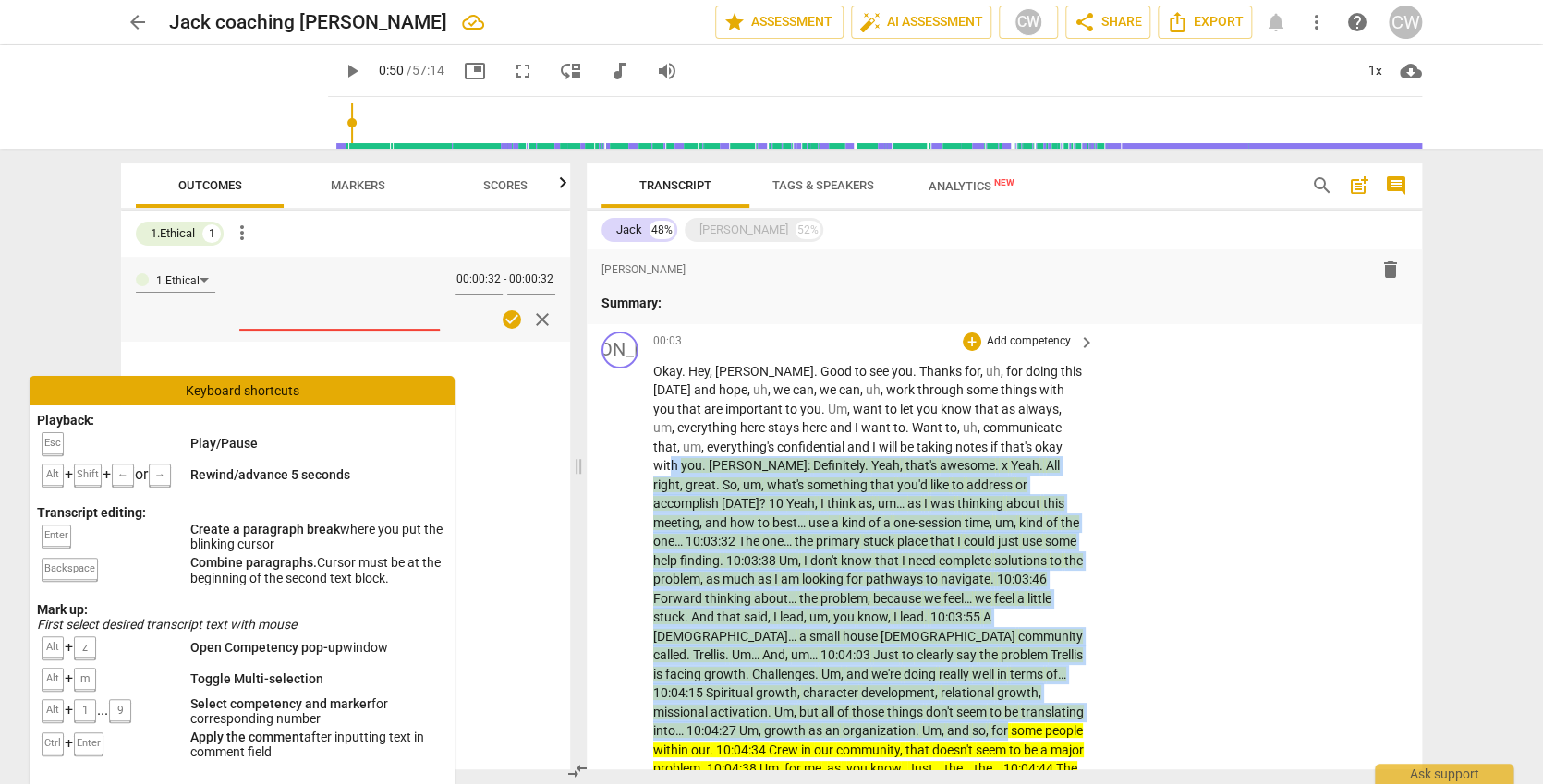
drag, startPoint x: 1035, startPoint y: 446, endPoint x: 1074, endPoint y: 699, distance: 256.0
click at [1117, 682] on icon "button" at bounding box center [1116, 679] width 19 height 22
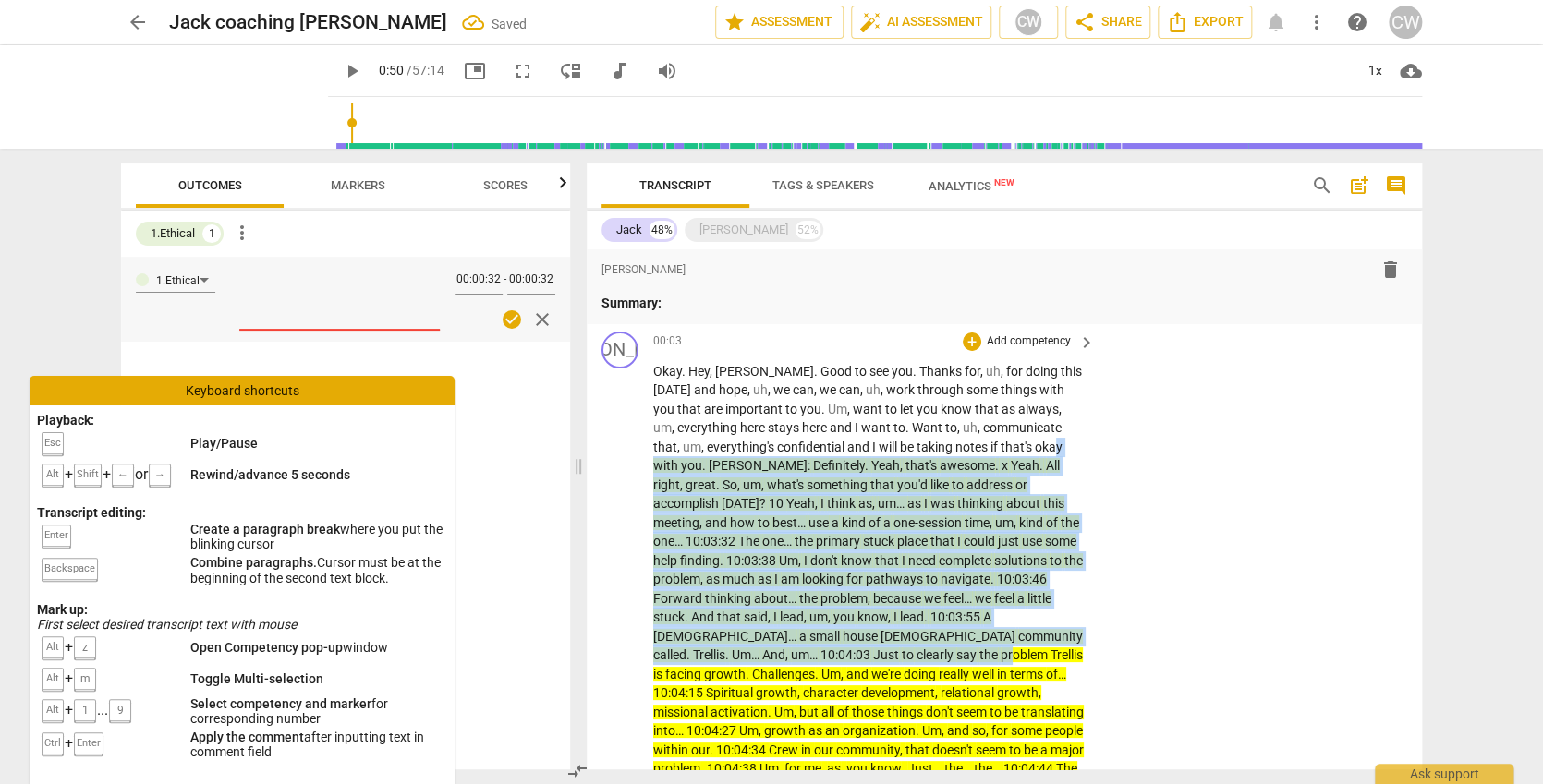
drag, startPoint x: 1007, startPoint y: 448, endPoint x: 1017, endPoint y: 630, distance: 182.3
click at [1120, 603] on span "keyboard_arrow_down" at bounding box center [1118, 605] width 22 height 22
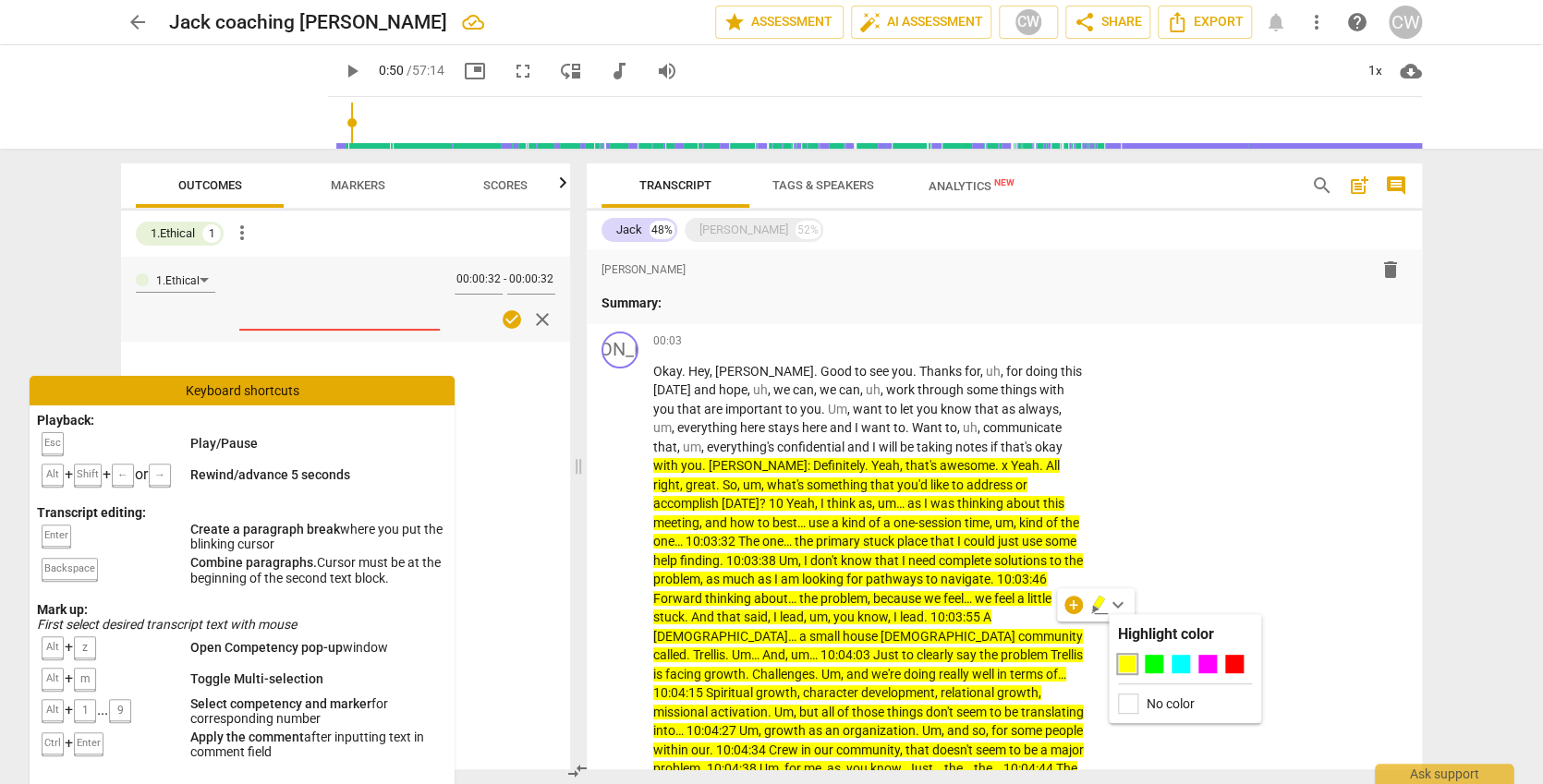
click at [1164, 704] on label "No color" at bounding box center [1171, 704] width 48 height 15
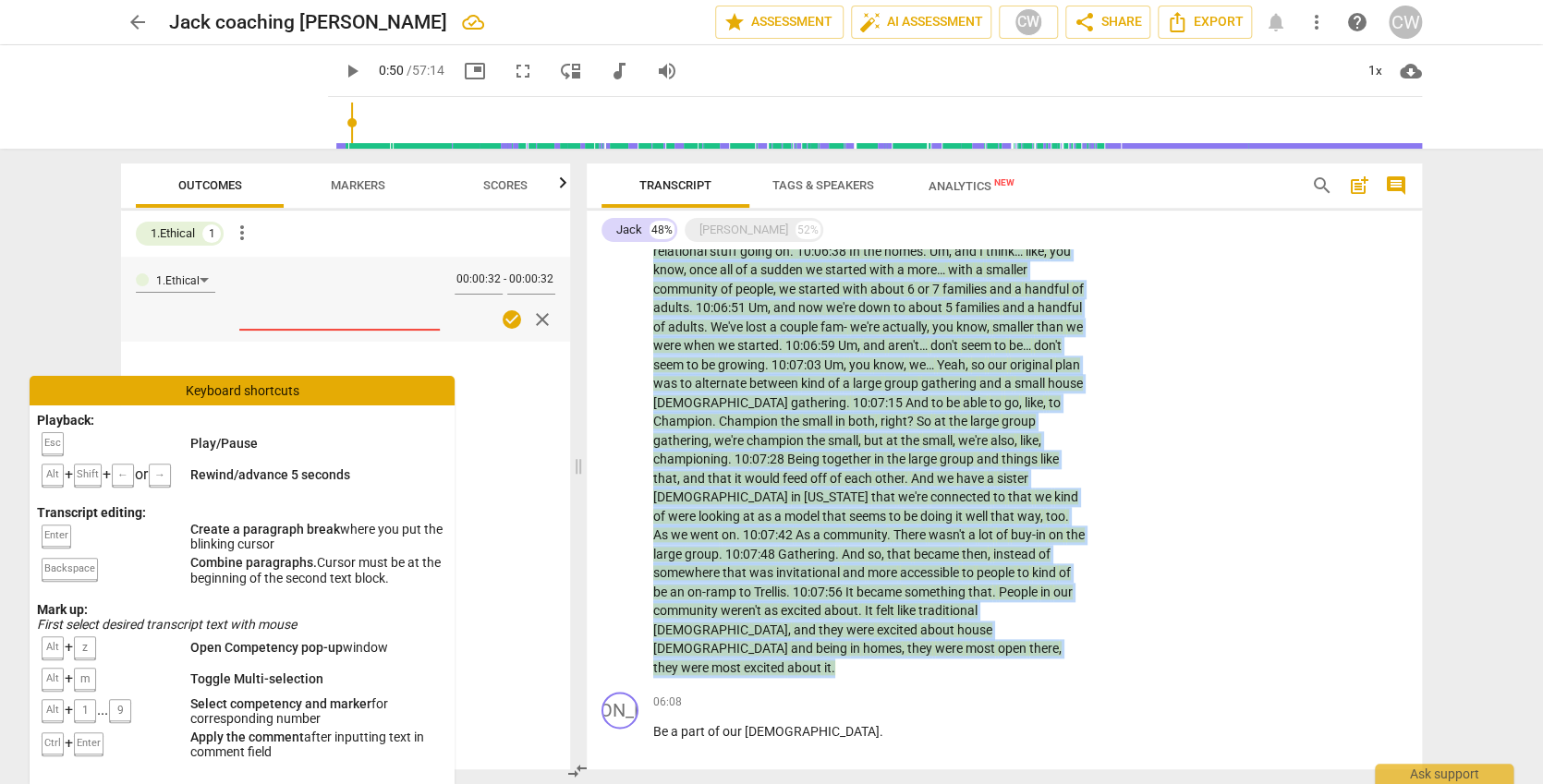
scroll to position [1058, 0]
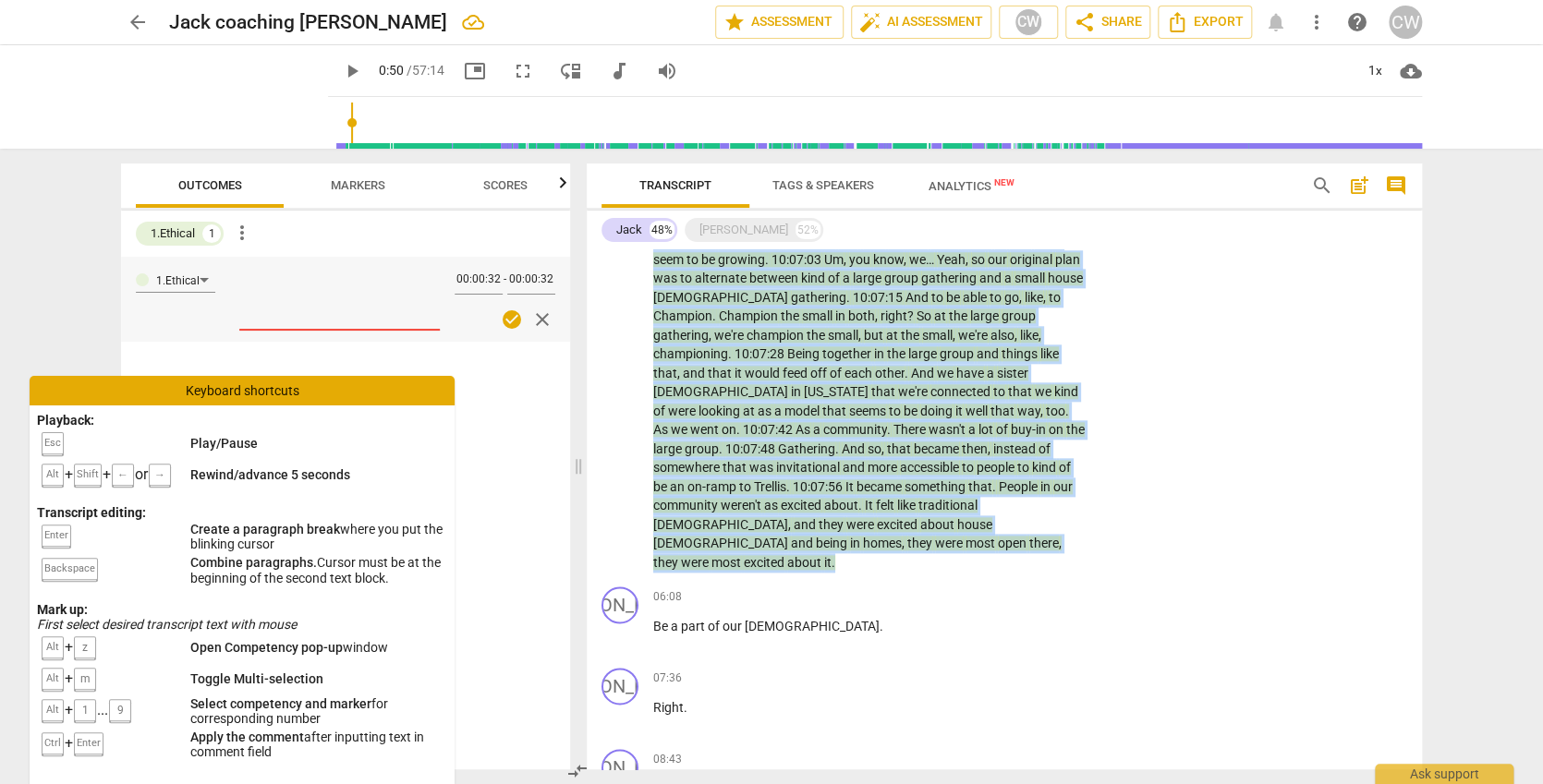
drag, startPoint x: 1017, startPoint y: 448, endPoint x: 987, endPoint y: 505, distance: 64.4
click at [963, 471] on span "keyboard_arrow_down" at bounding box center [963, 471] width 22 height 22
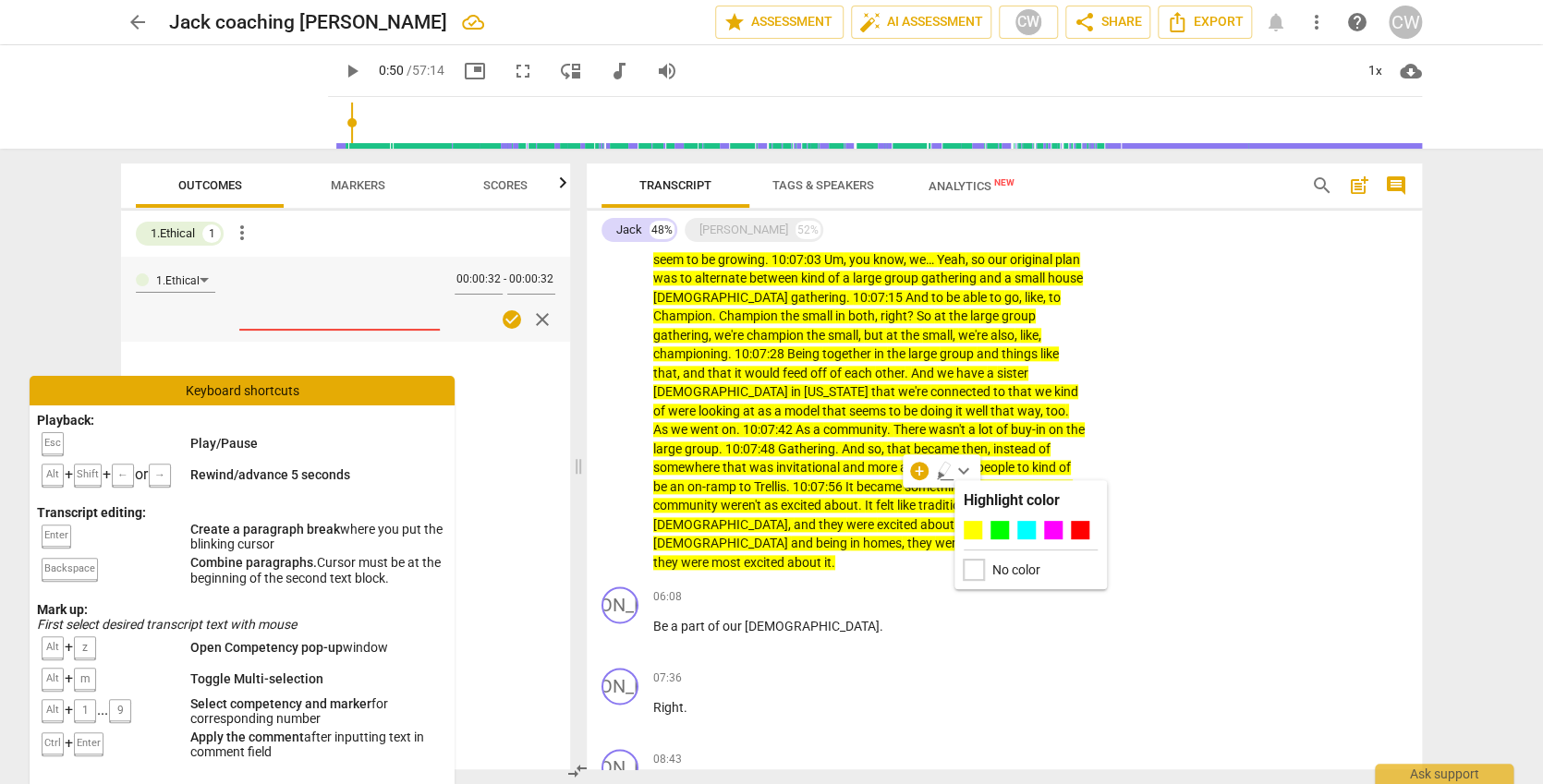
click at [976, 565] on div at bounding box center [973, 569] width 20 height 20
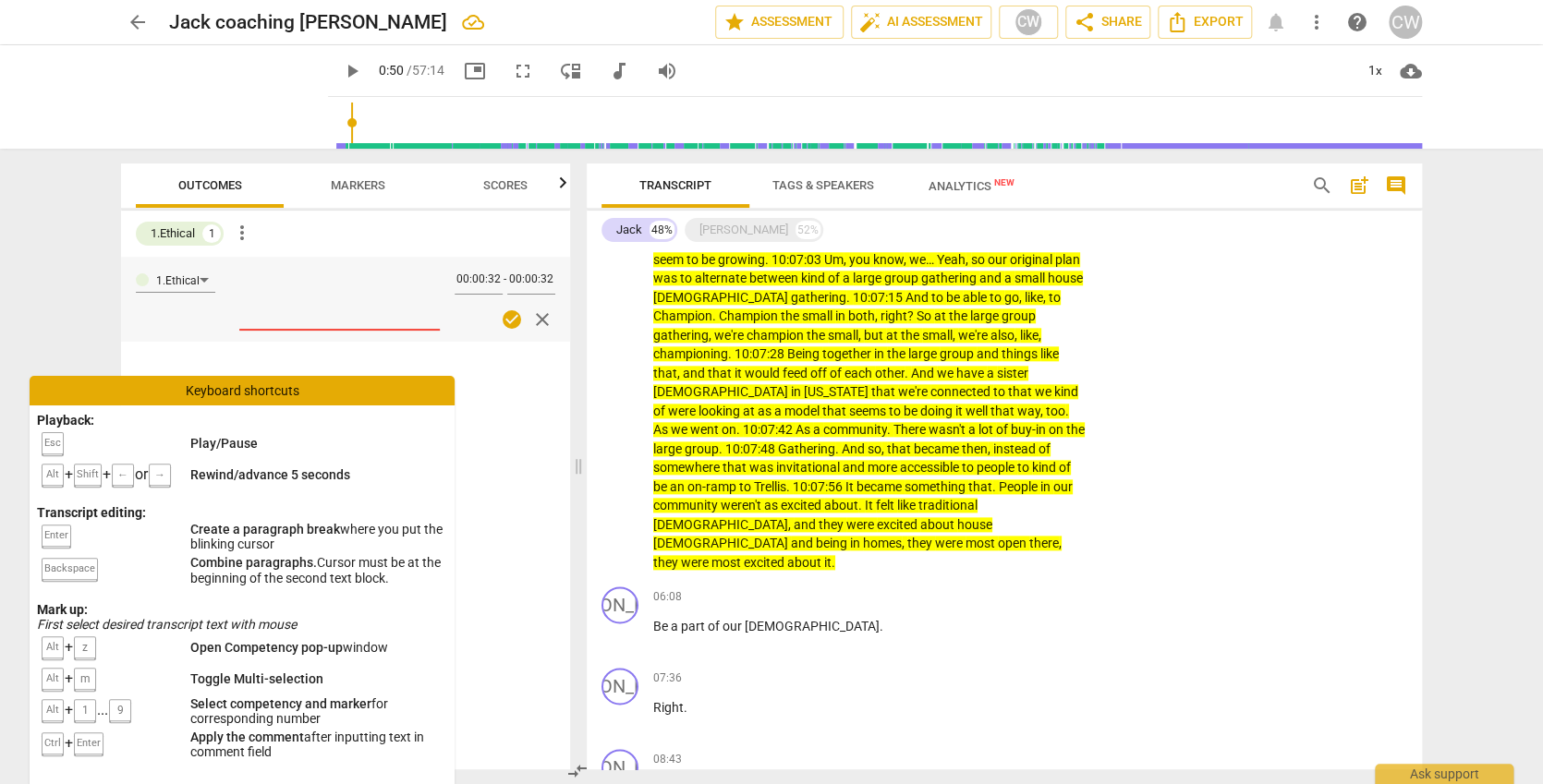
click at [938, 479] on span "something" at bounding box center [937, 486] width 64 height 15
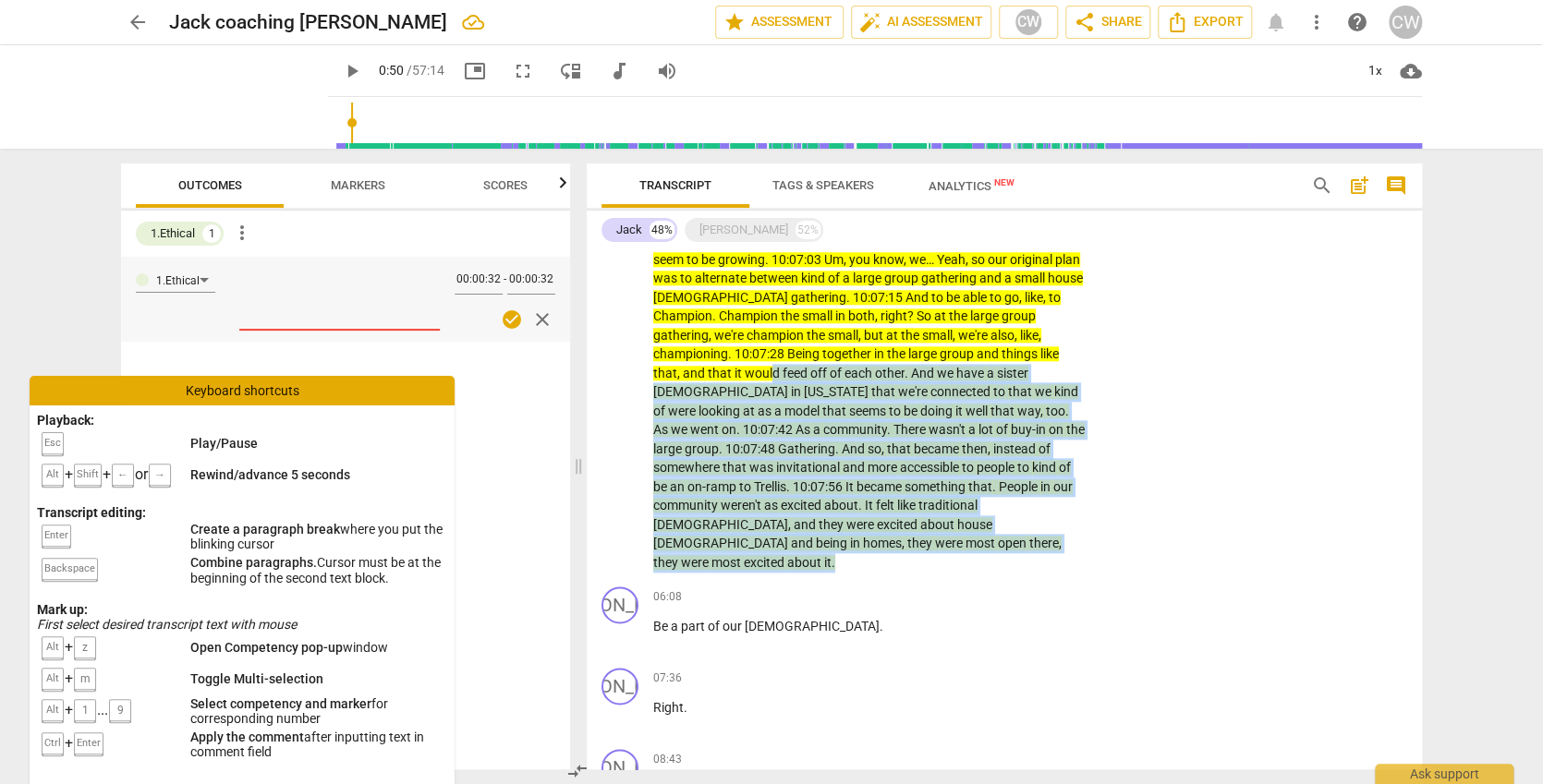
drag, startPoint x: 917, startPoint y: 493, endPoint x: 791, endPoint y: 320, distance: 214.0
click at [941, 468] on icon "button" at bounding box center [943, 468] width 11 height 13
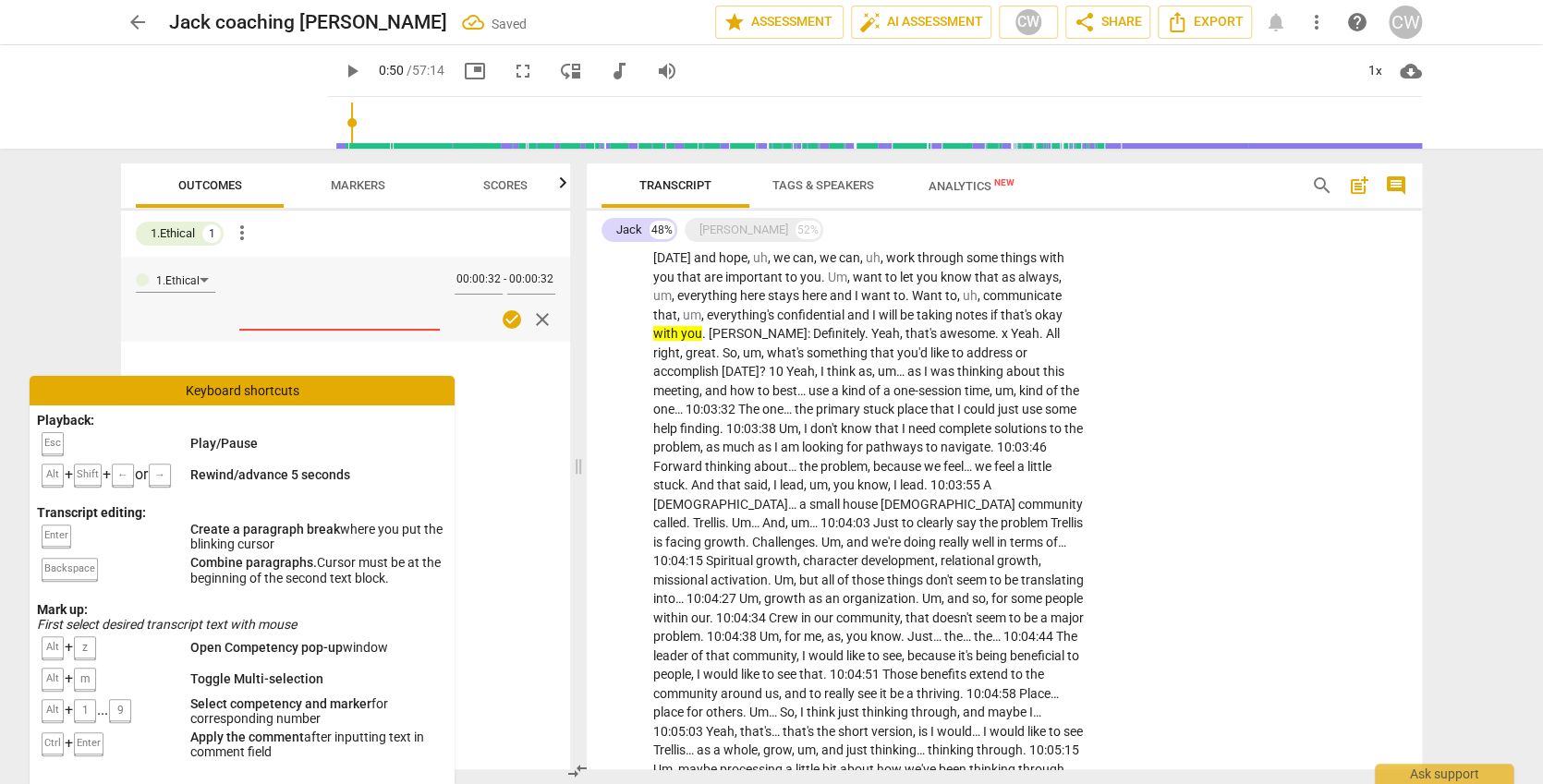
scroll to position [1, 0]
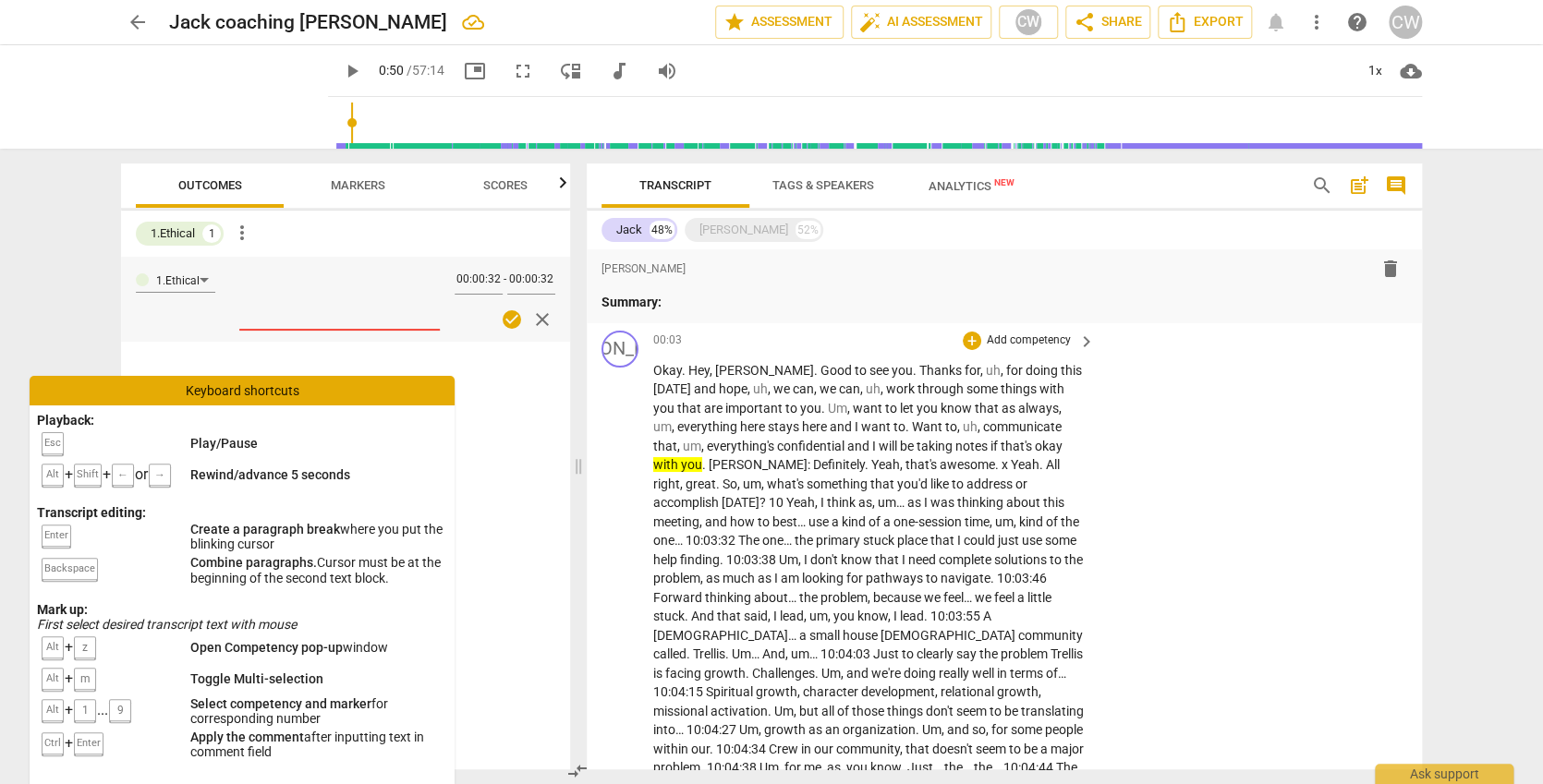
click at [709, 457] on span "[PERSON_NAME]" at bounding box center [758, 464] width 98 height 15
click at [1011, 465] on span "Yeah" at bounding box center [1025, 464] width 29 height 15
drag, startPoint x: 886, startPoint y: 468, endPoint x: 888, endPoint y: 448, distance: 20.1
click at [1011, 468] on span "Yeah" at bounding box center [1025, 464] width 29 height 15
drag, startPoint x: 330, startPoint y: 122, endPoint x: 290, endPoint y: 135, distance: 42.1
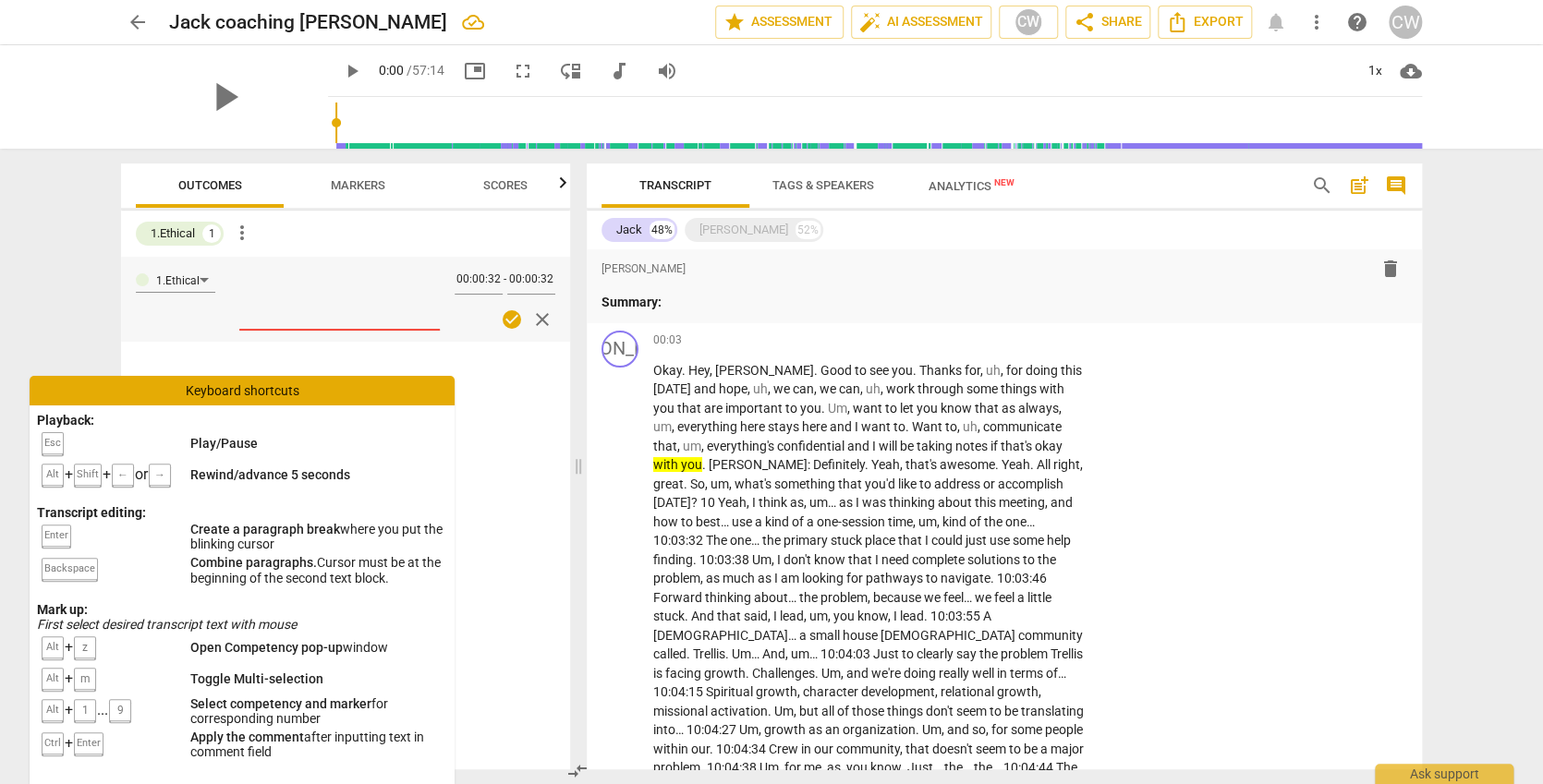
click at [290, 135] on div "play_arrow play_arrow 0:00 / 57:14 picture_in_picture fullscreen move_down audi…" at bounding box center [772, 97] width 1301 height 103
click at [1421, 75] on span "cloud_download" at bounding box center [1411, 71] width 22 height 22
click at [1289, 89] on div at bounding box center [772, 392] width 1543 height 784
click at [1386, 66] on div "1x" at bounding box center [1374, 72] width 35 height 30
click at [1384, 179] on li "1.5x" at bounding box center [1388, 178] width 62 height 35
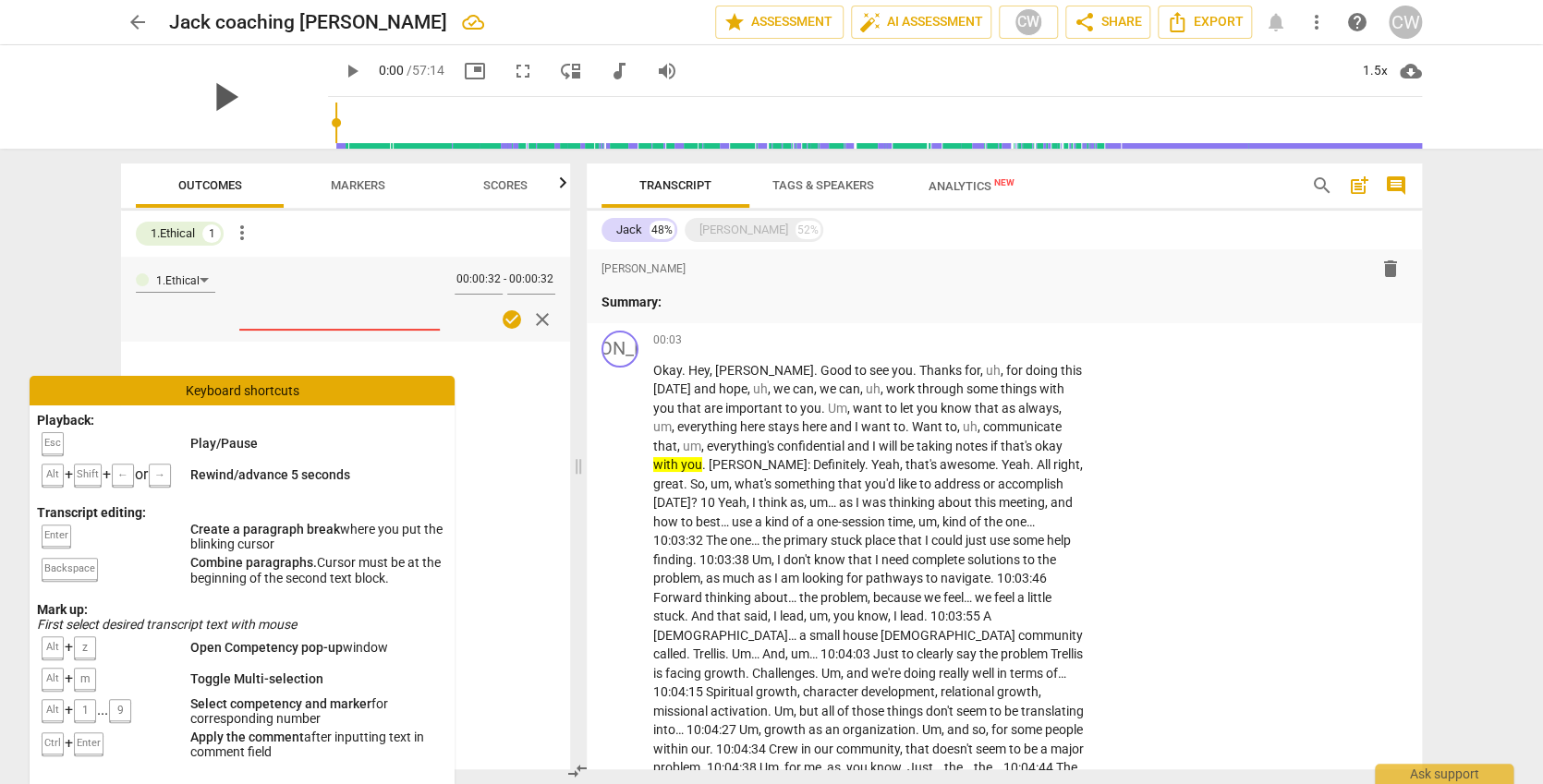
click at [219, 106] on span "play_arrow" at bounding box center [225, 96] width 48 height 48
type input "37"
click at [709, 457] on span "." at bounding box center [705, 464] width 7 height 15
